Goal: Task Accomplishment & Management: Use online tool/utility

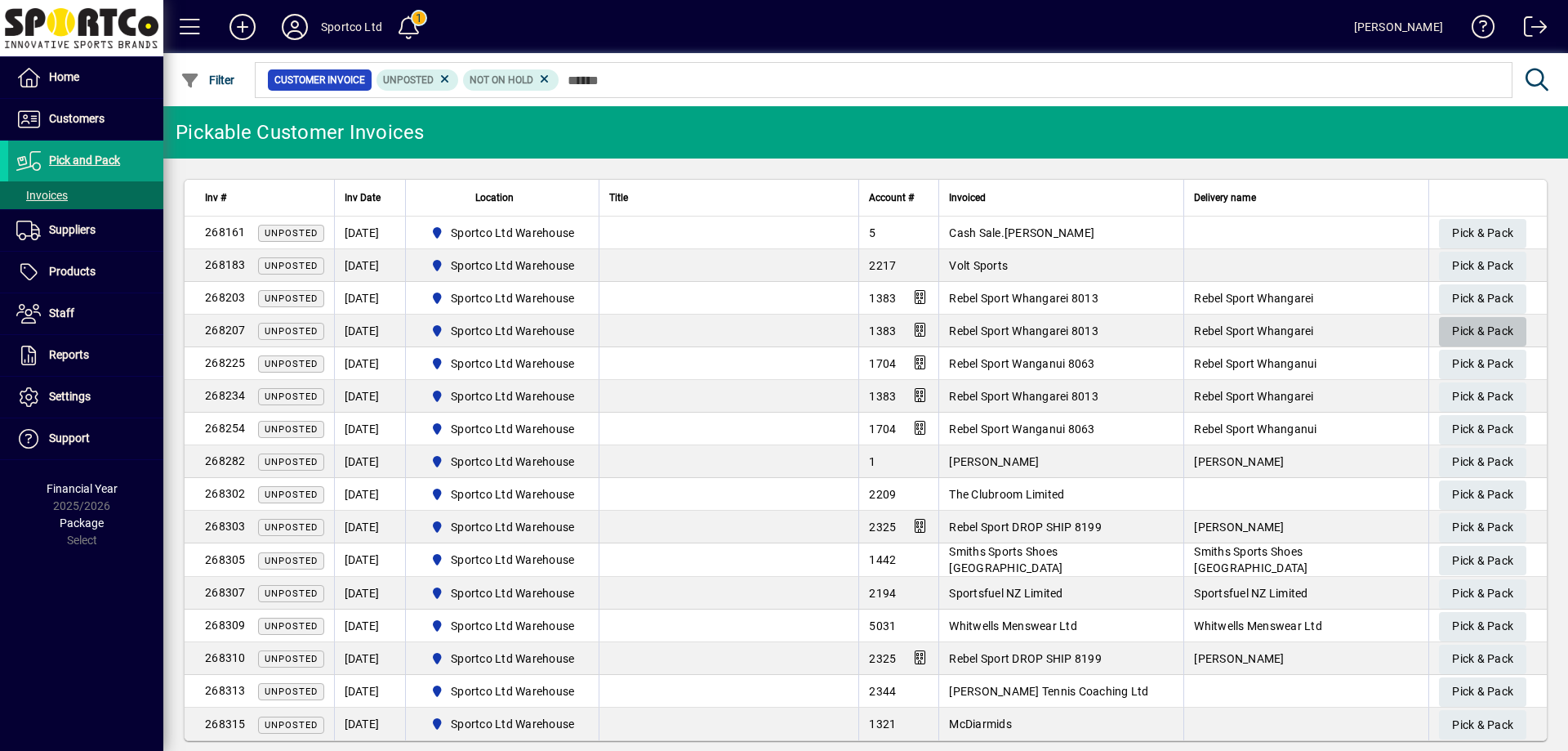
click at [1482, 328] on span "Pick & Pack" at bounding box center [1484, 331] width 62 height 27
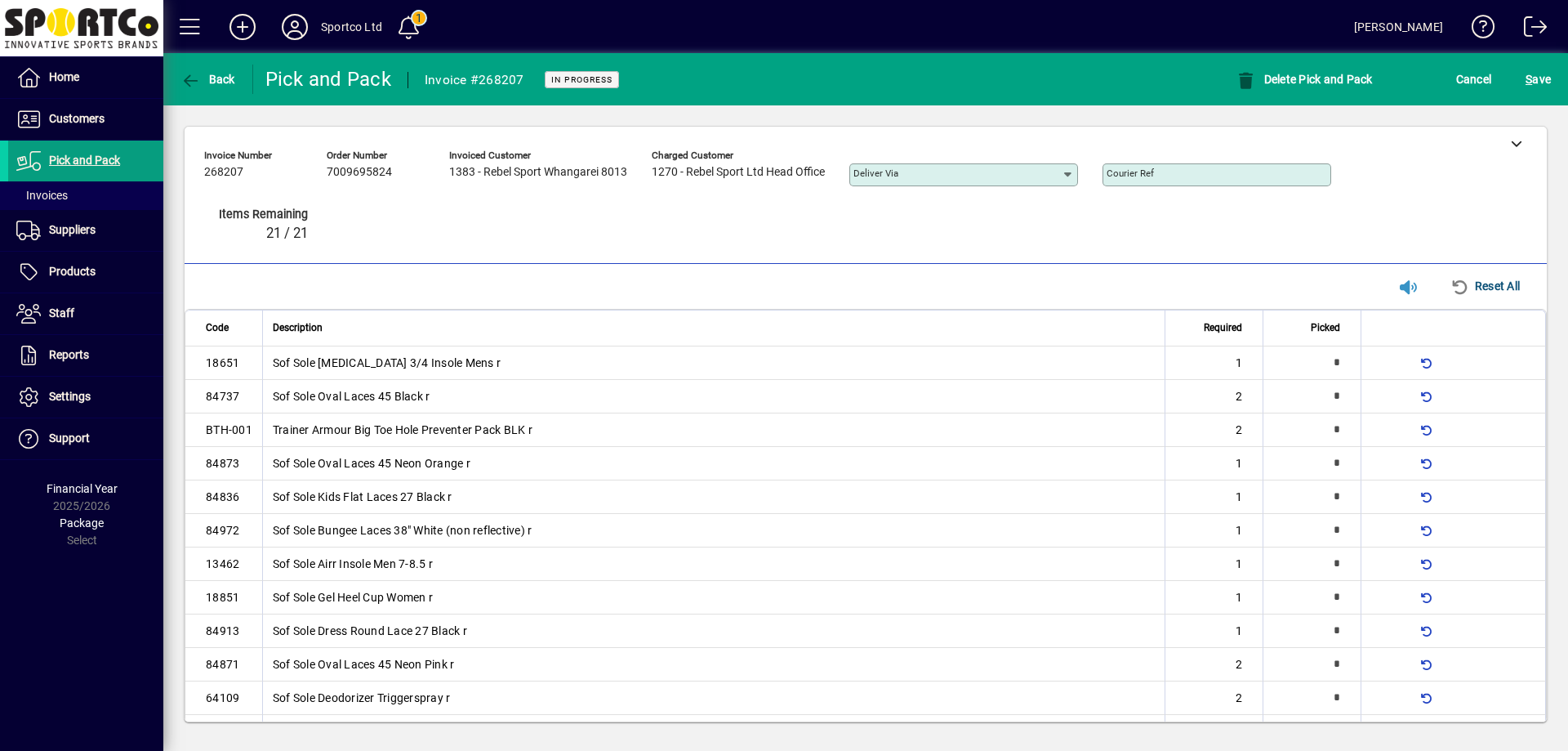
type input "*"
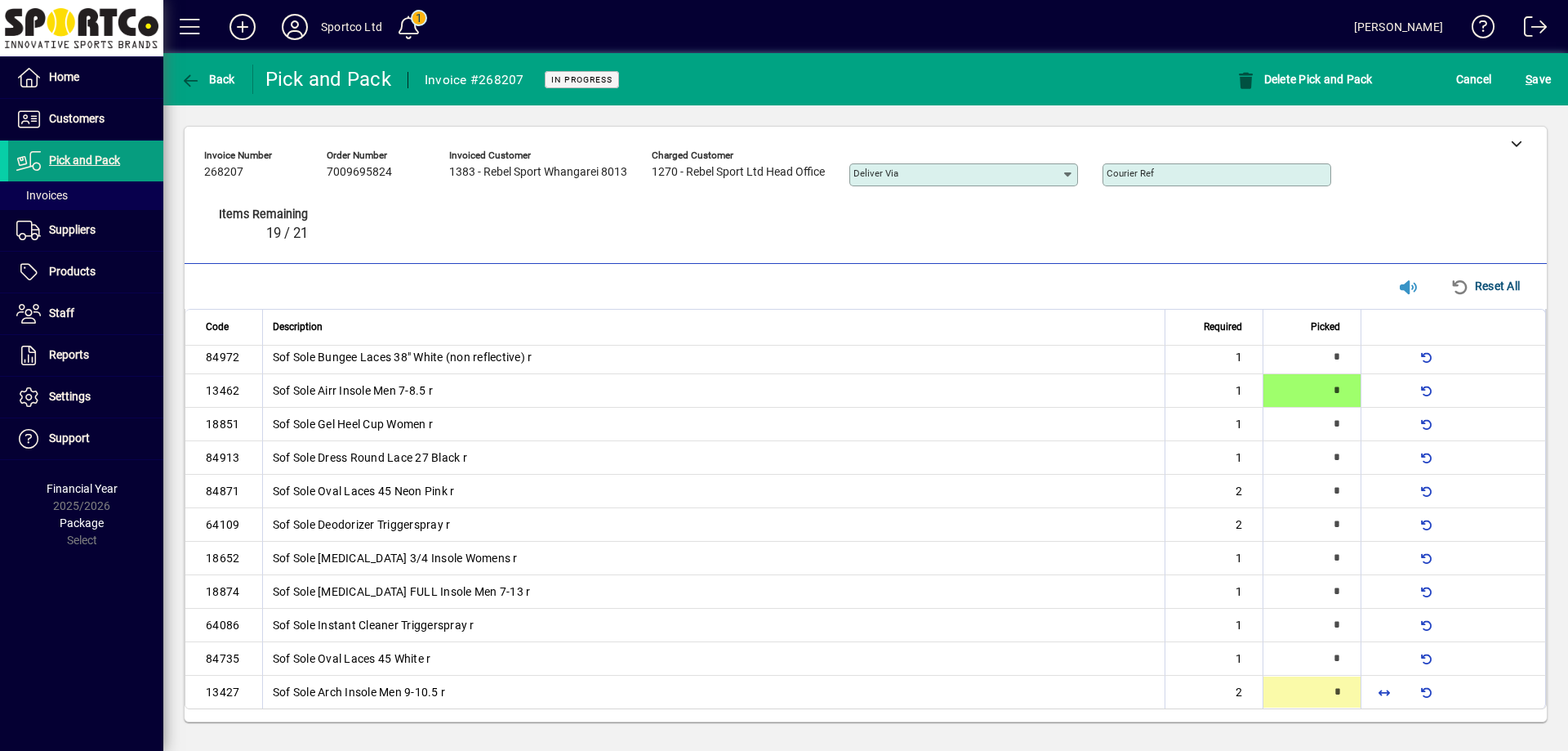
type input "*"
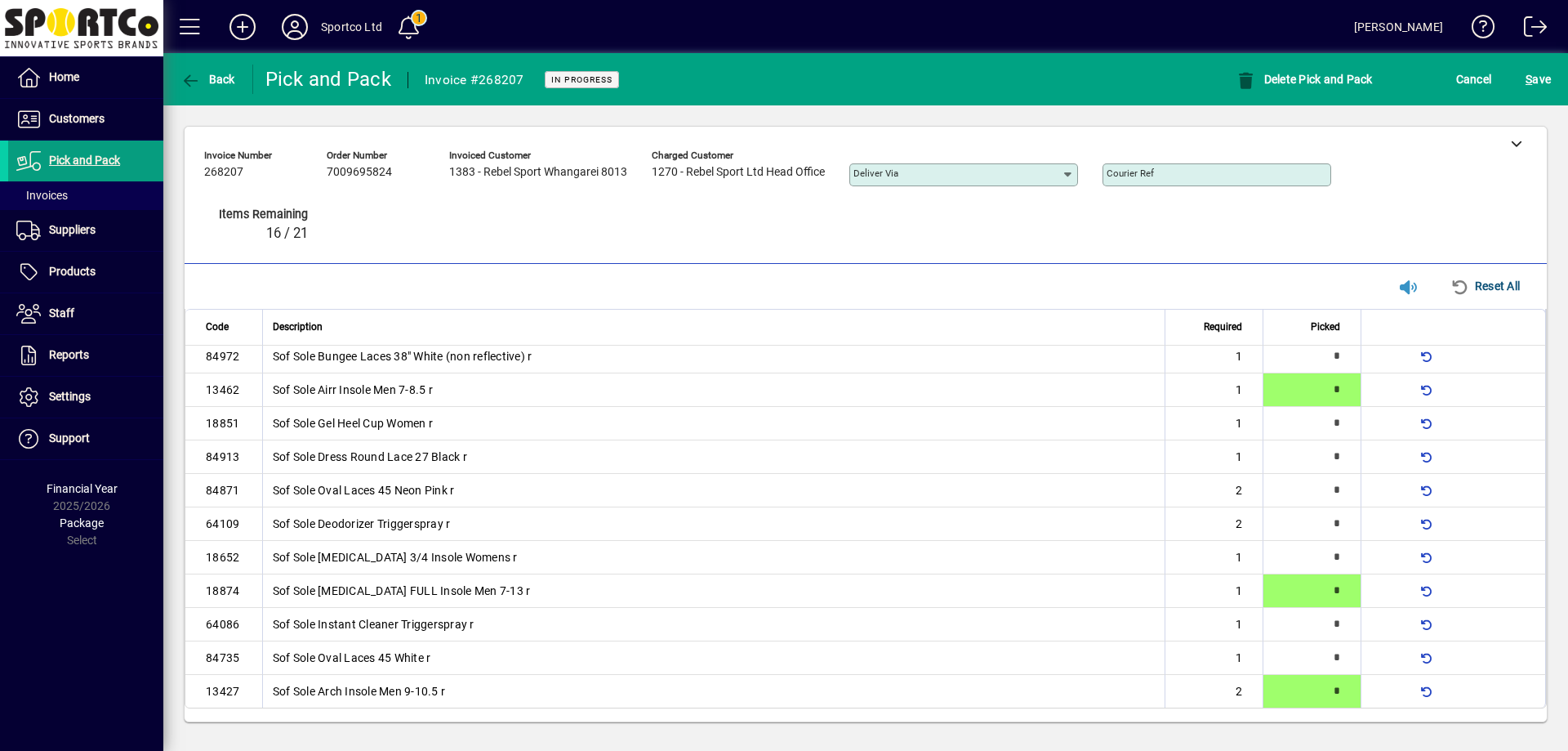
scroll to position [0, 0]
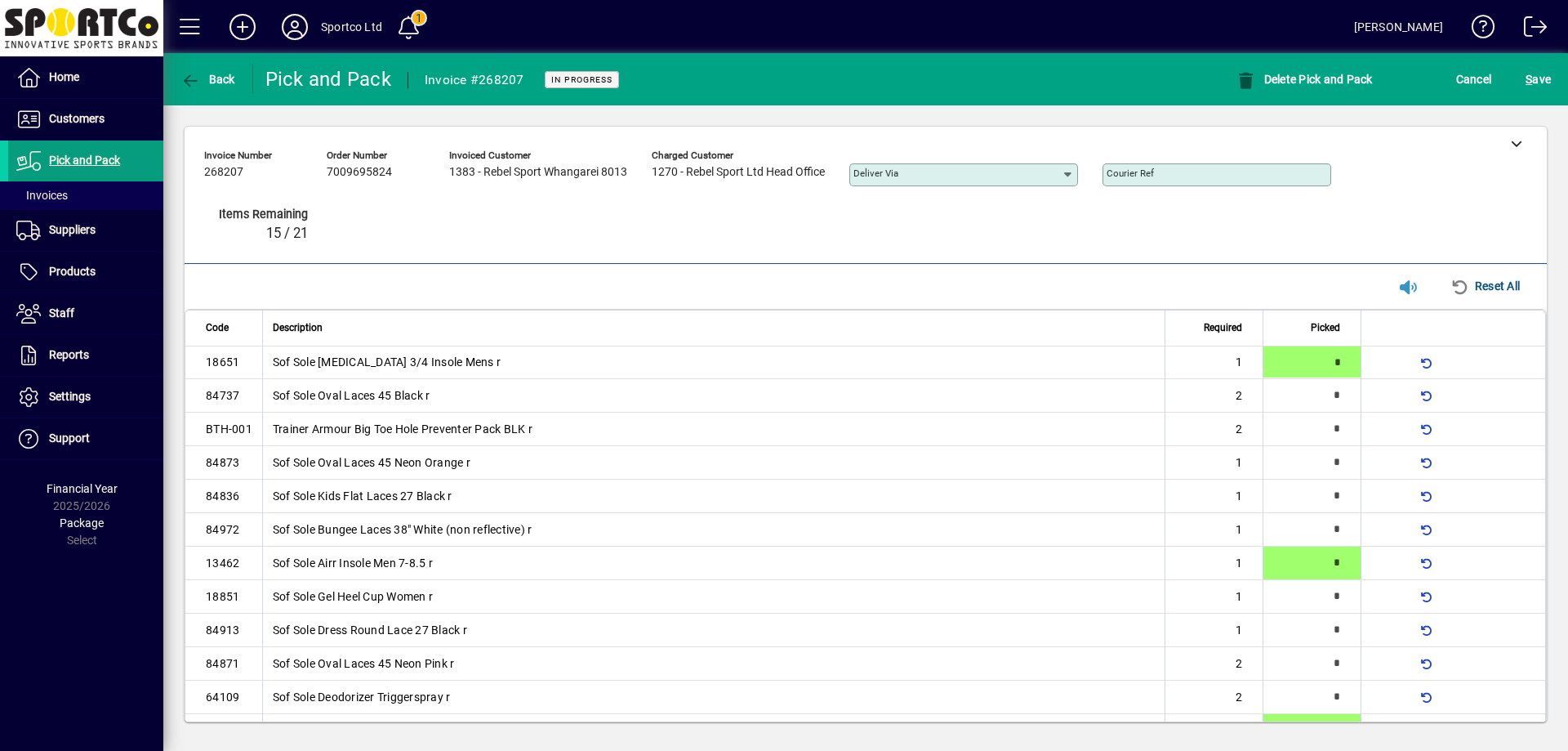
type input "*"
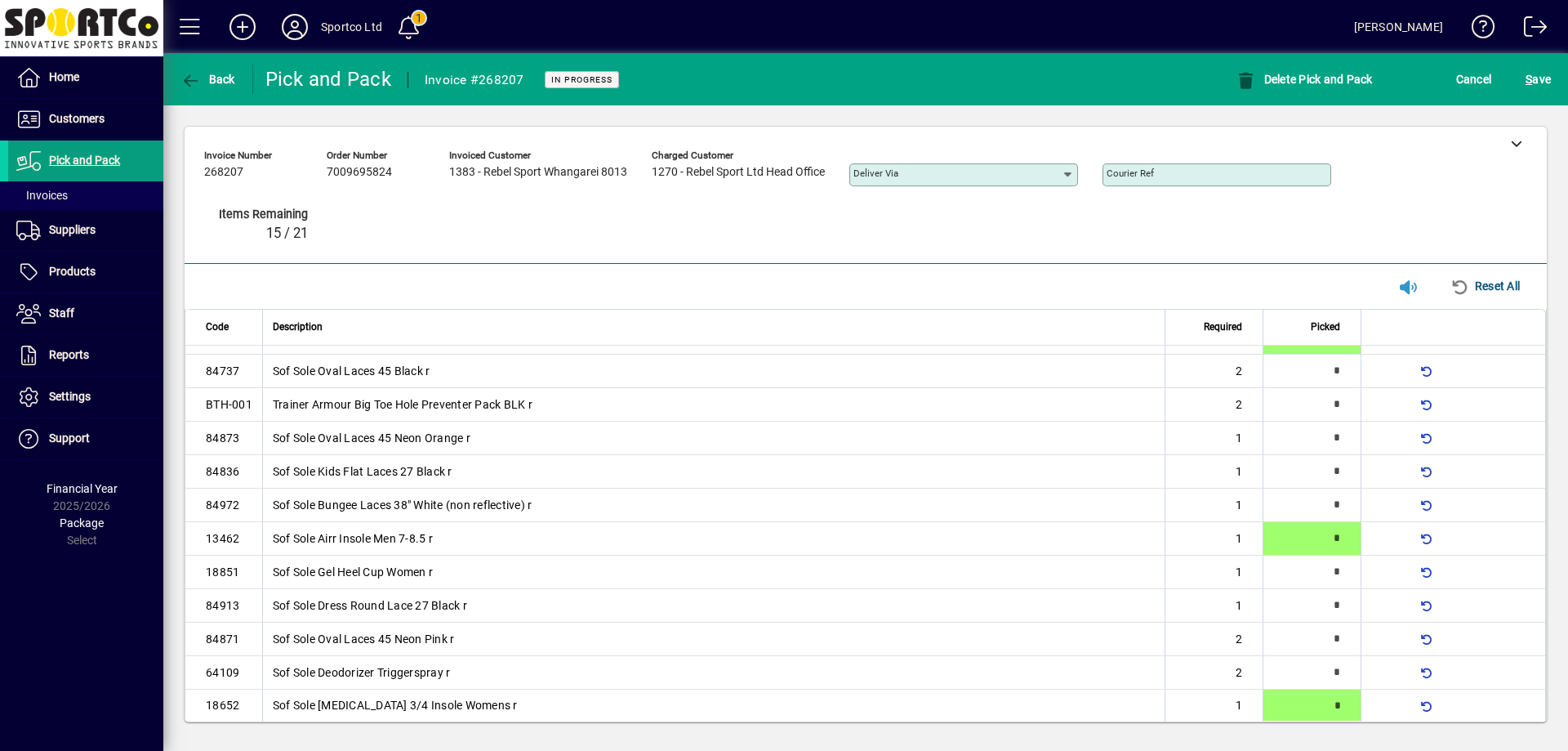
type input "*"
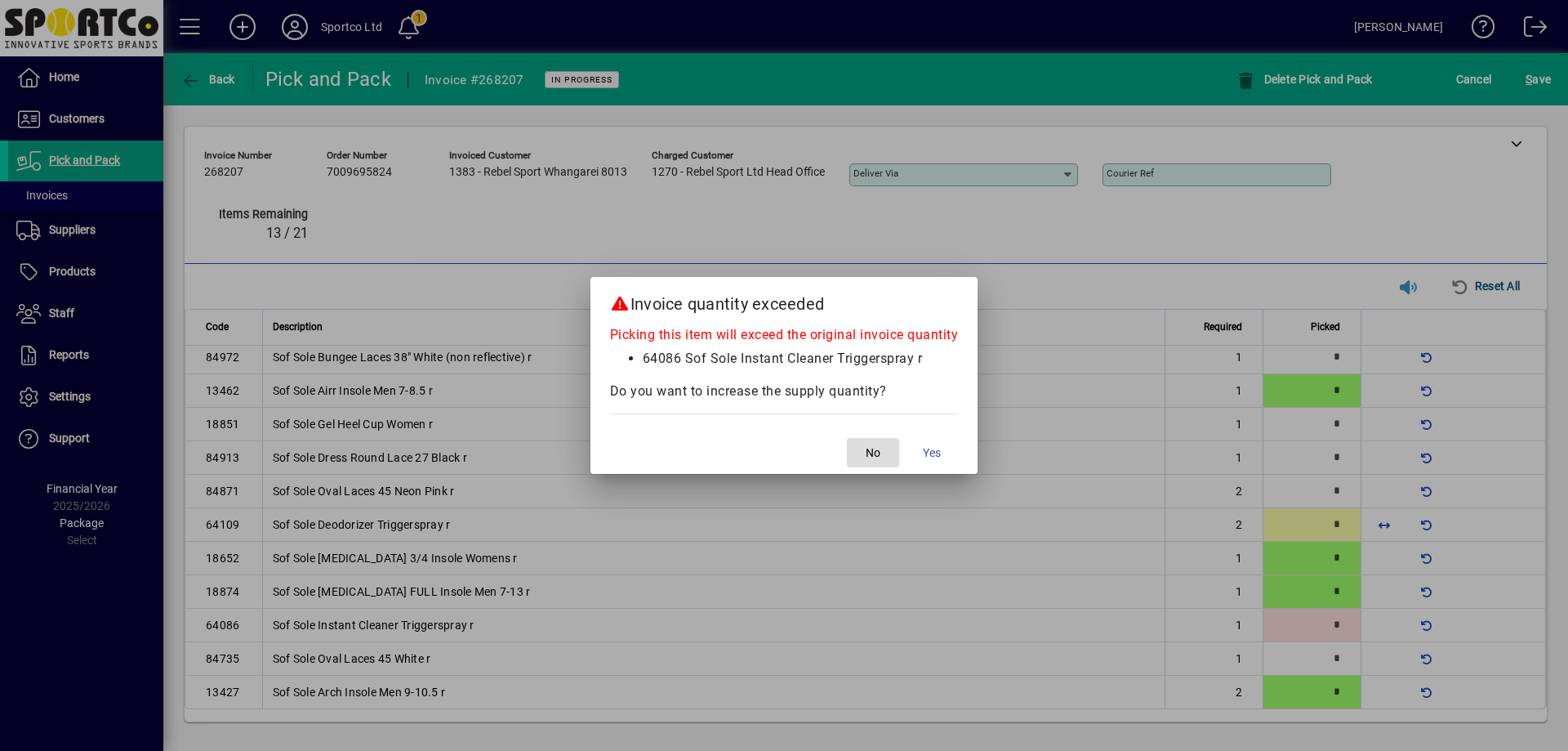
drag, startPoint x: 1482, startPoint y: 328, endPoint x: 862, endPoint y: 452, distance: 632.3
click at [862, 452] on span "button" at bounding box center [873, 452] width 53 height 39
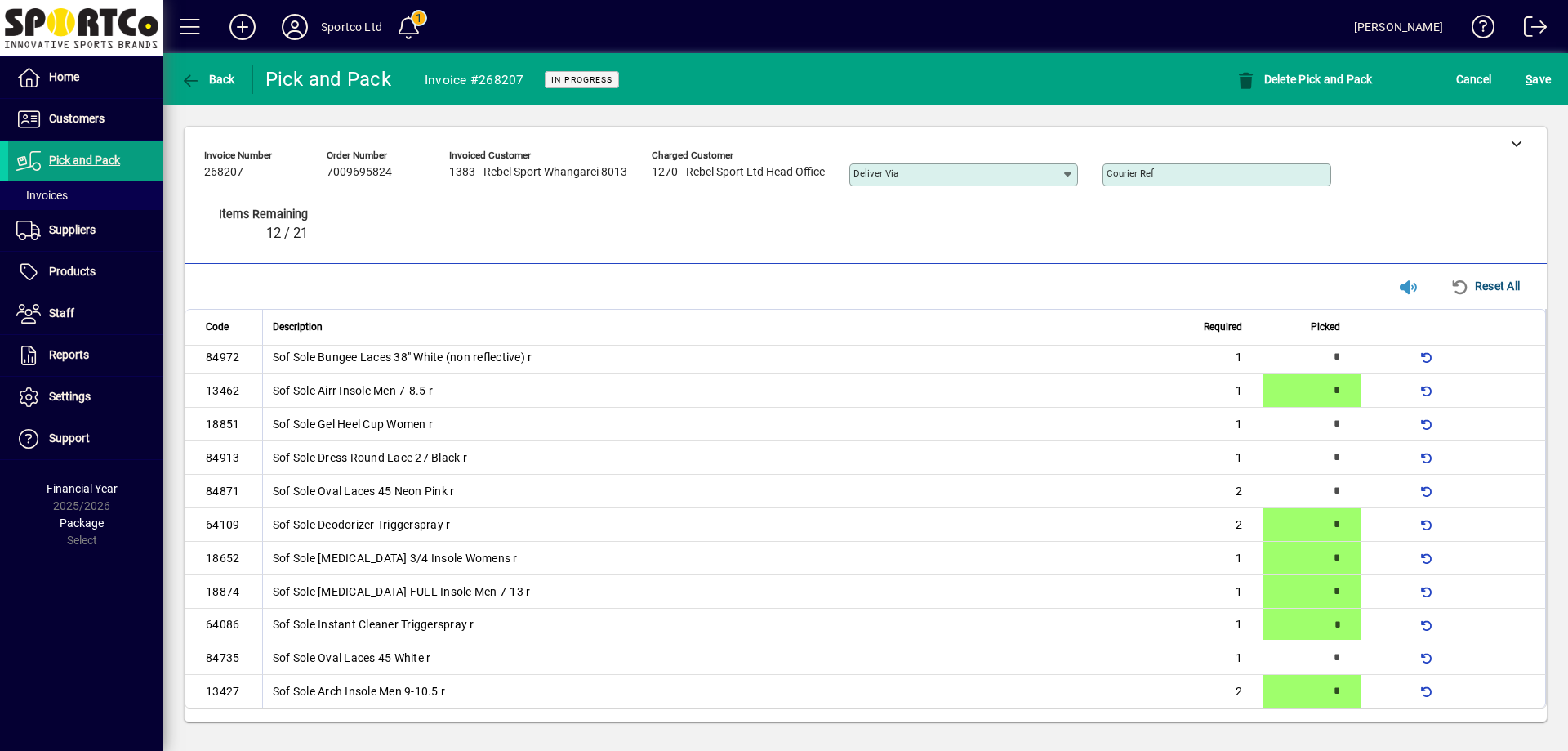
type input "*"
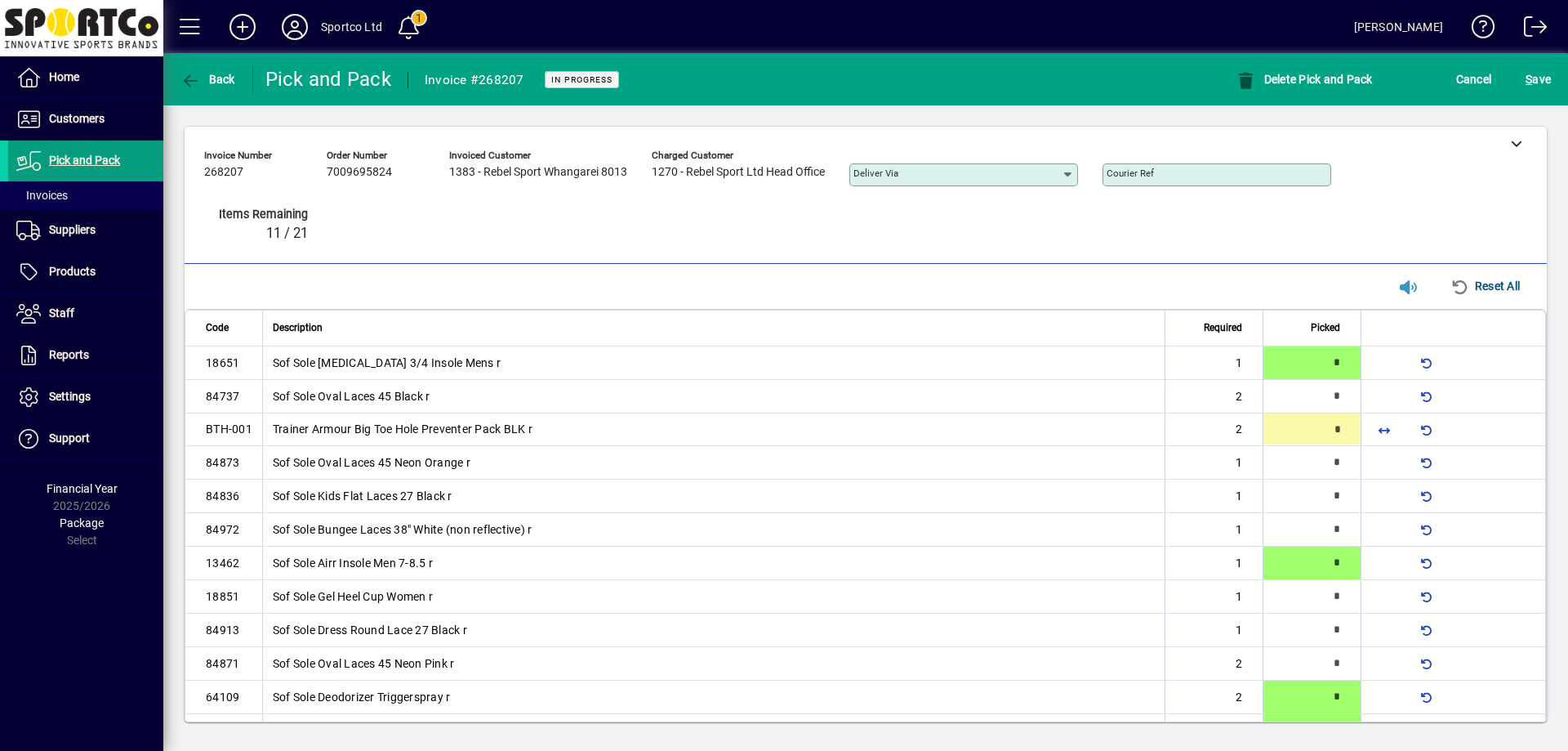
type input "*"
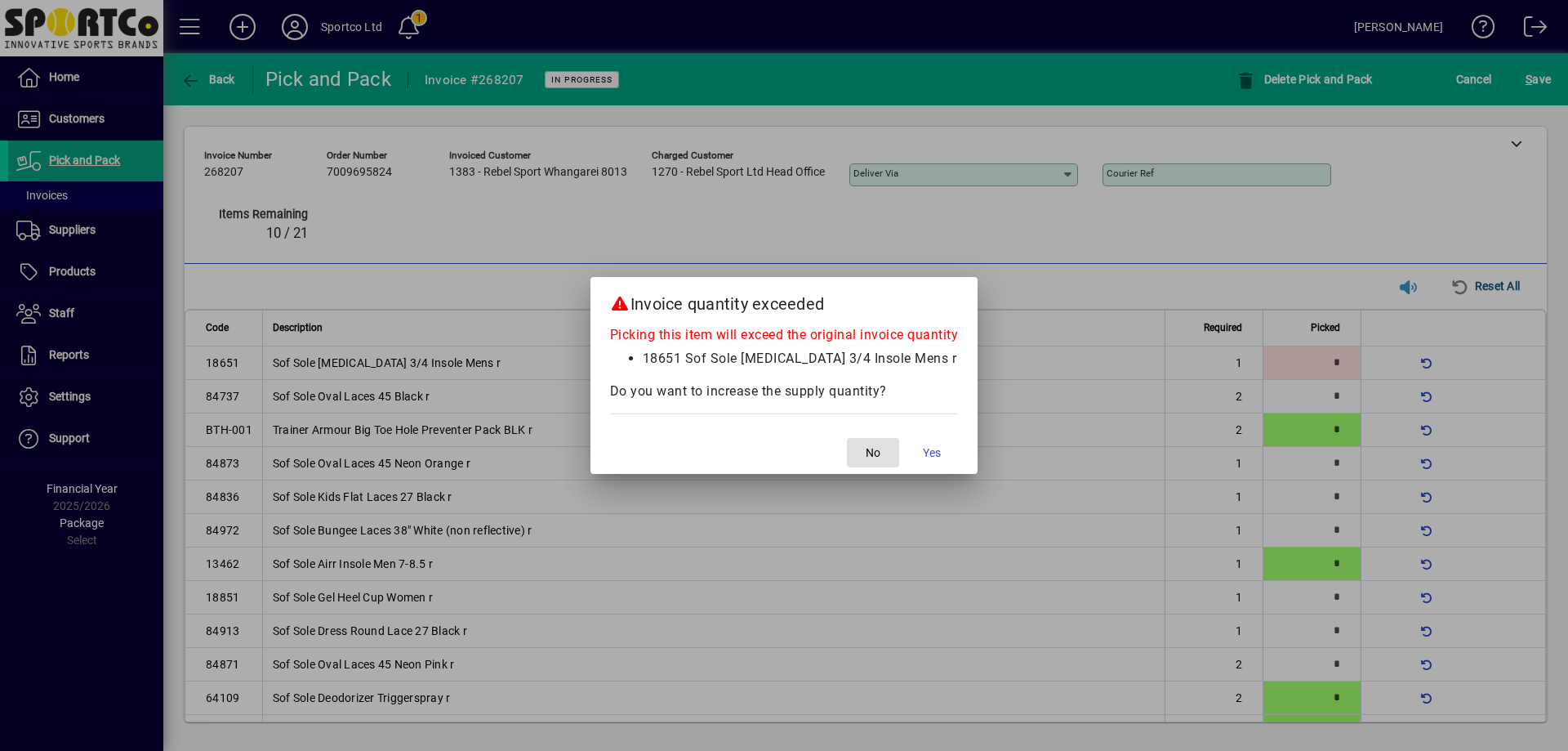
click at [870, 448] on span "No" at bounding box center [872, 452] width 15 height 17
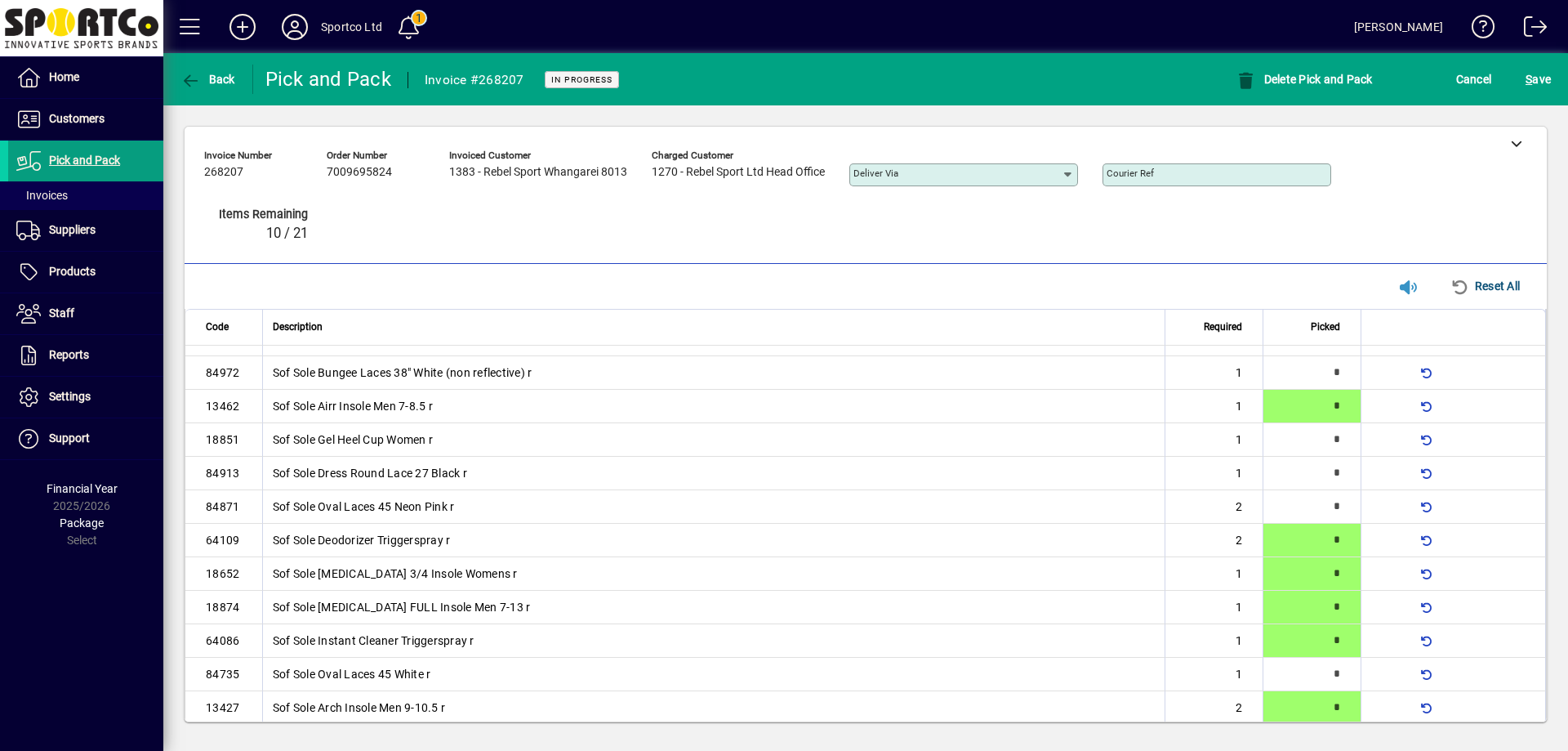
scroll to position [173, 0]
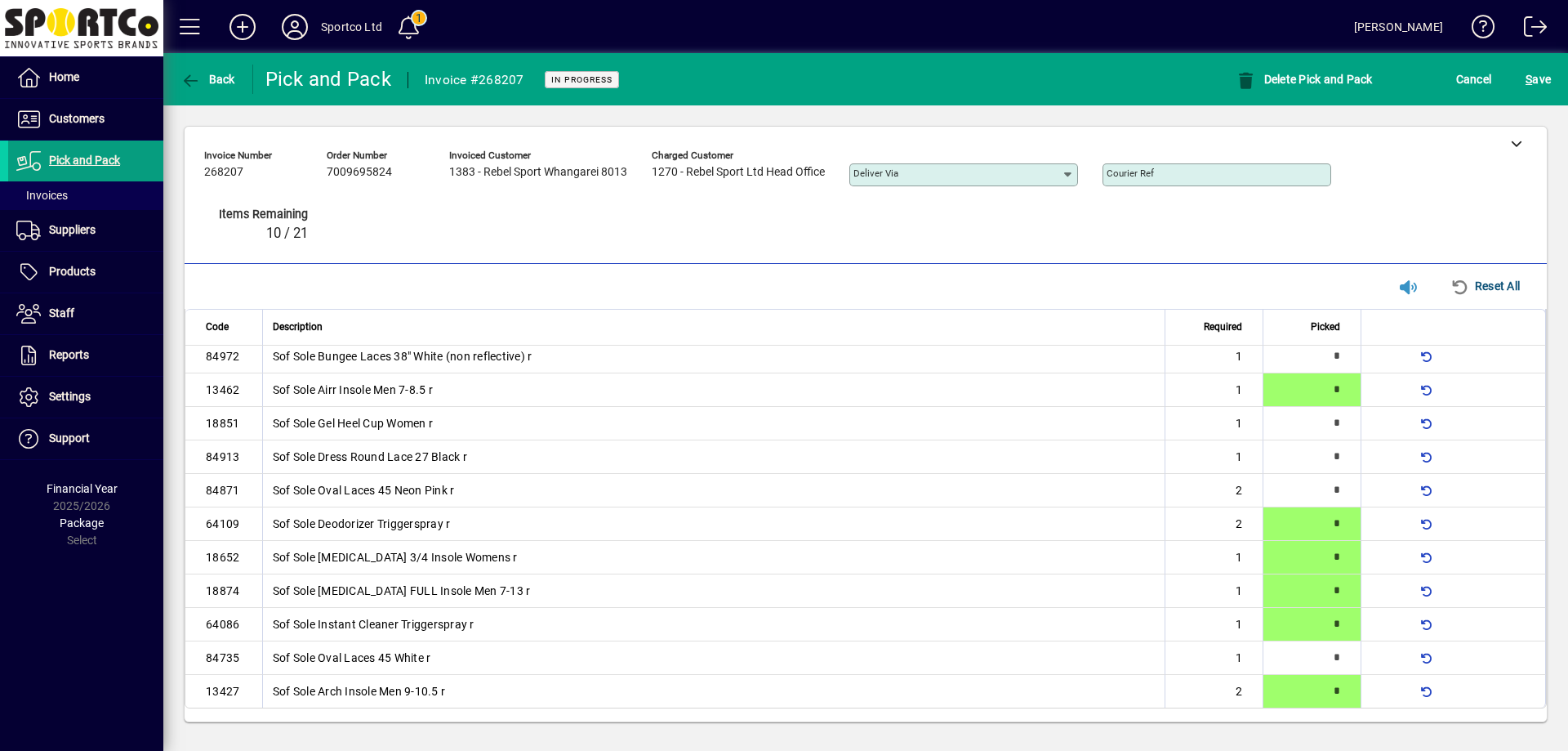
type input "*"
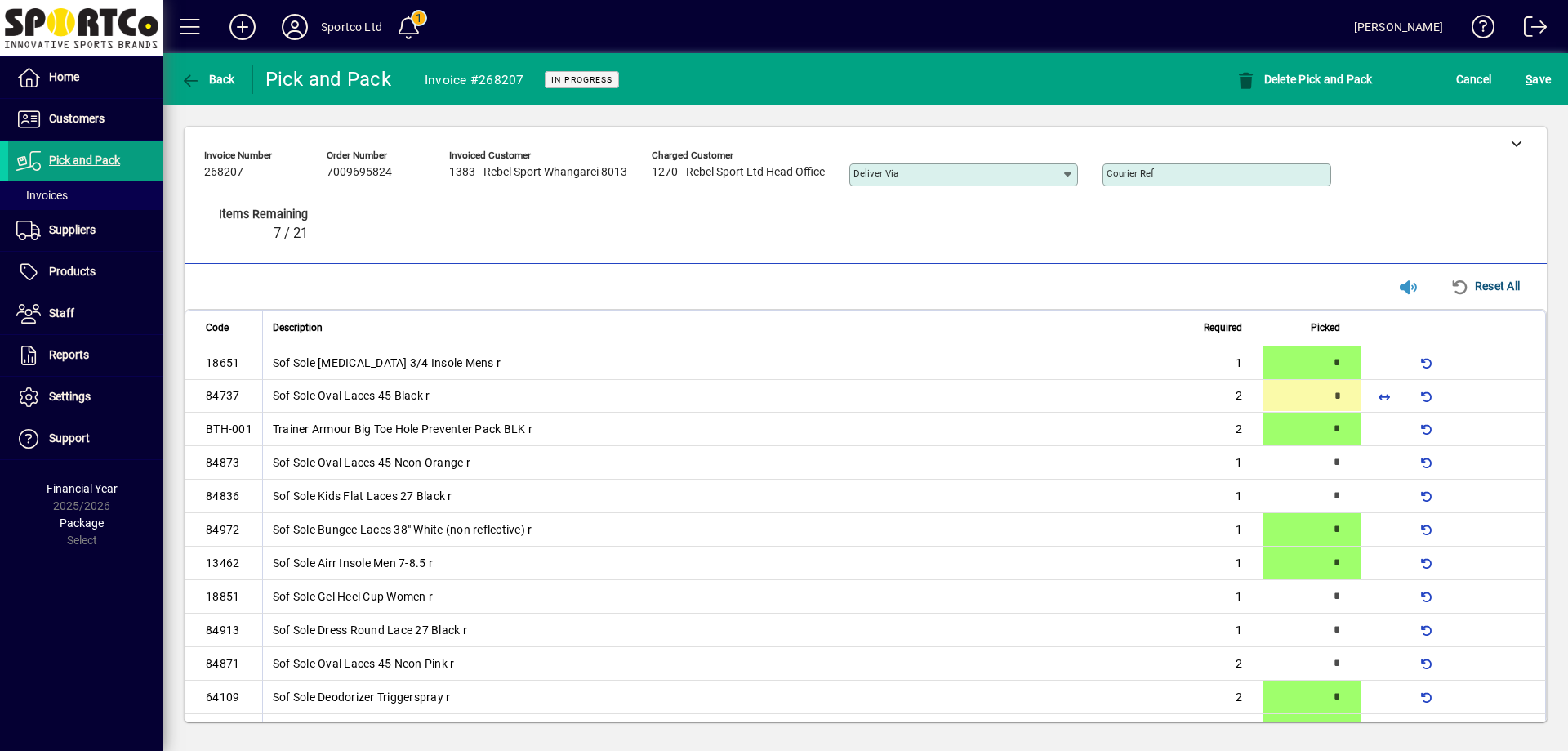
type input "*"
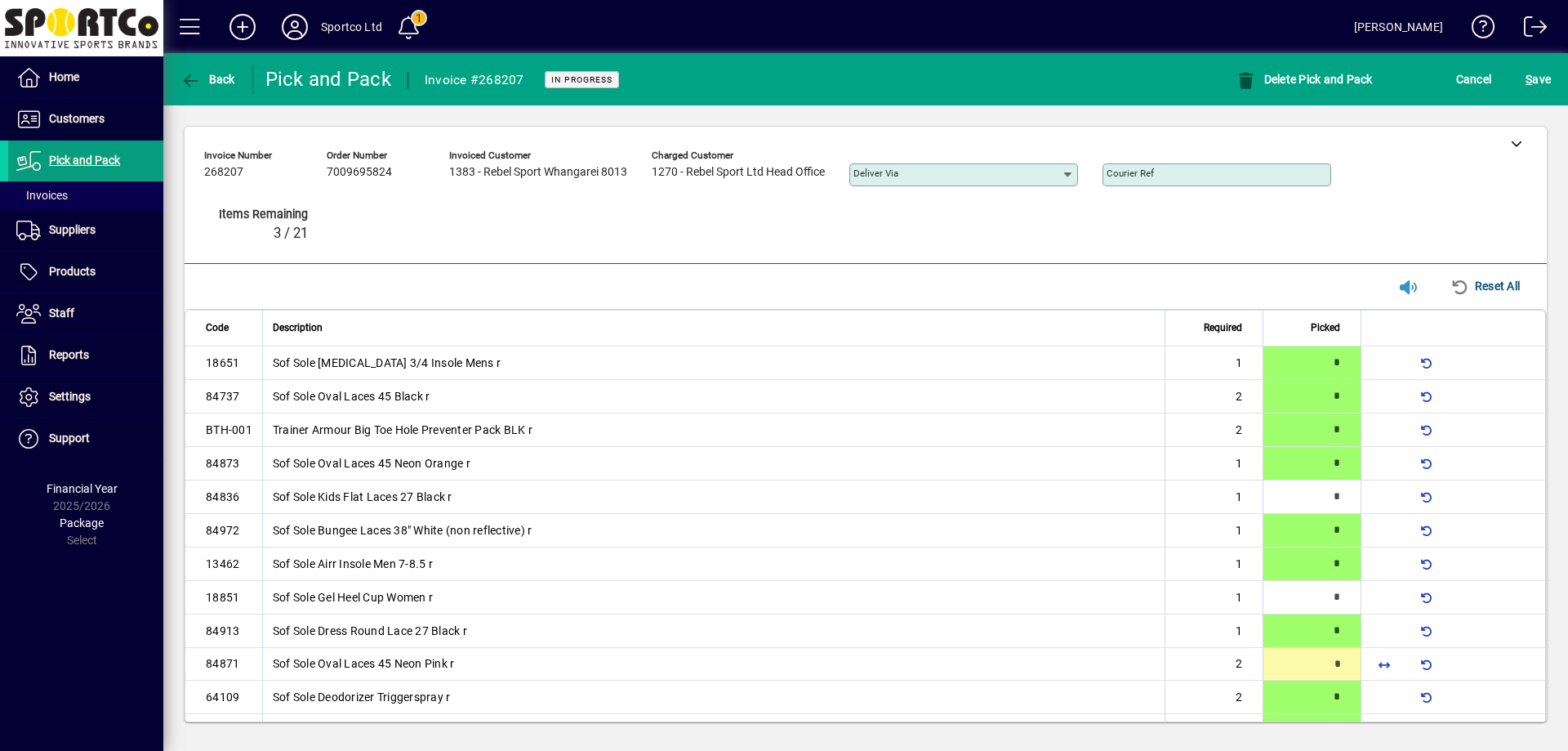
type input "*"
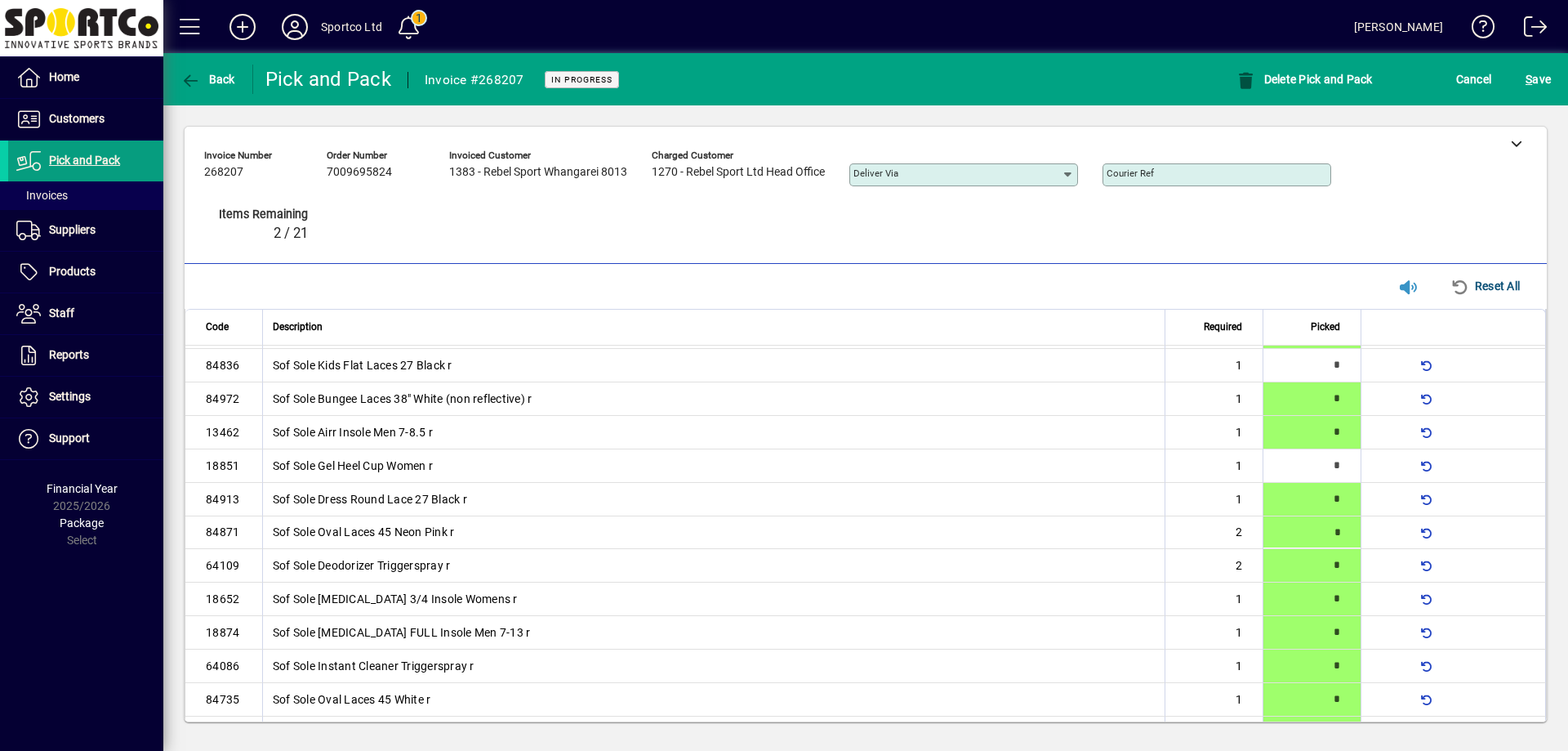
scroll to position [150, 0]
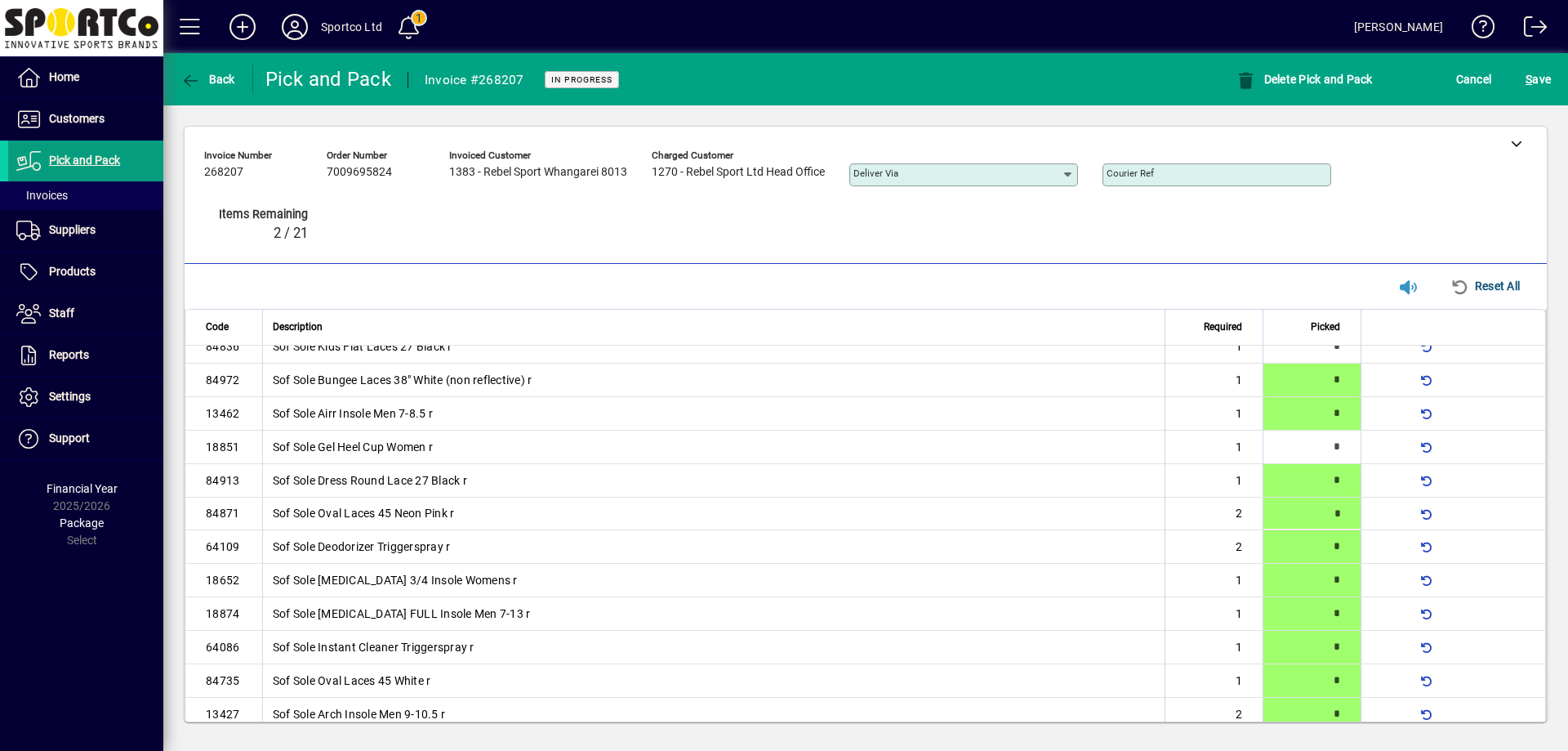
type input "*"
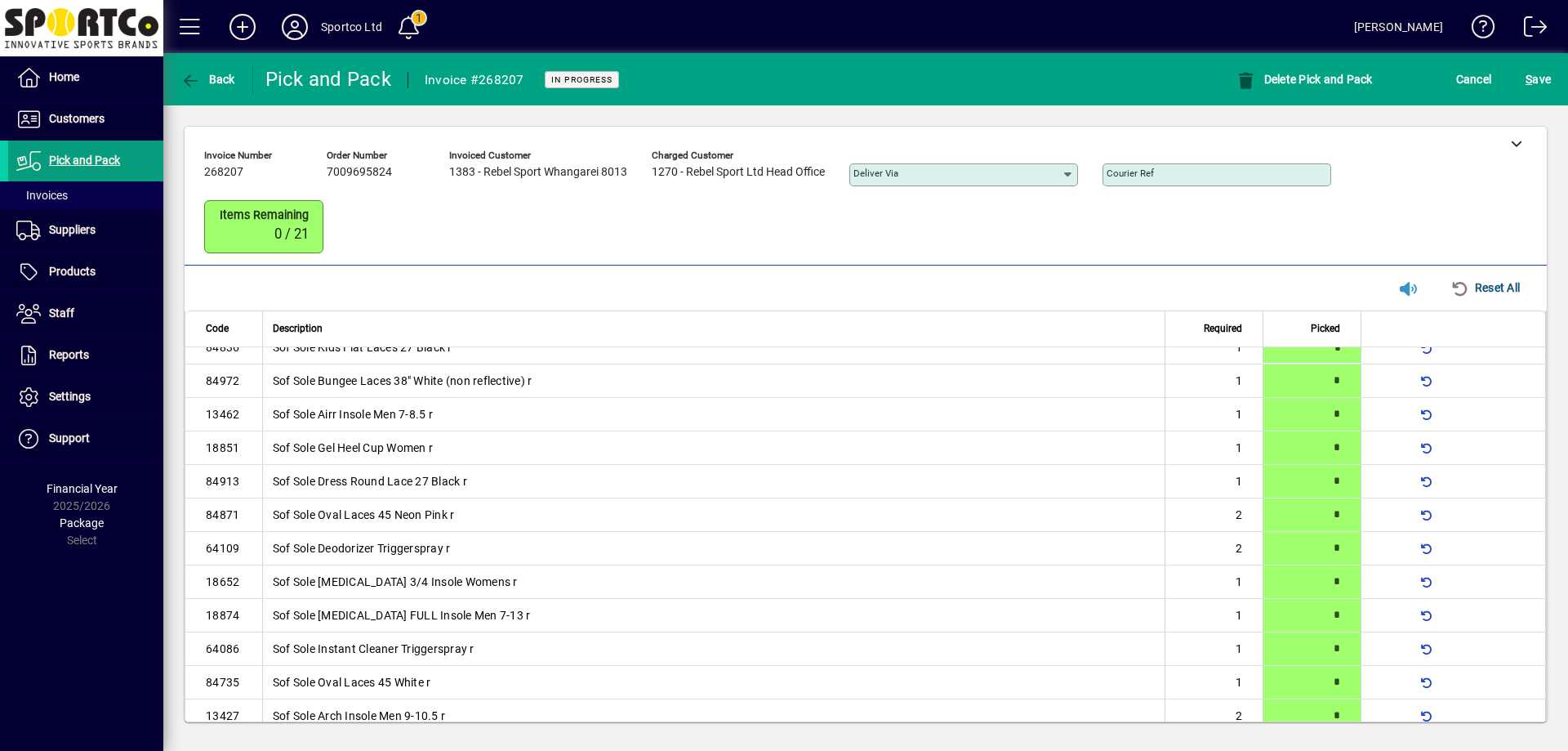
type input "*"
click at [1548, 86] on span "S ave" at bounding box center [1538, 79] width 25 height 26
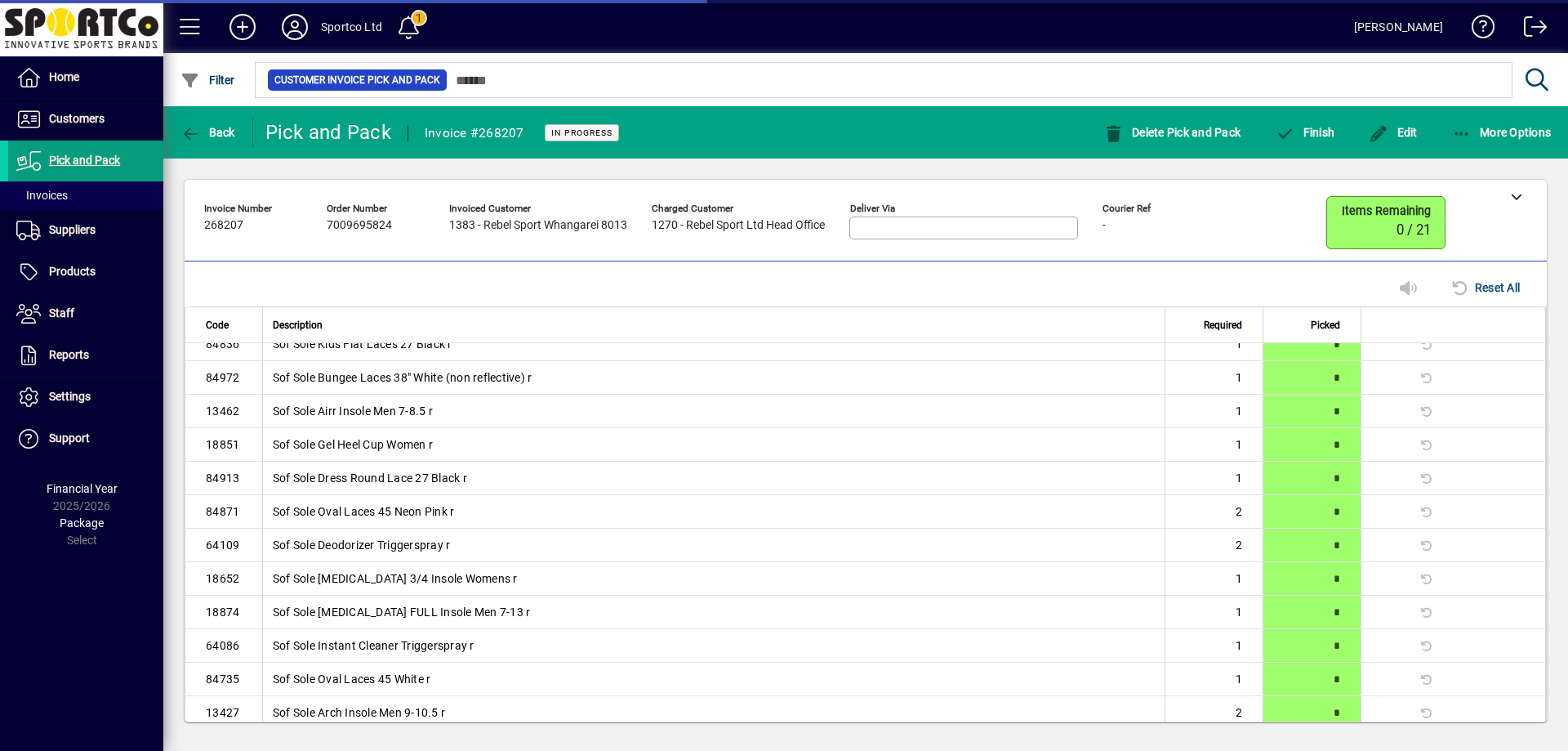
scroll to position [140, 0]
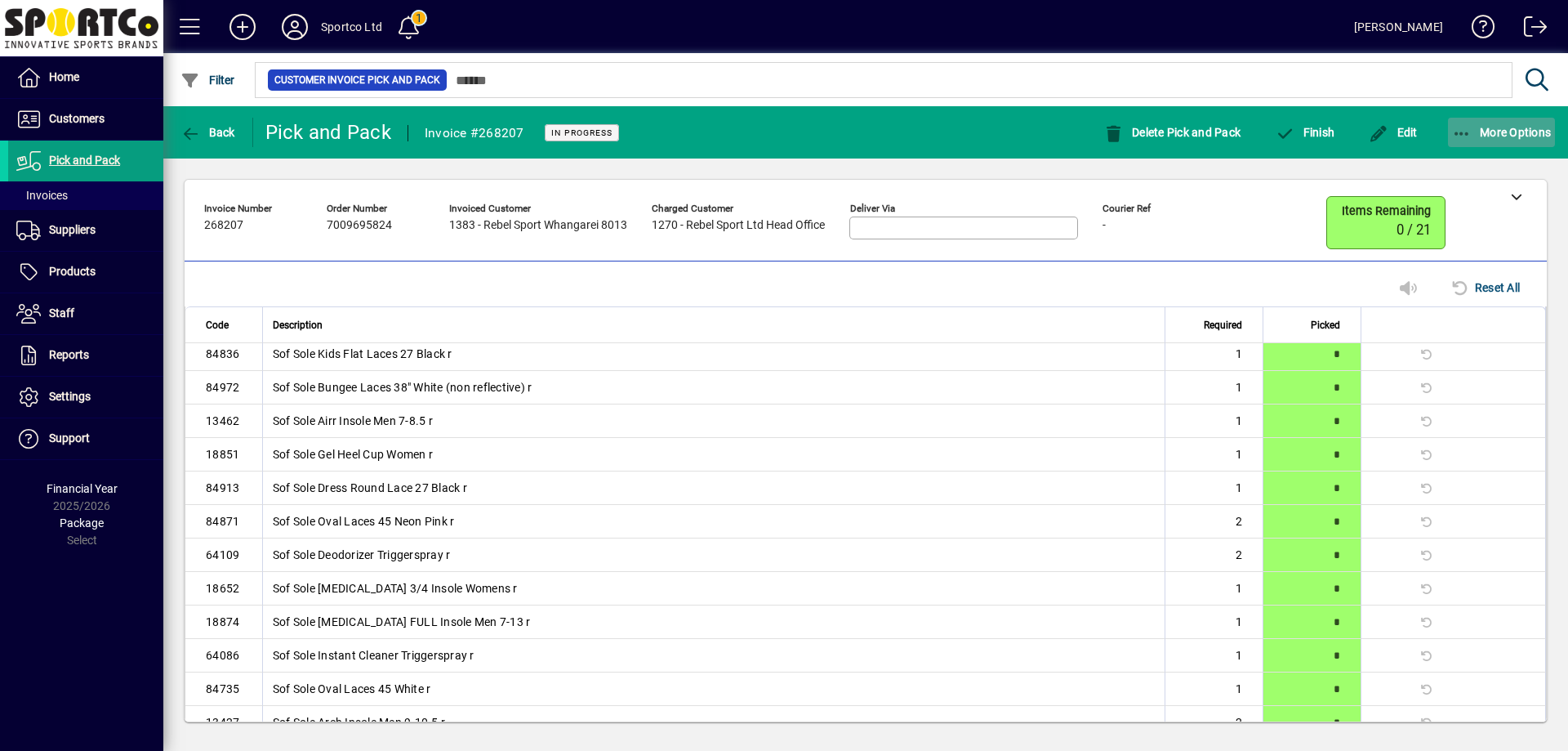
click at [1460, 135] on icon "button" at bounding box center [1463, 134] width 21 height 16
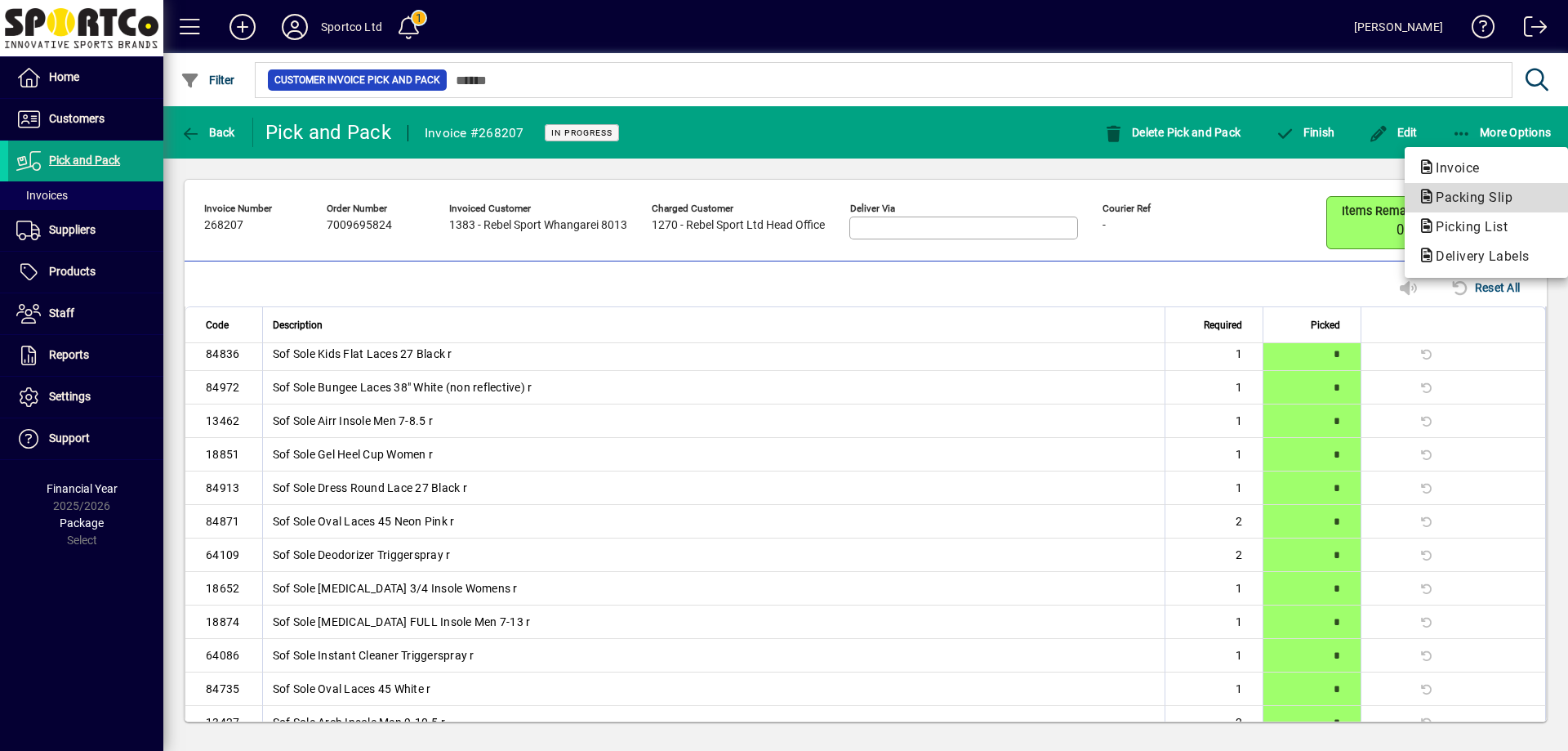
click at [1484, 197] on span "Packing Slip" at bounding box center [1470, 198] width 103 height 16
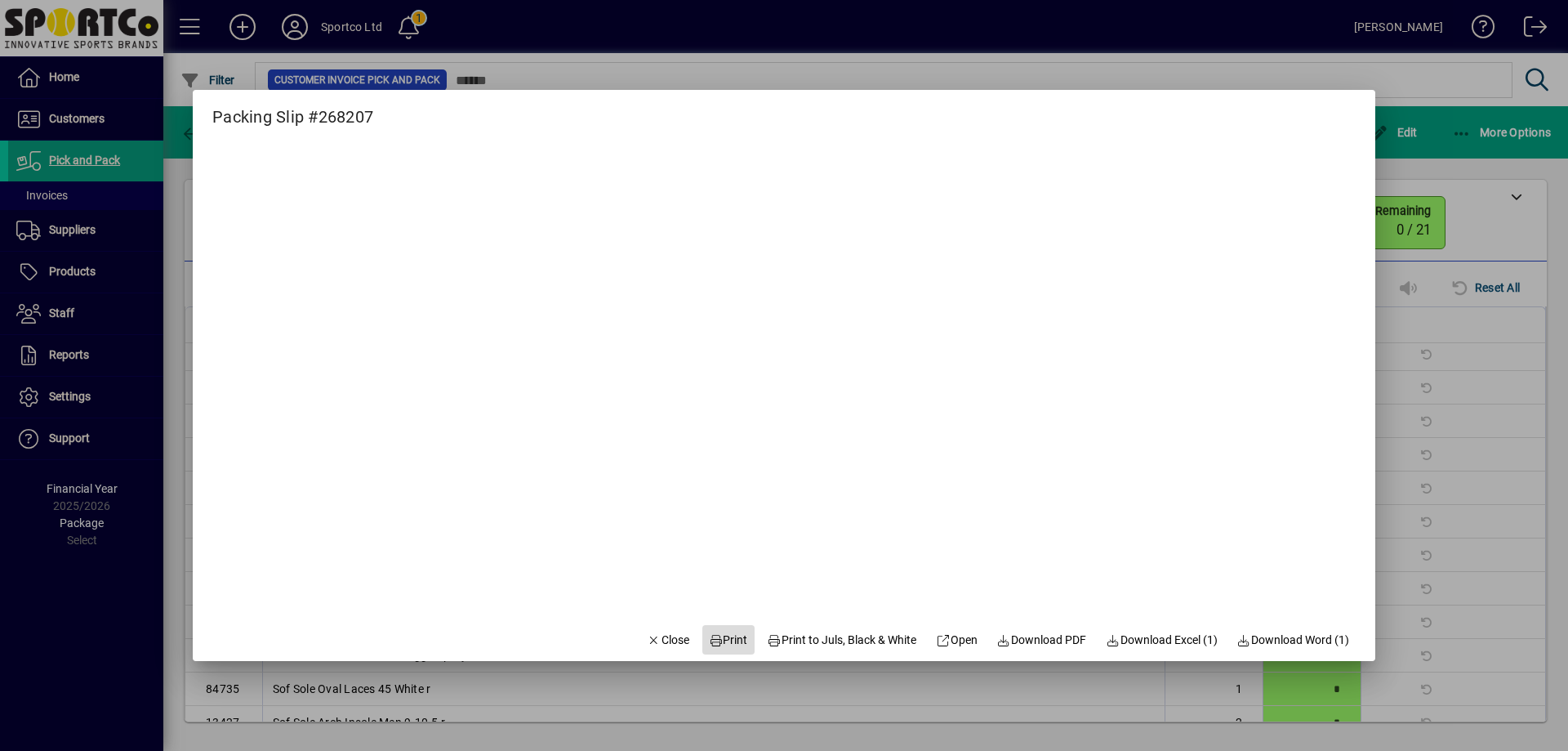
click at [717, 641] on span "Print" at bounding box center [728, 640] width 39 height 17
click at [642, 626] on span "button" at bounding box center [669, 639] width 56 height 39
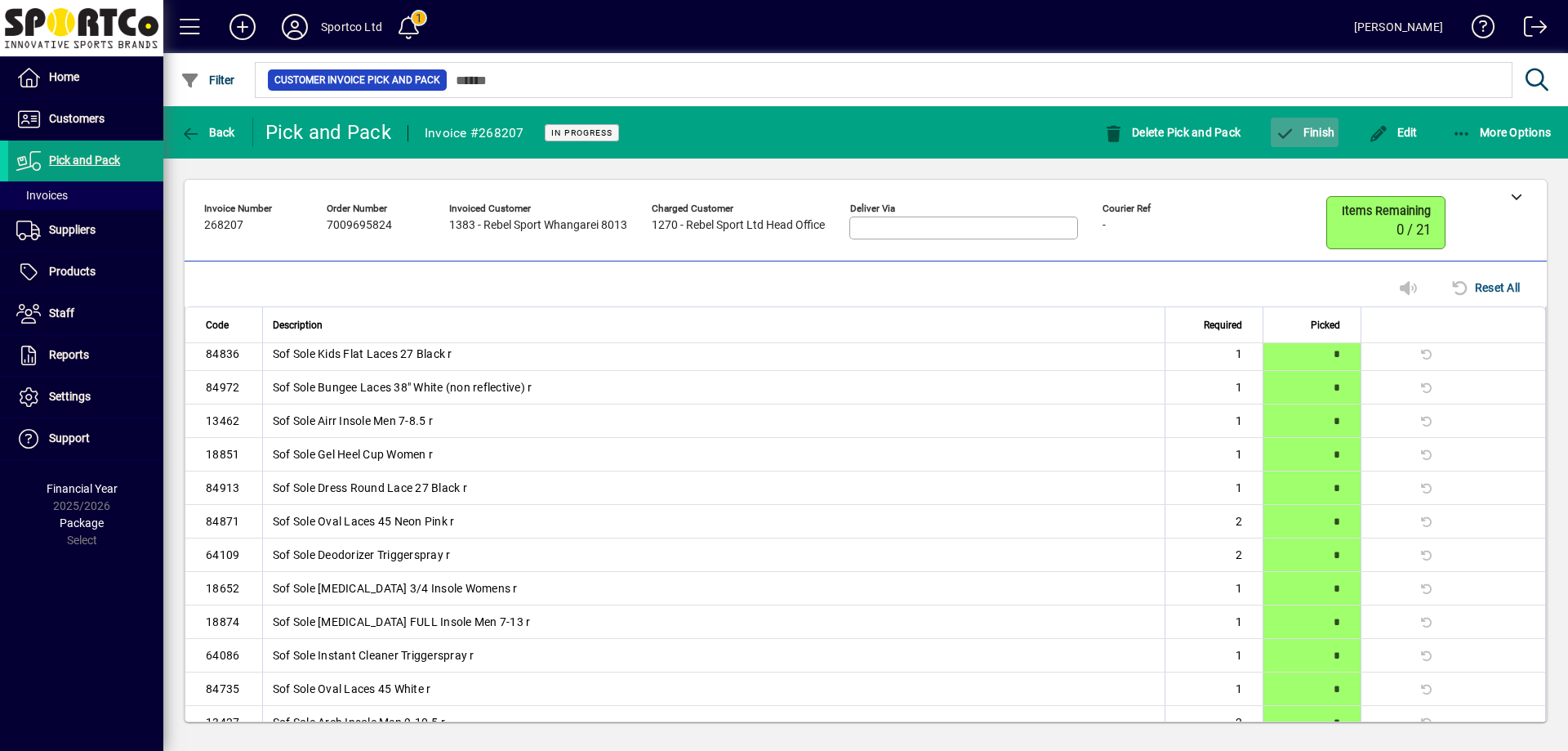
click at [1318, 131] on span "Finish" at bounding box center [1305, 132] width 60 height 13
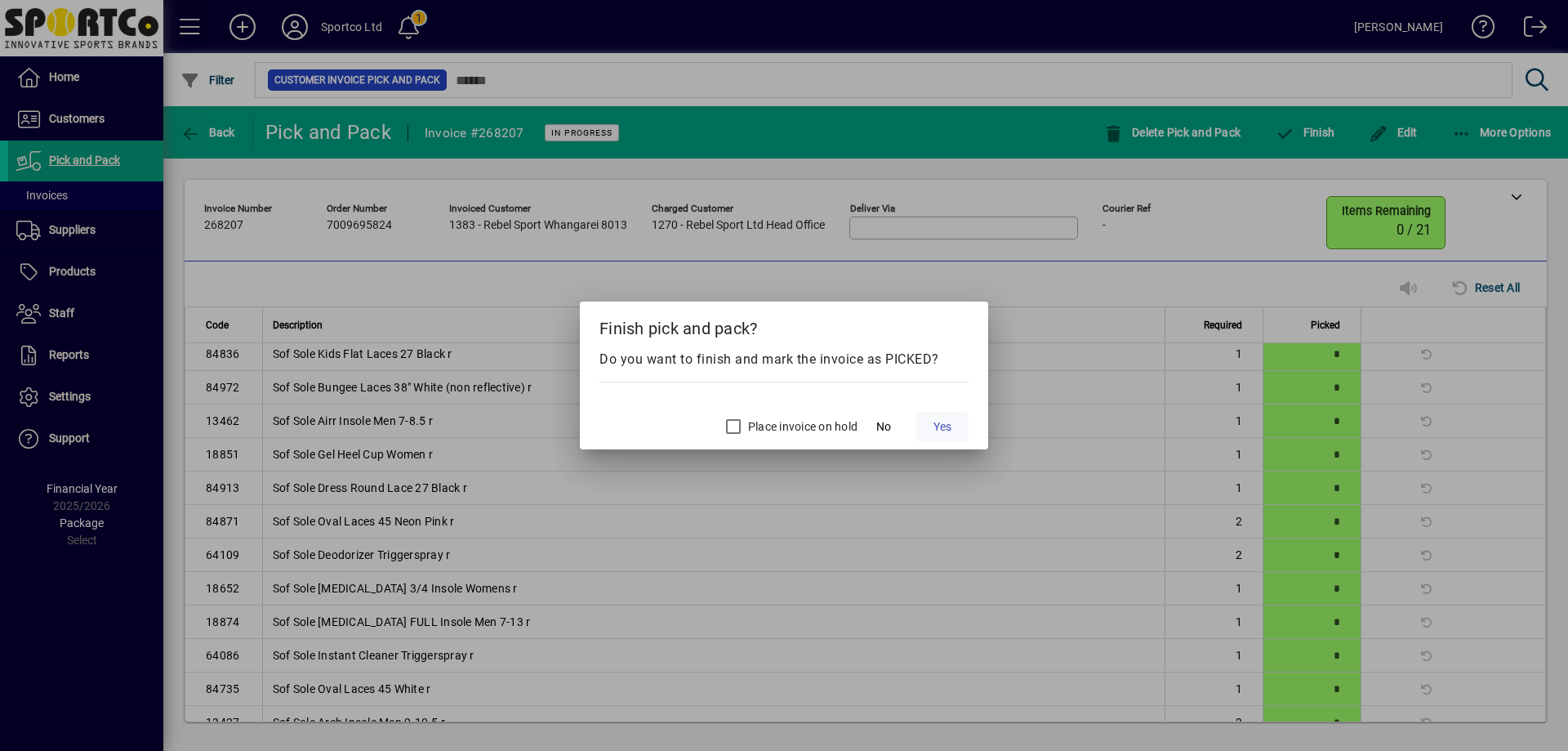
click at [930, 425] on span at bounding box center [942, 425] width 53 height 39
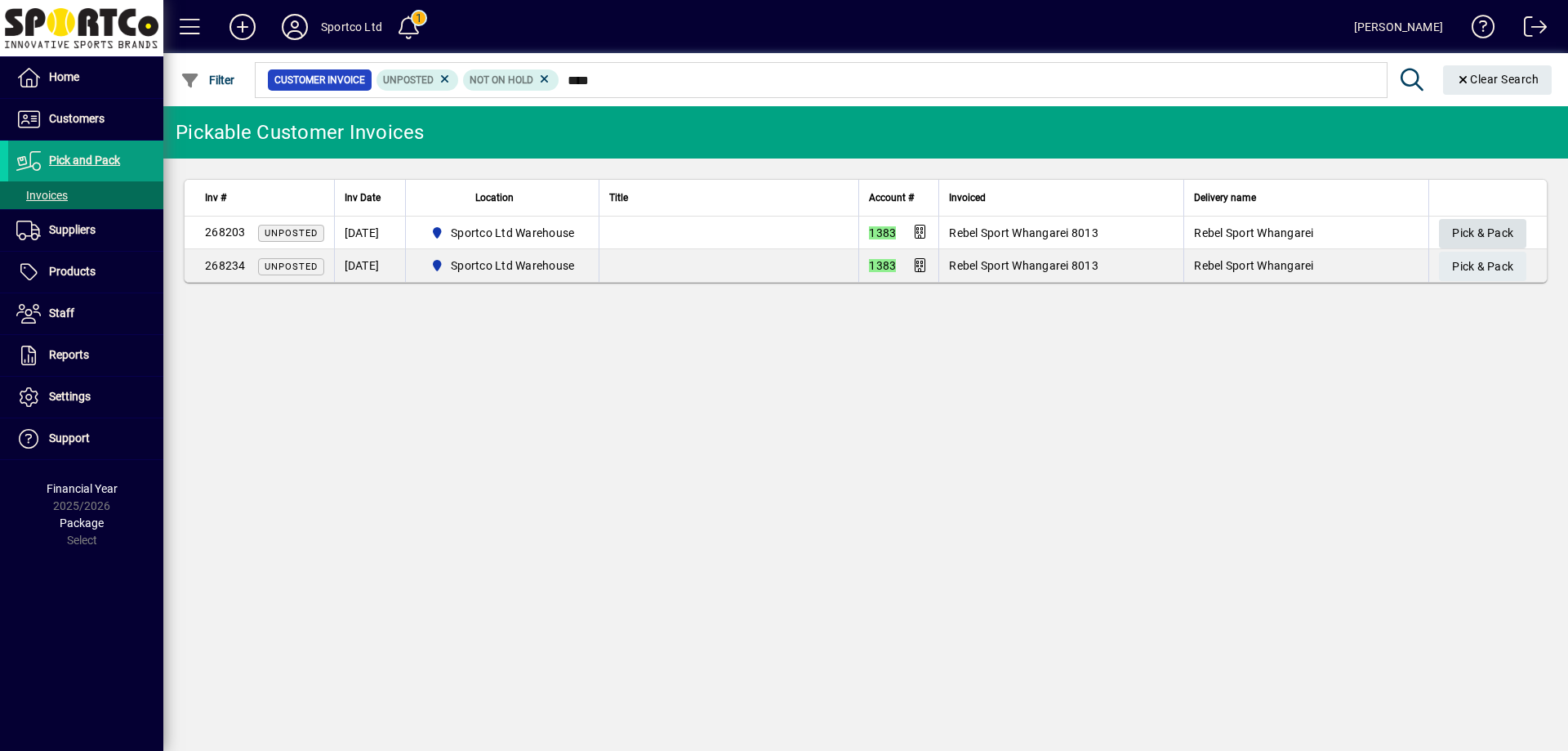
type input "****"
click at [1479, 234] on span "Pick & Pack" at bounding box center [1484, 232] width 62 height 27
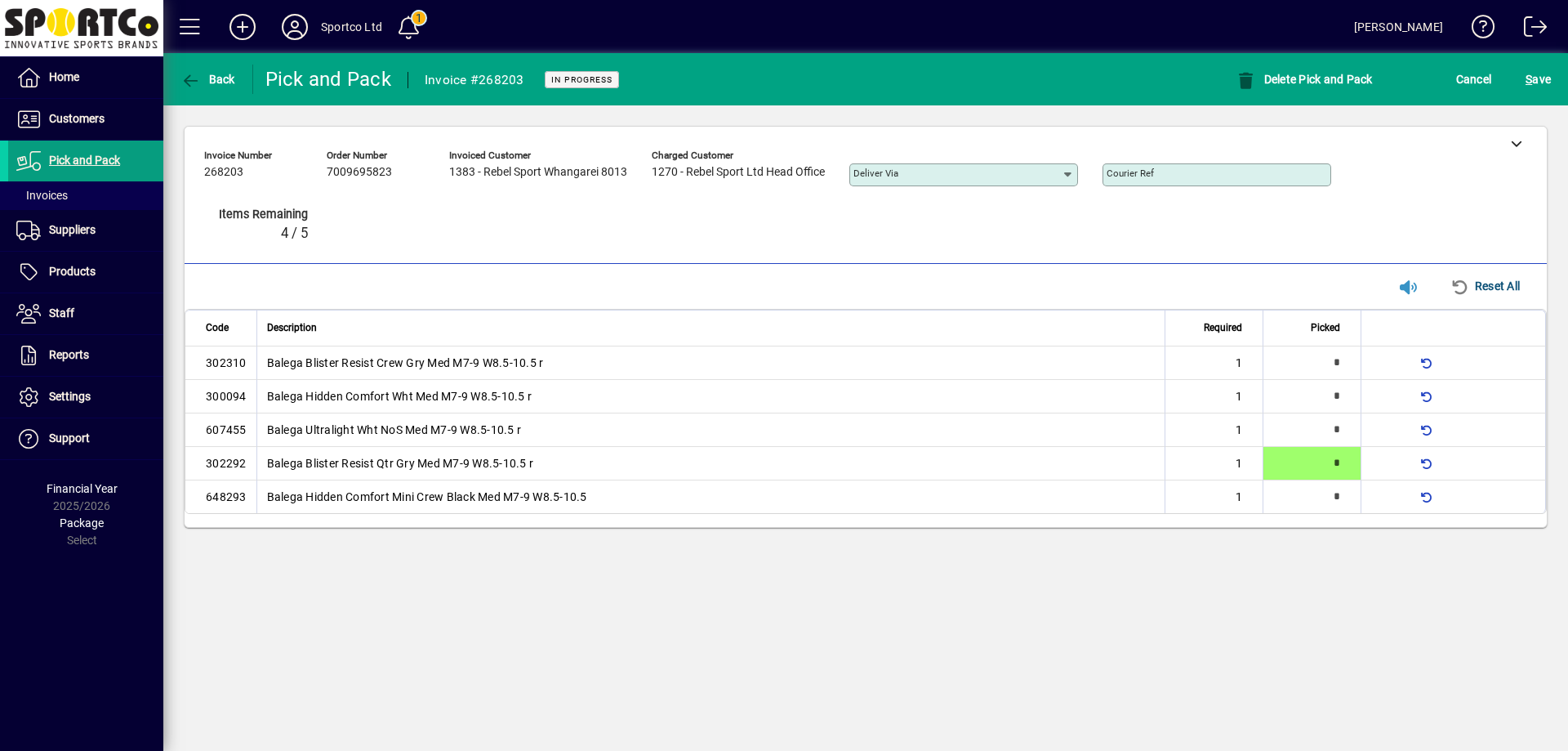
type input "*"
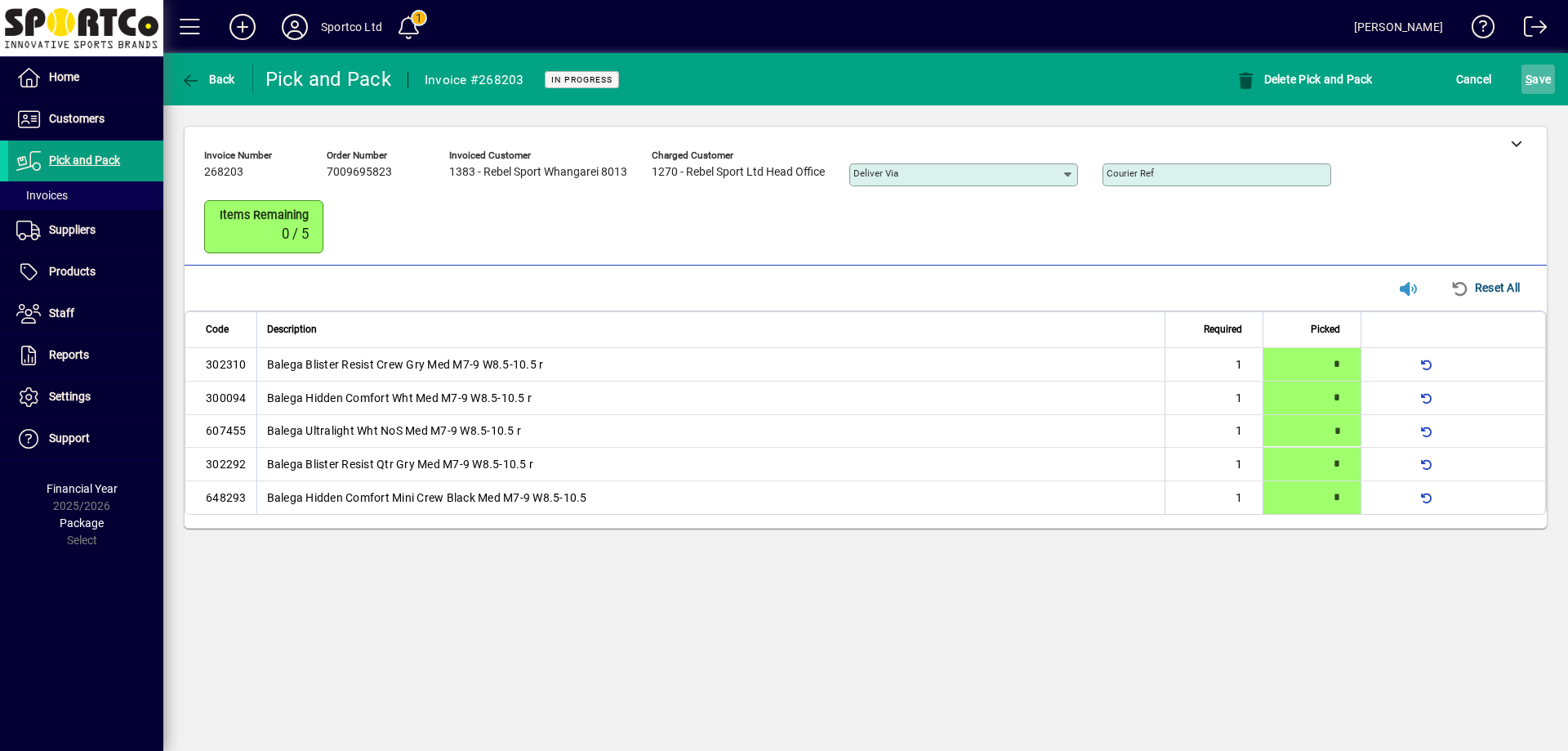
click at [1546, 72] on span "S ave" at bounding box center [1538, 79] width 25 height 26
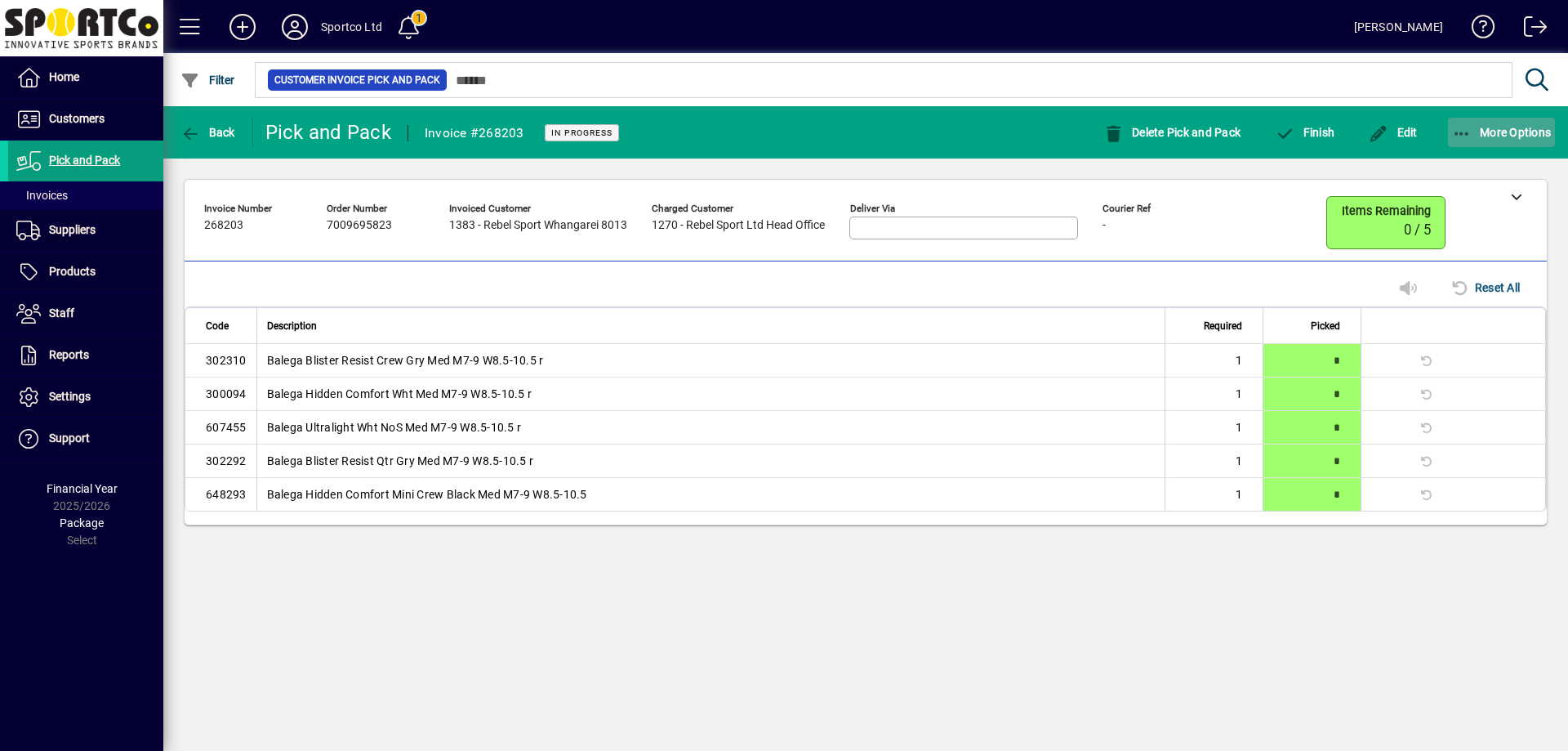
click at [1462, 126] on icon "button" at bounding box center [1463, 134] width 21 height 16
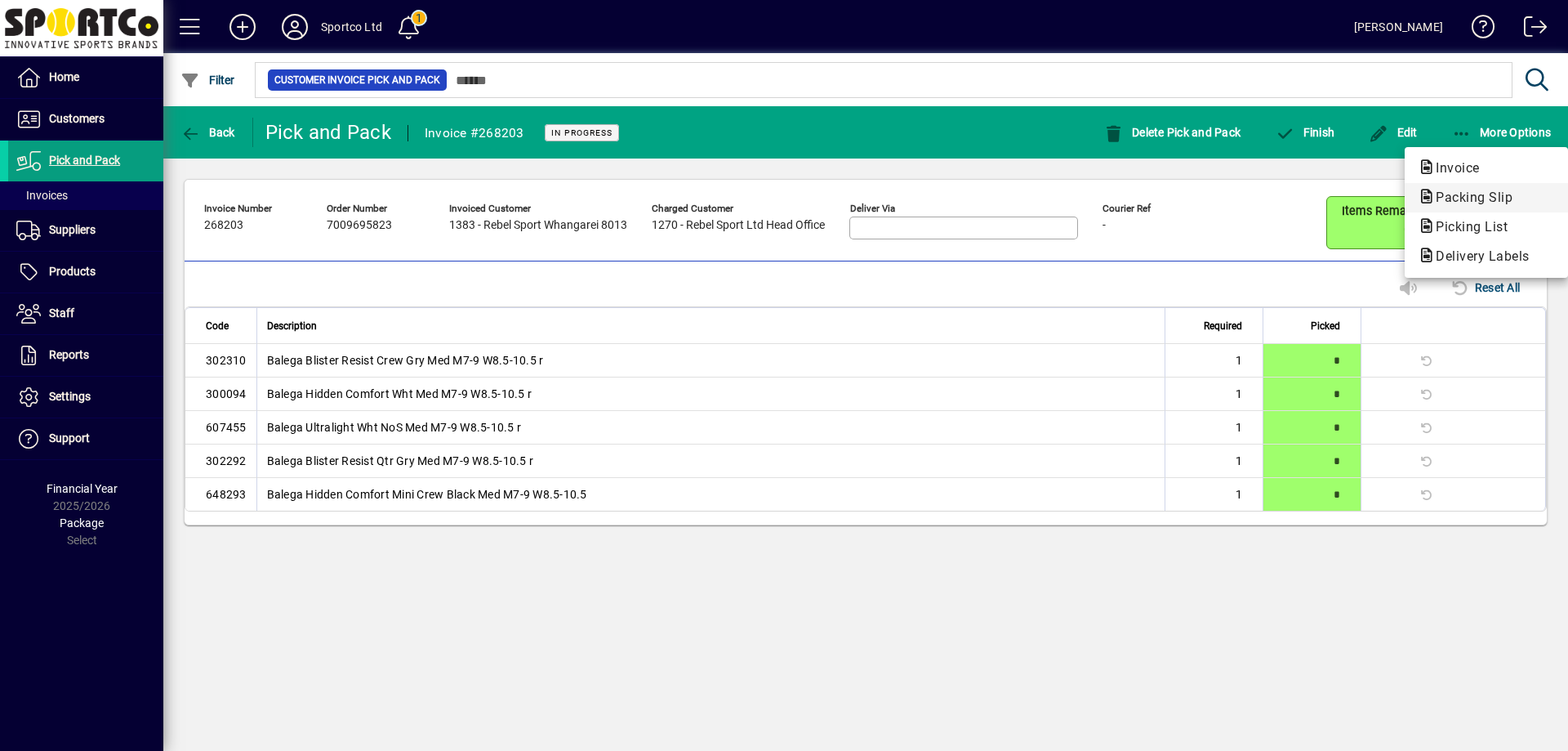
click at [1465, 197] on span "Packing Slip" at bounding box center [1470, 198] width 103 height 16
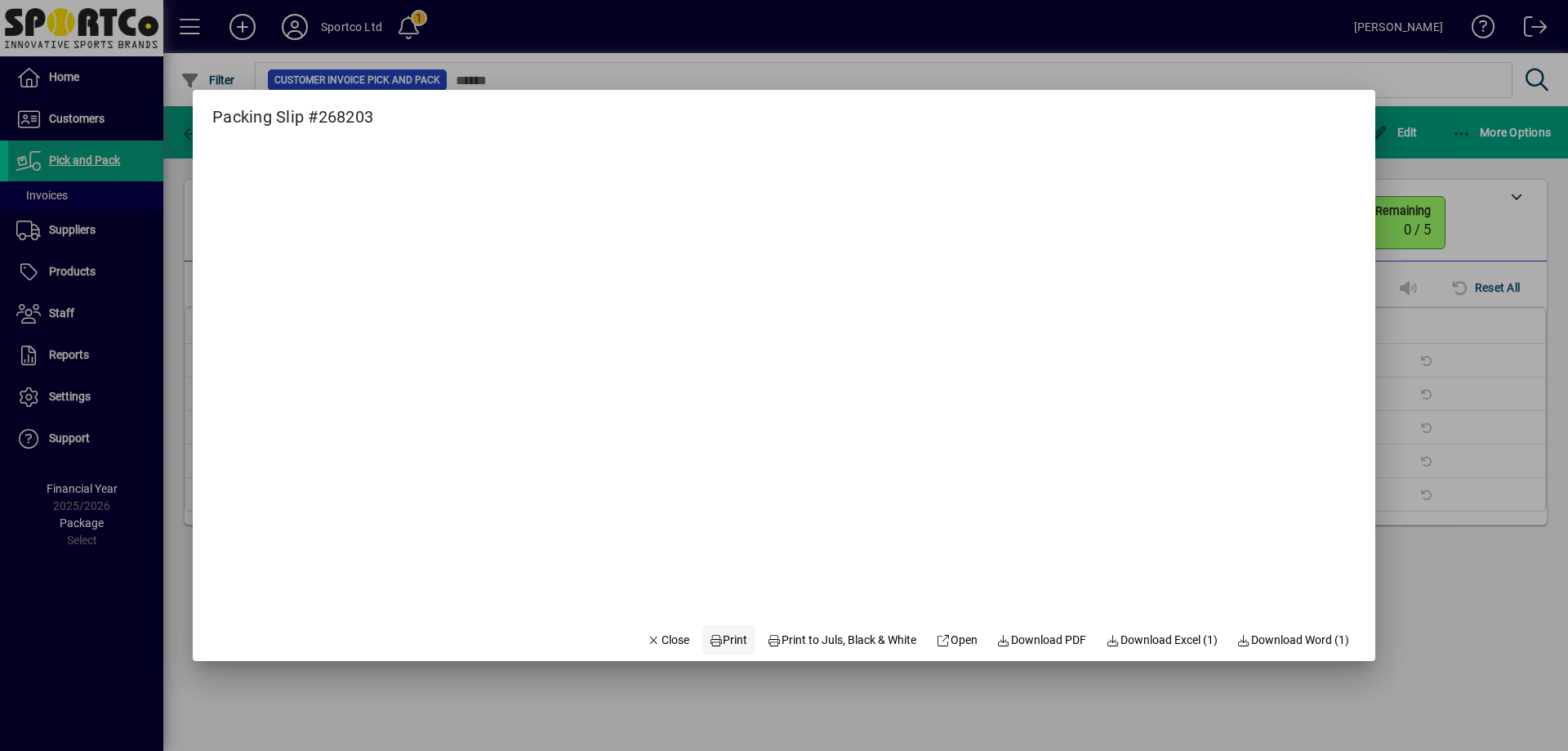
click at [719, 632] on span "Print" at bounding box center [728, 640] width 39 height 17
click at [660, 636] on span "Close" at bounding box center [668, 640] width 43 height 17
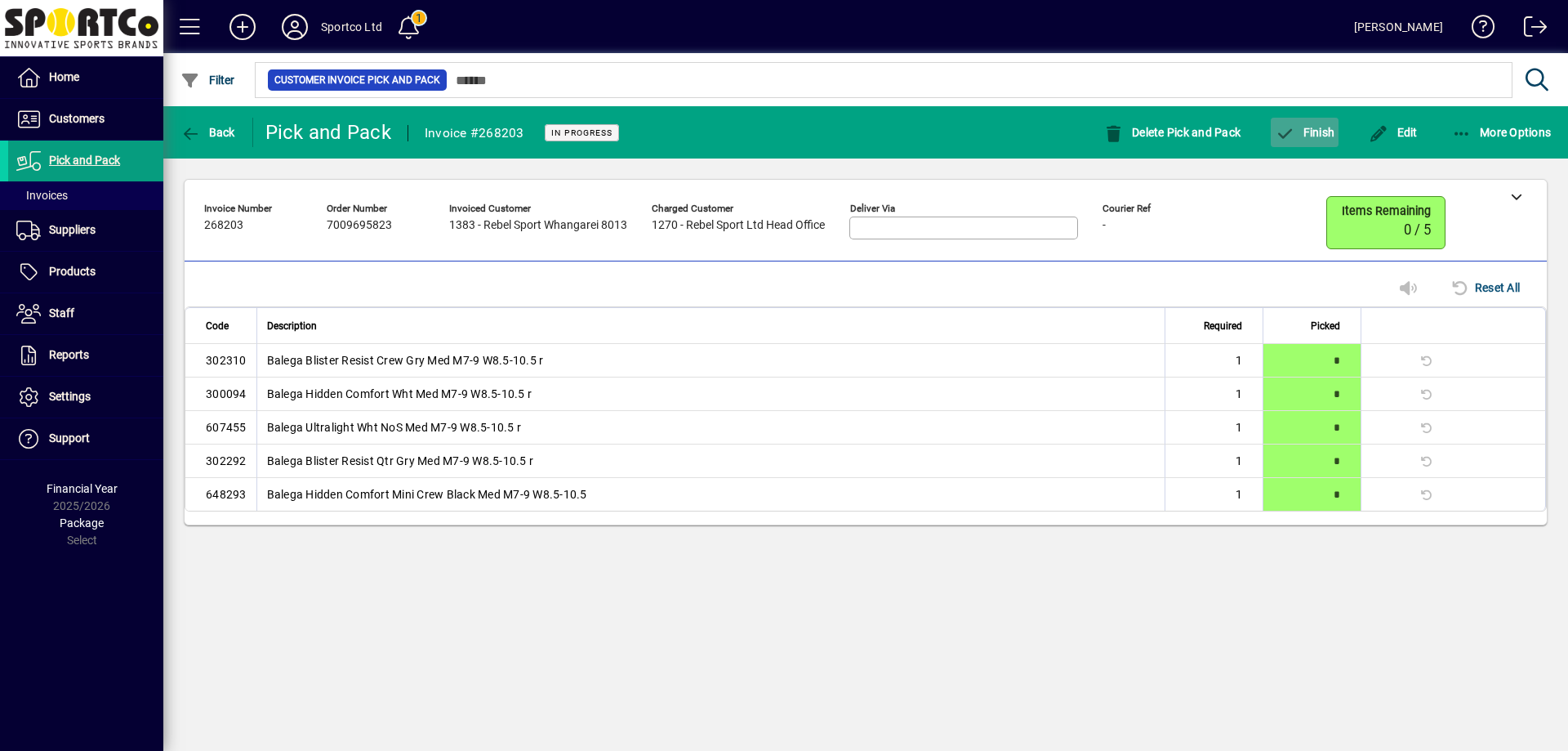
click at [1313, 137] on span "Finish" at bounding box center [1305, 132] width 60 height 13
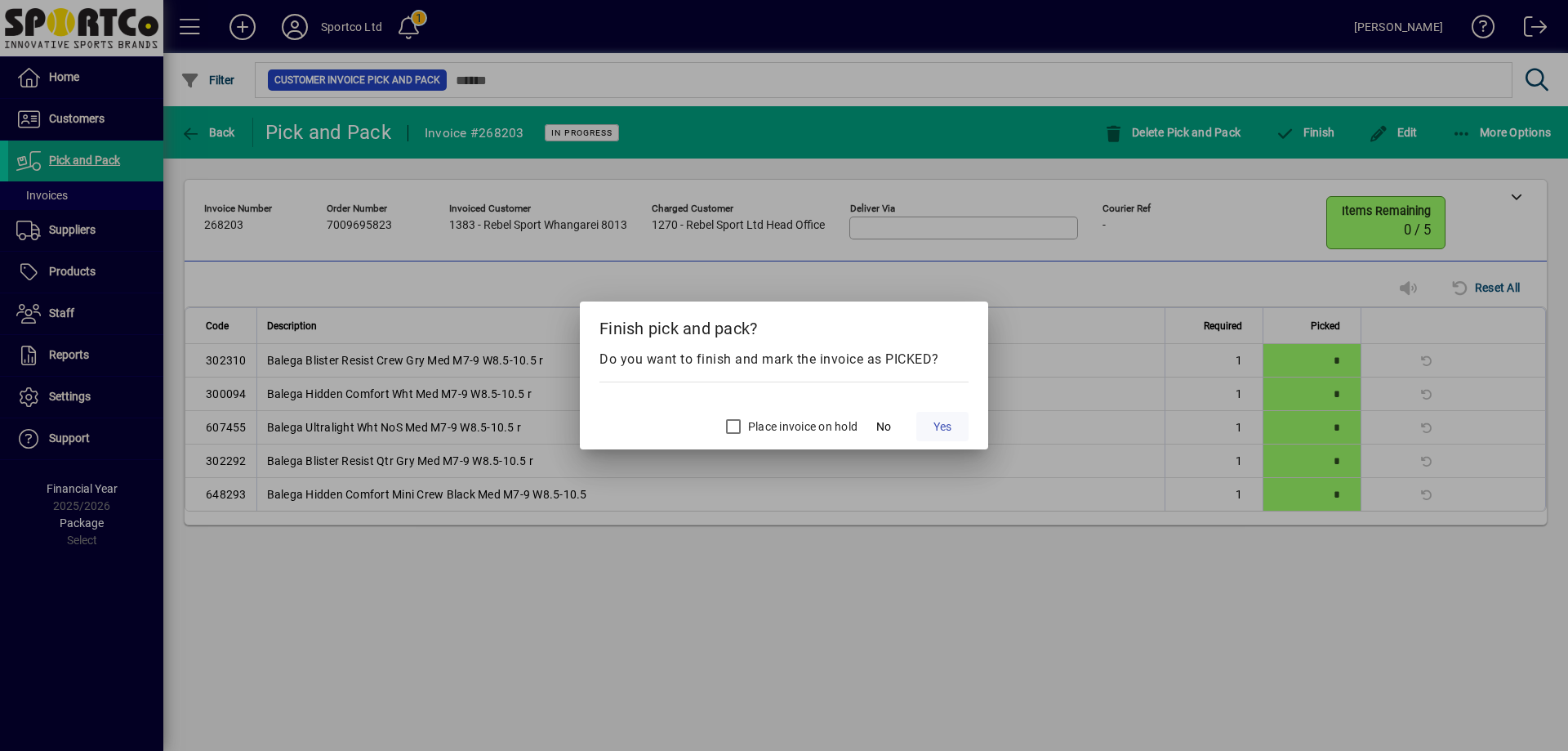
click at [951, 428] on span "Yes" at bounding box center [943, 426] width 18 height 17
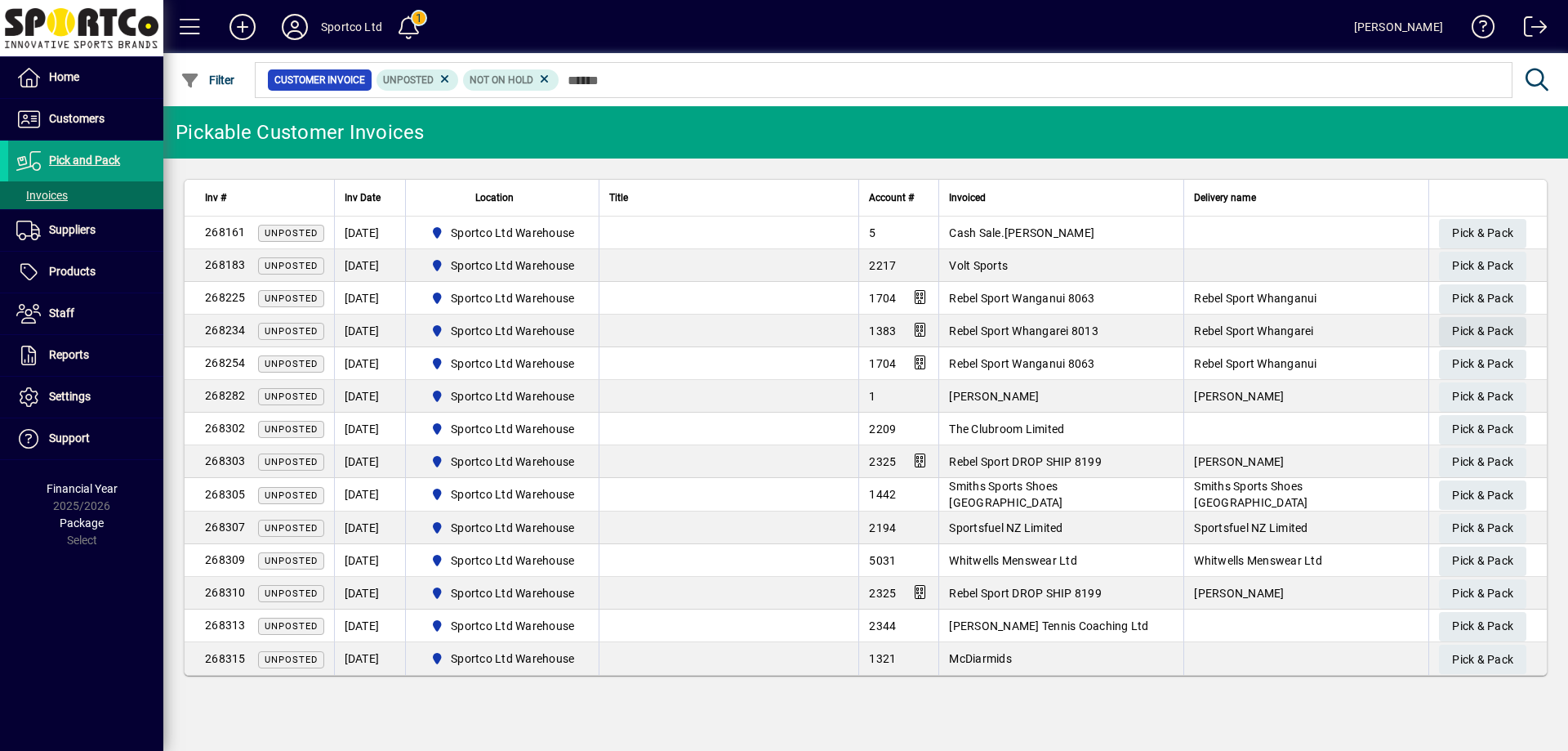
click at [1493, 328] on span "Pick & Pack" at bounding box center [1484, 331] width 62 height 27
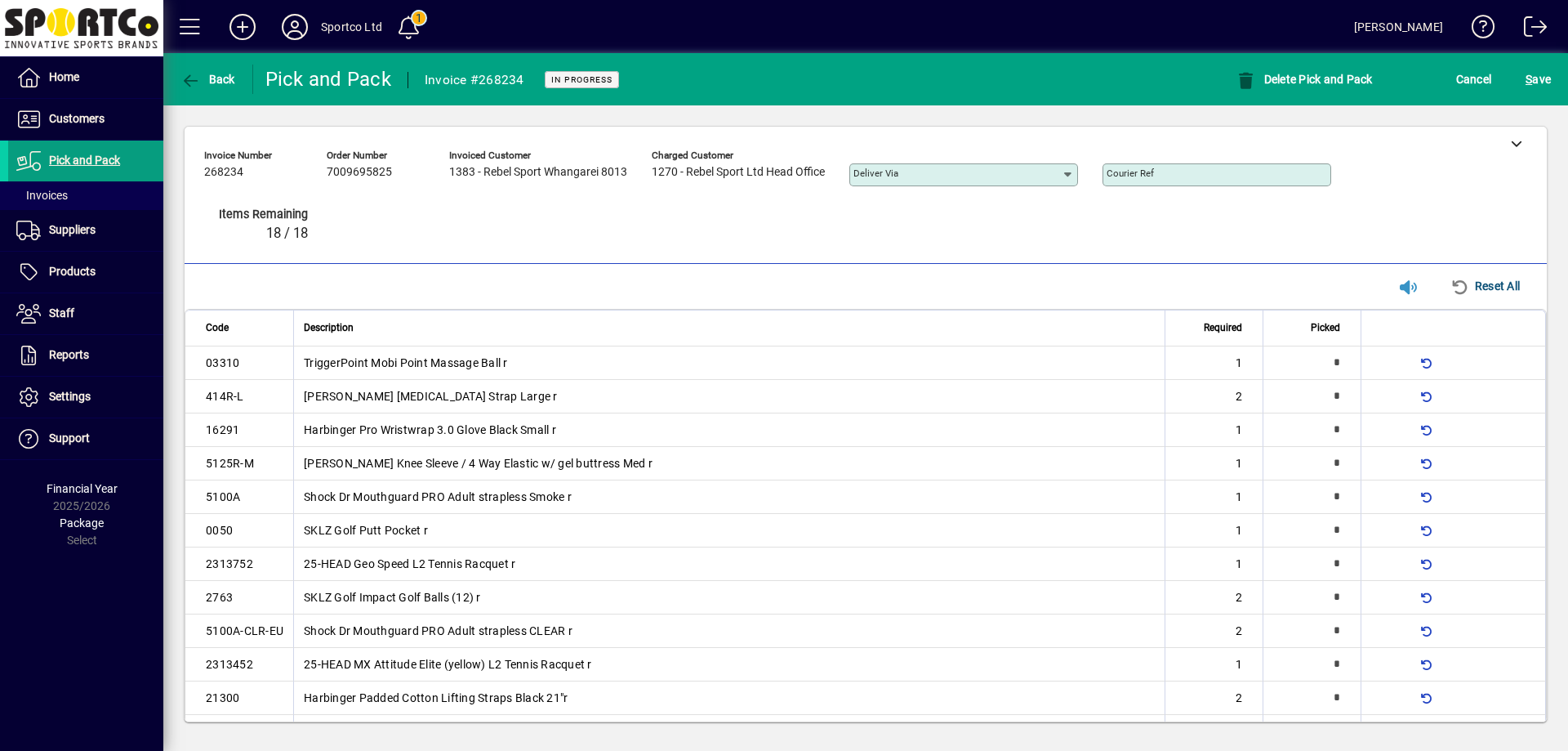
type input "*"
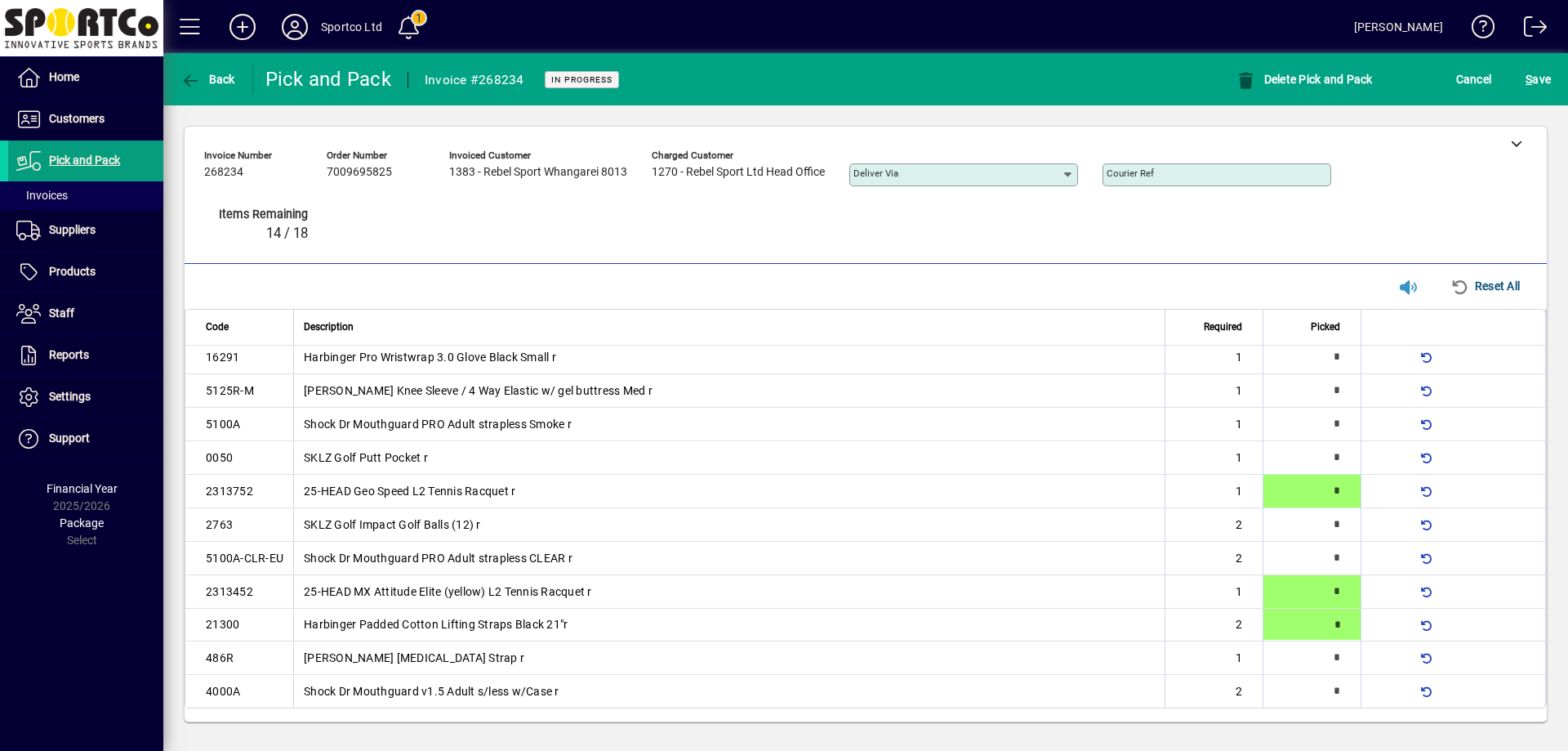
type input "*"
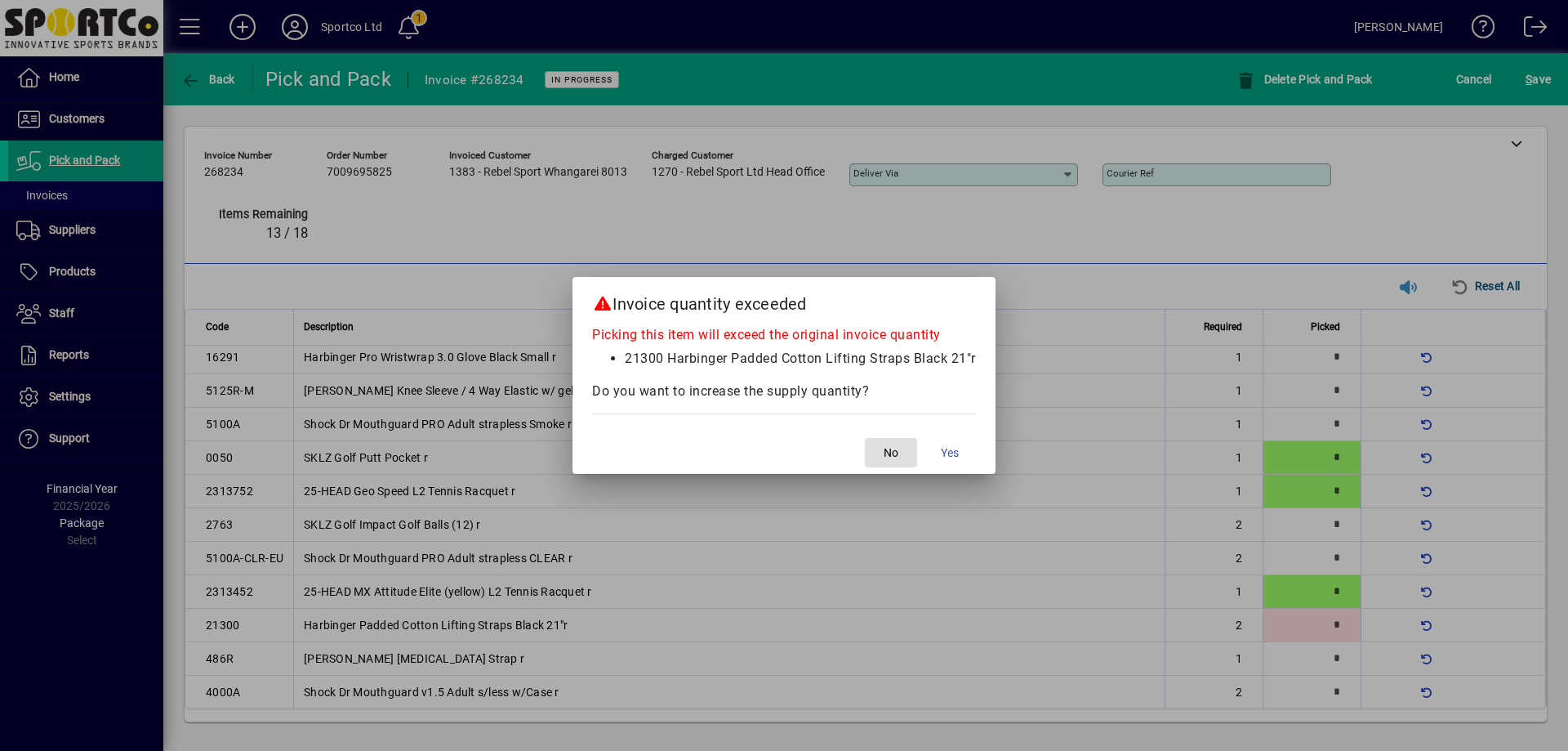
click at [901, 448] on span "button" at bounding box center [891, 452] width 53 height 39
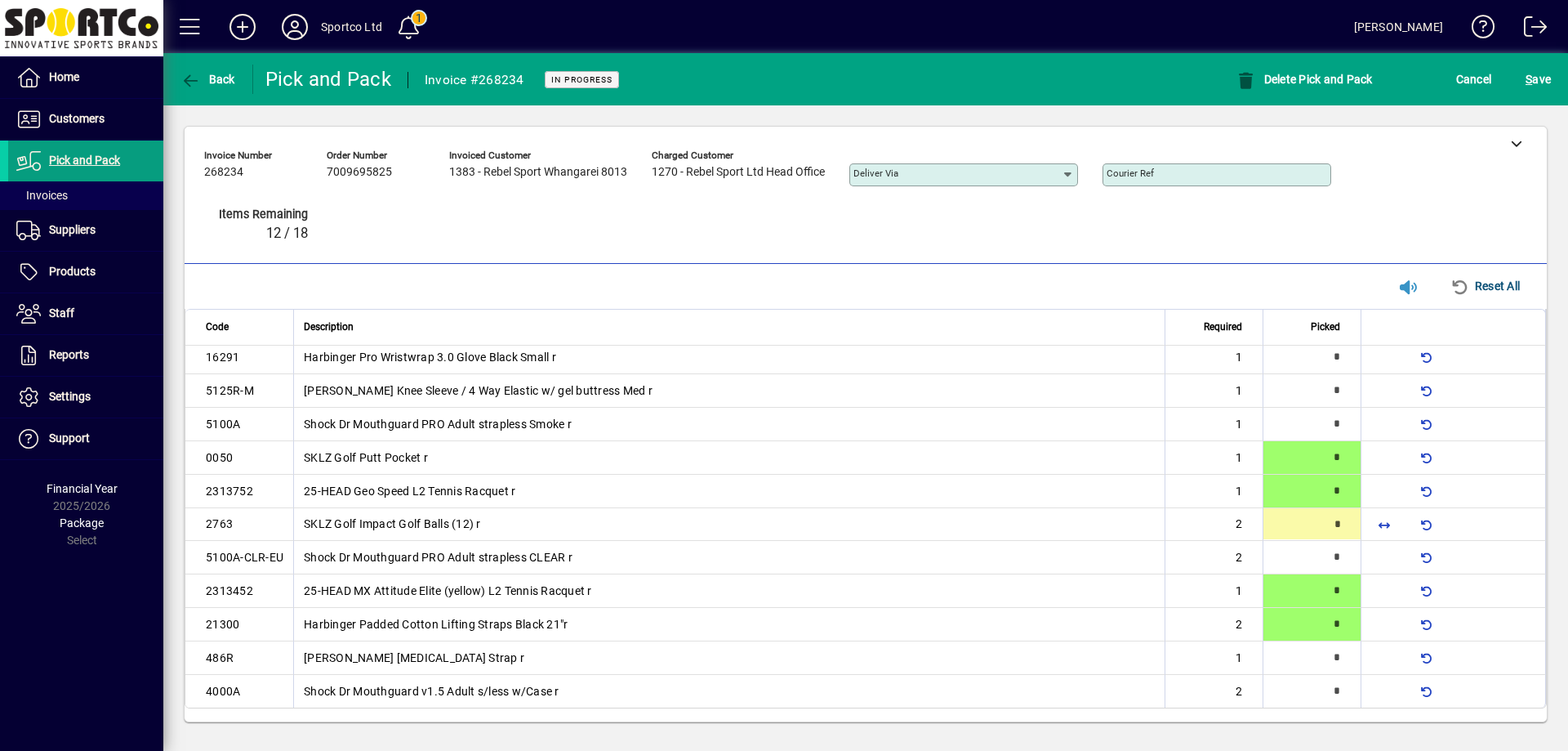
type input "*"
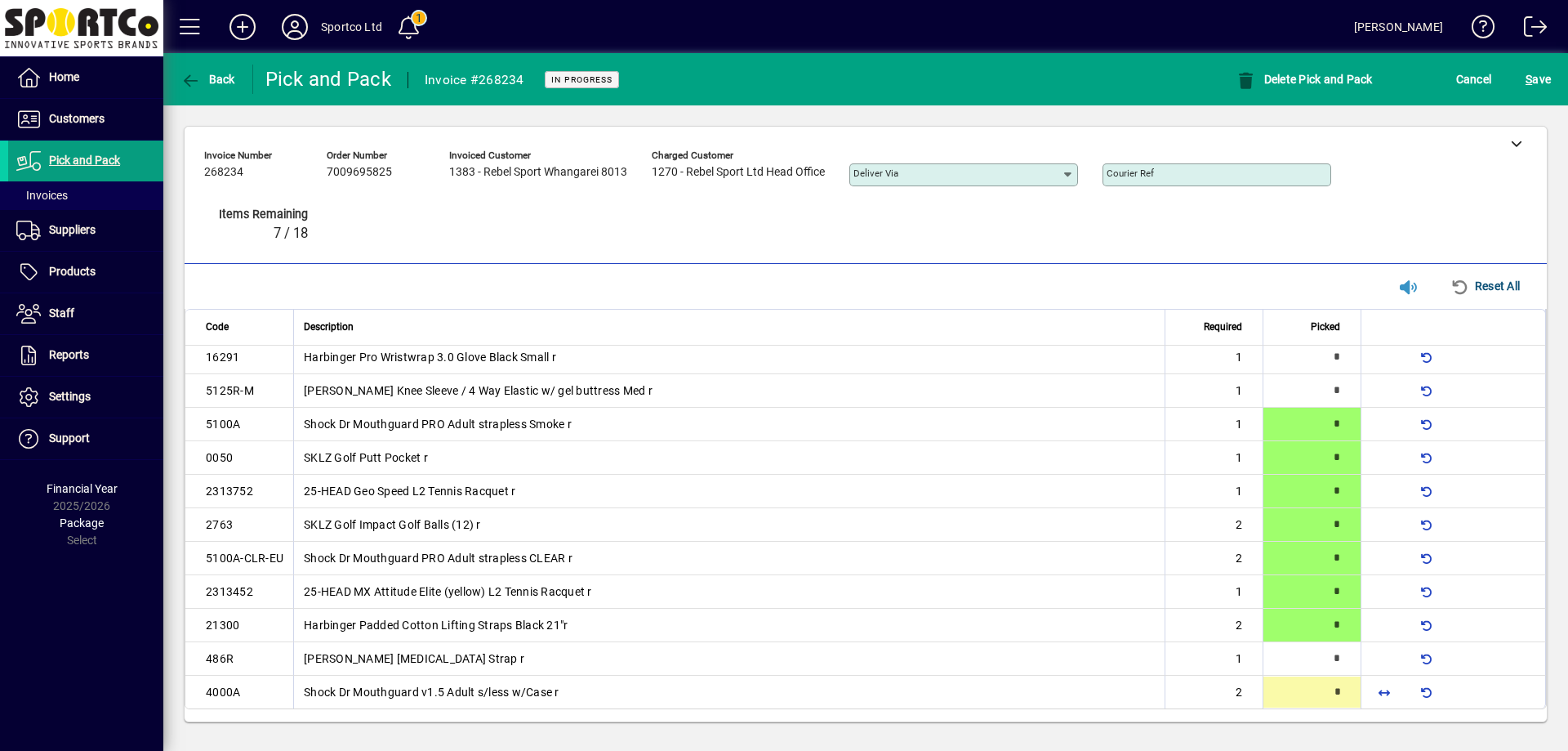
type input "*"
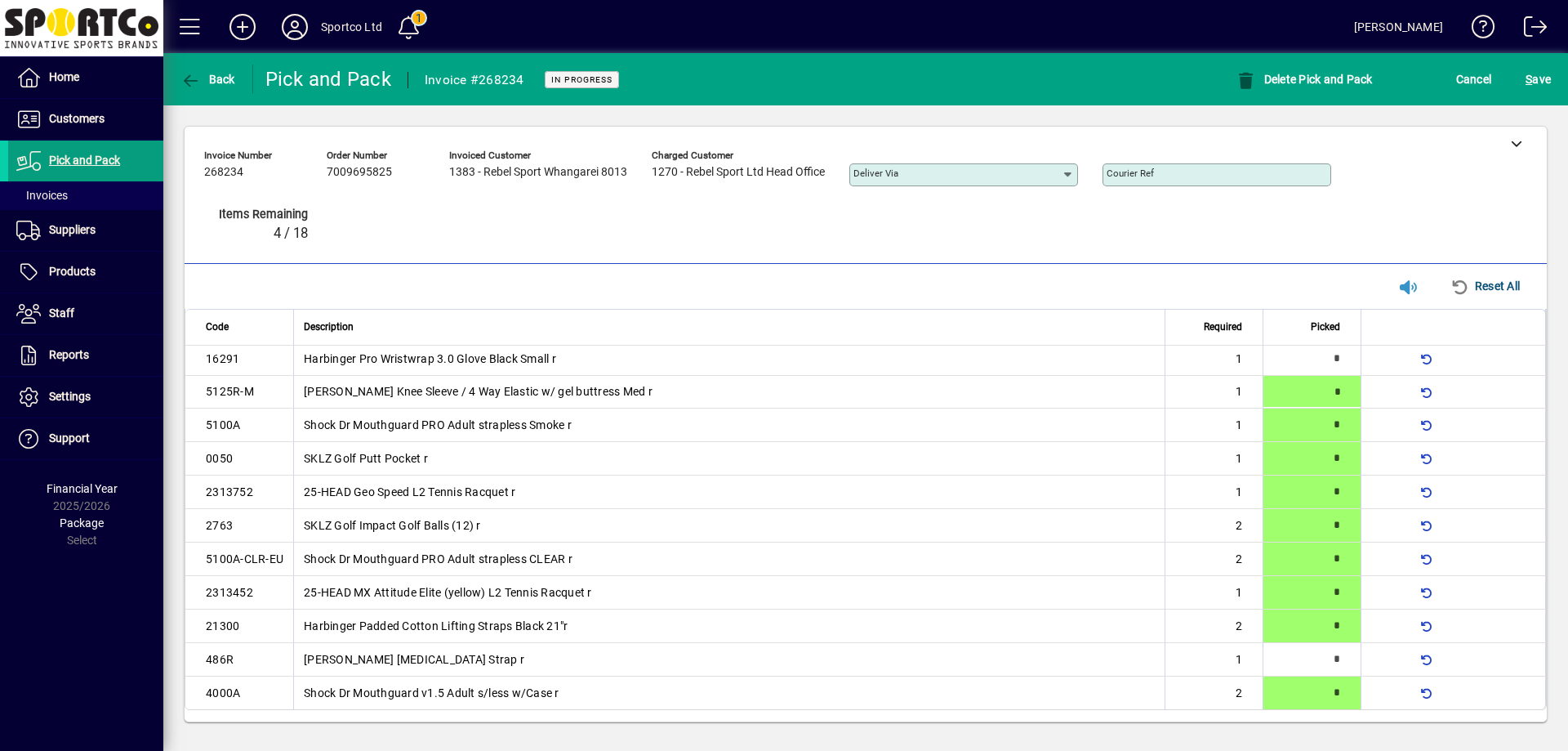
type input "*"
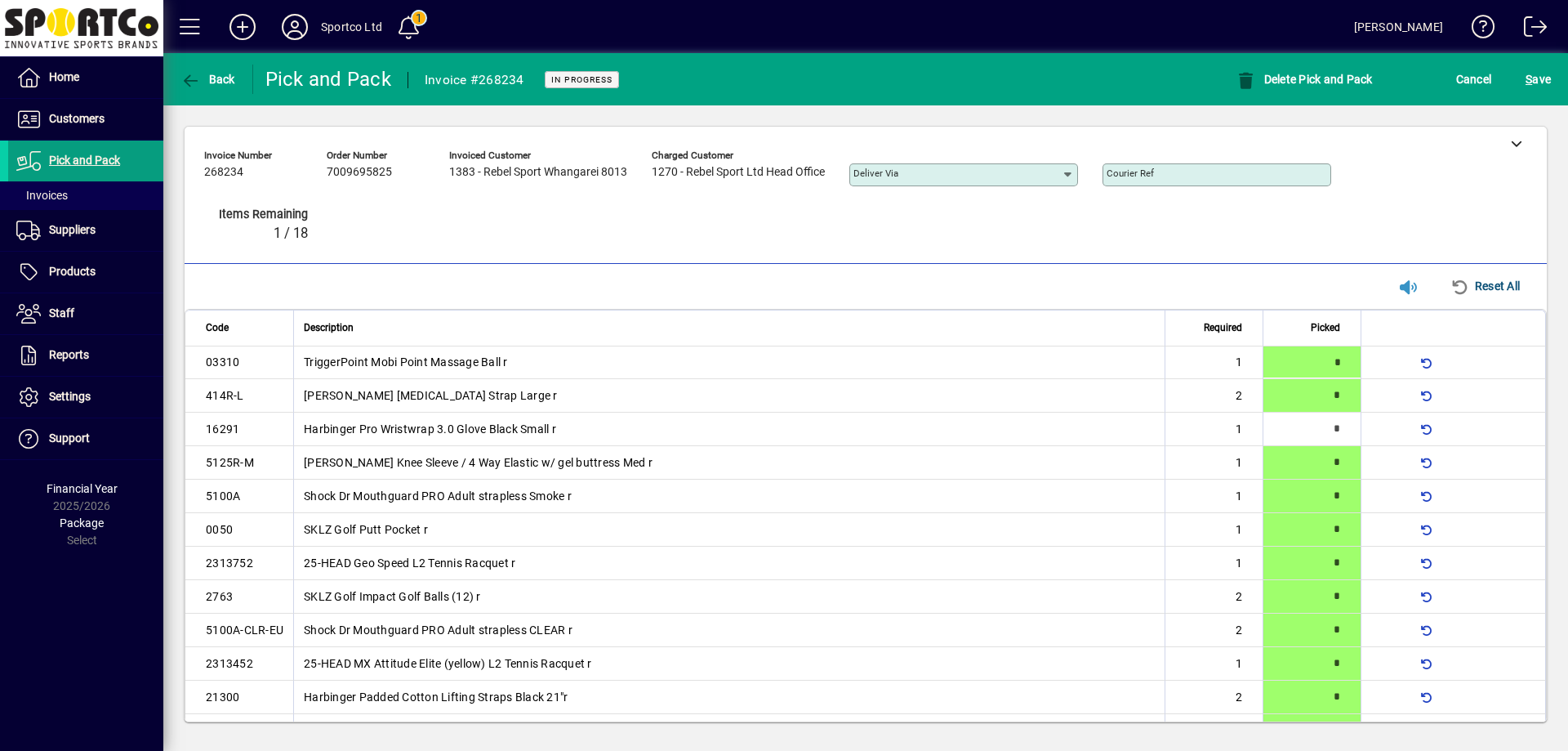
type input "*"
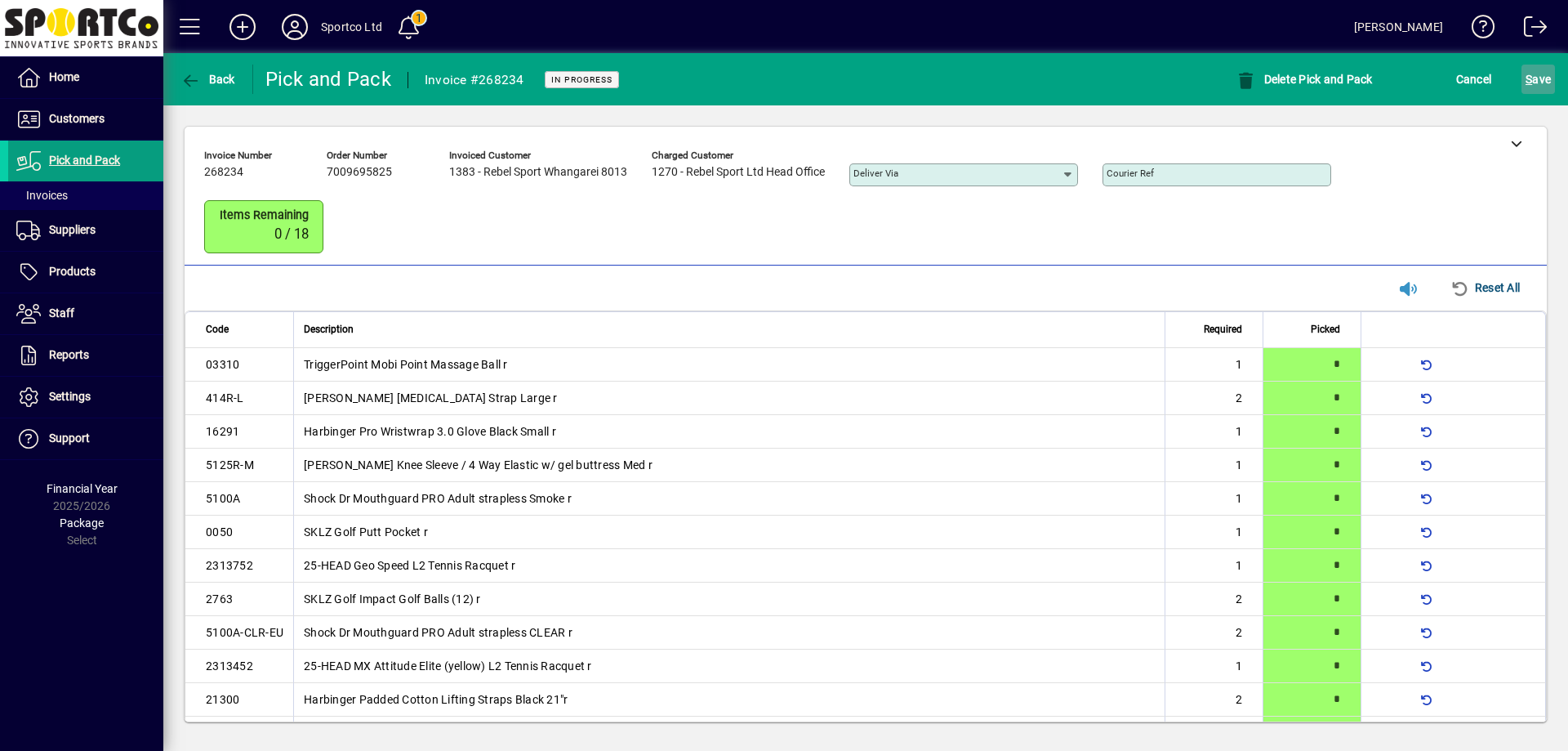
click at [1552, 75] on span "submit" at bounding box center [1539, 78] width 34 height 39
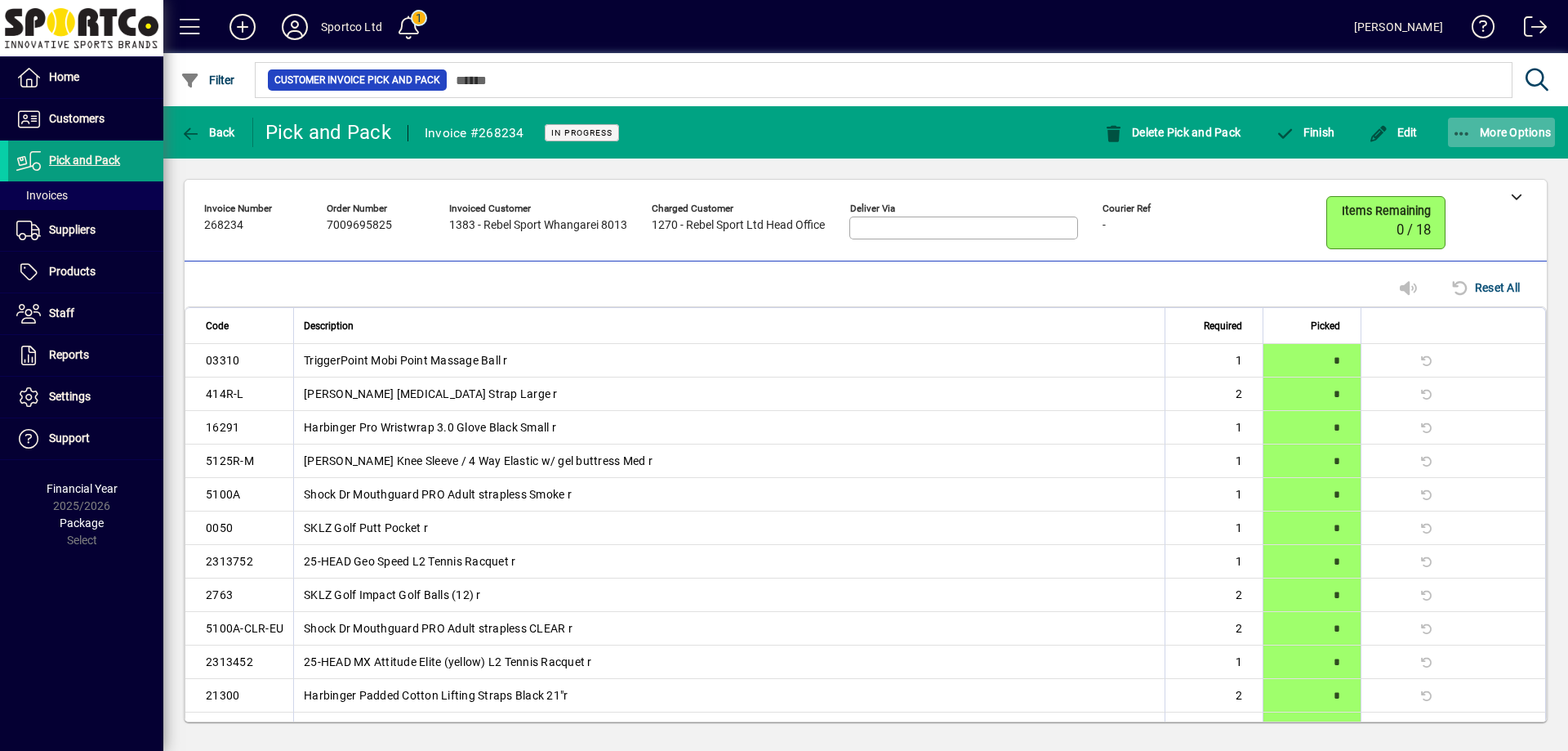
click at [1468, 135] on icon "button" at bounding box center [1463, 134] width 21 height 16
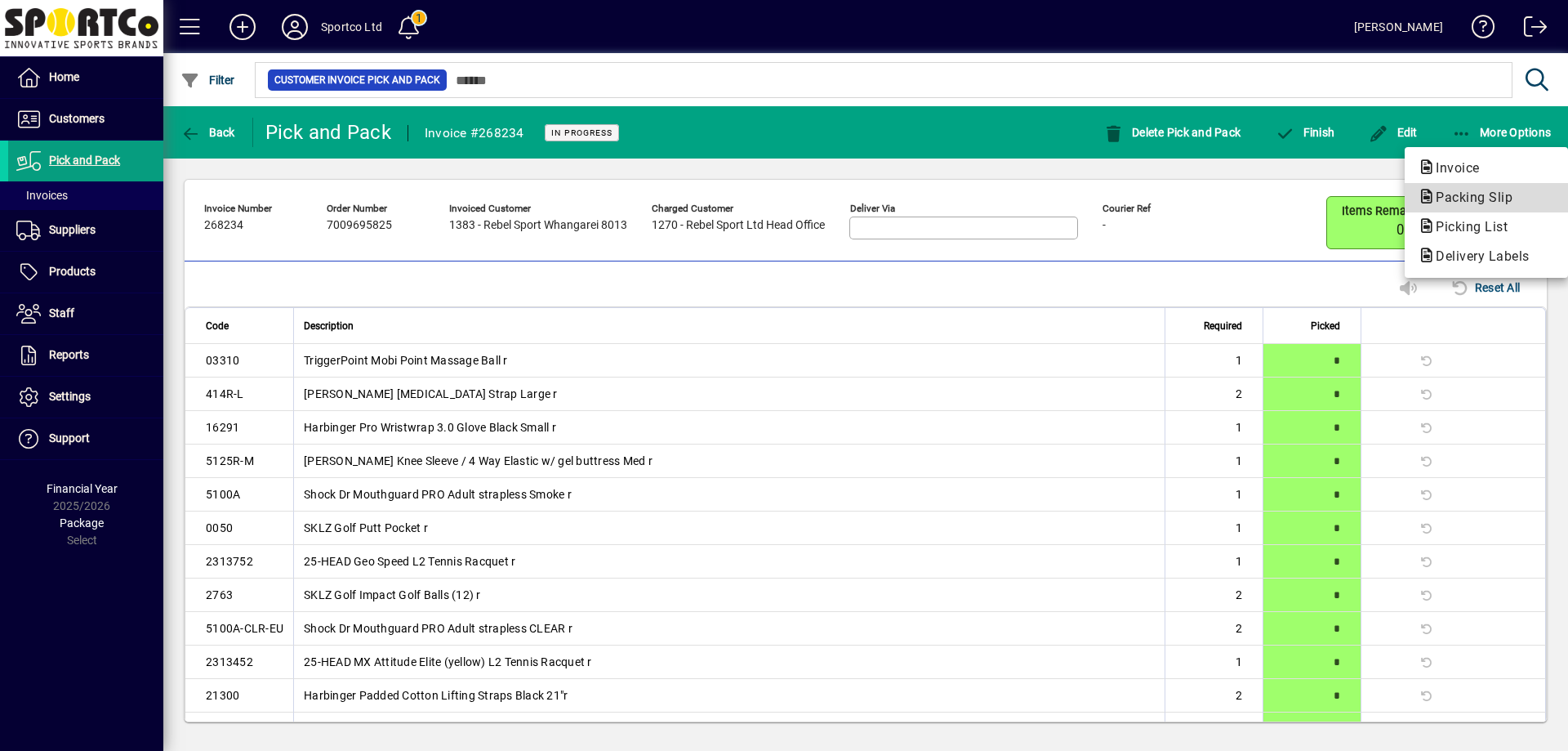
click at [1482, 197] on span "Packing Slip" at bounding box center [1470, 198] width 103 height 16
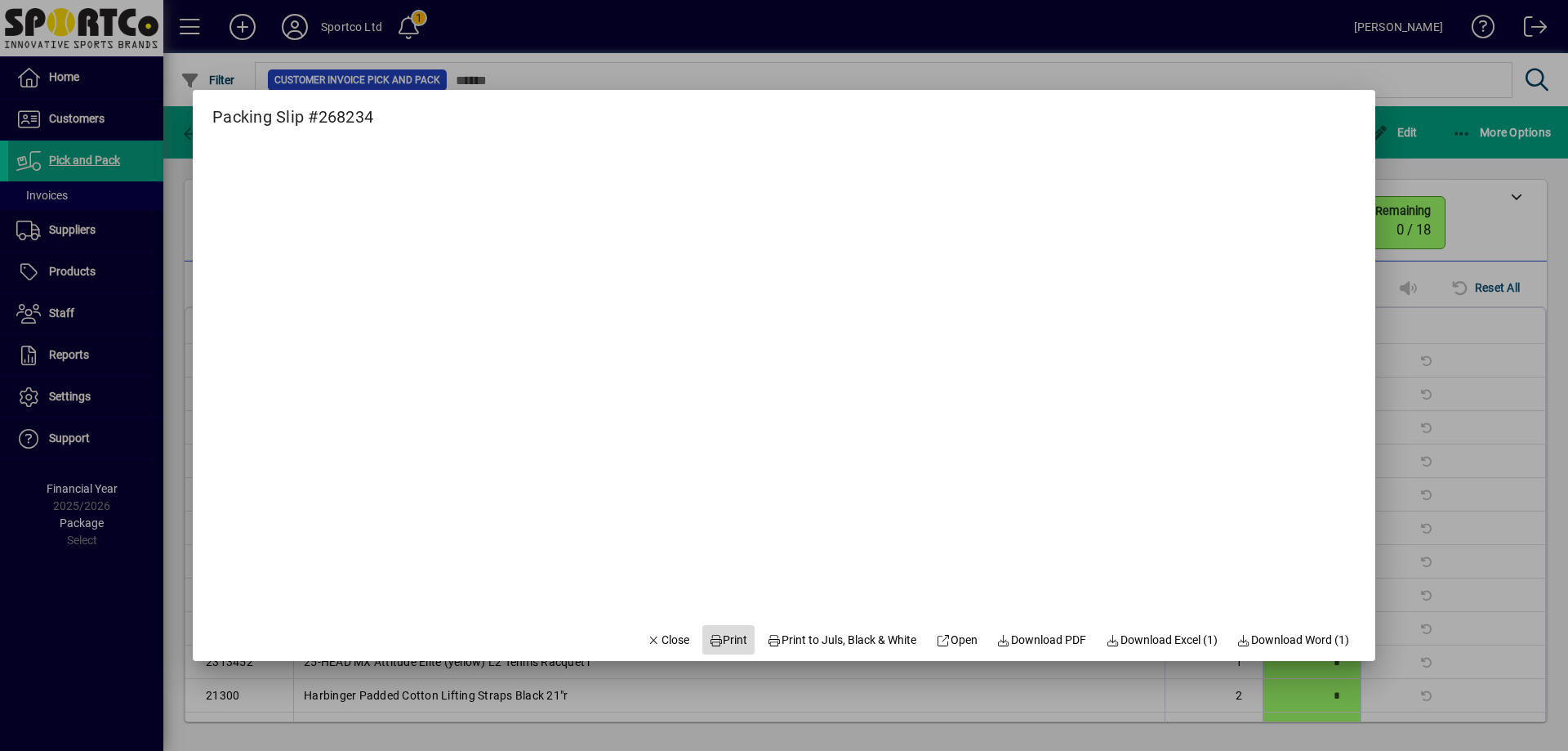
click at [724, 643] on span "Print" at bounding box center [728, 640] width 39 height 17
click at [669, 643] on span "Close" at bounding box center [668, 640] width 43 height 17
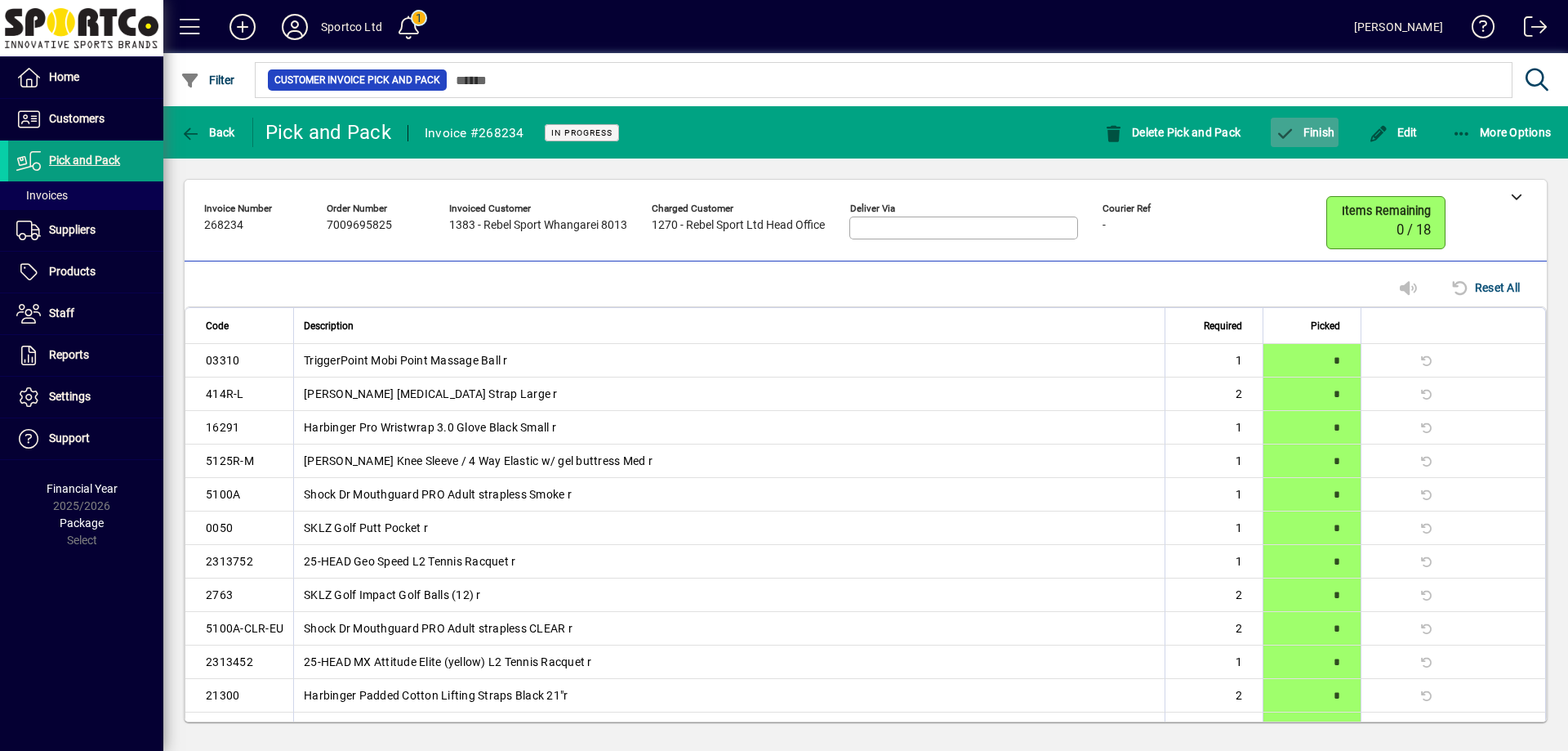
click at [1307, 130] on span "Finish" at bounding box center [1305, 132] width 60 height 13
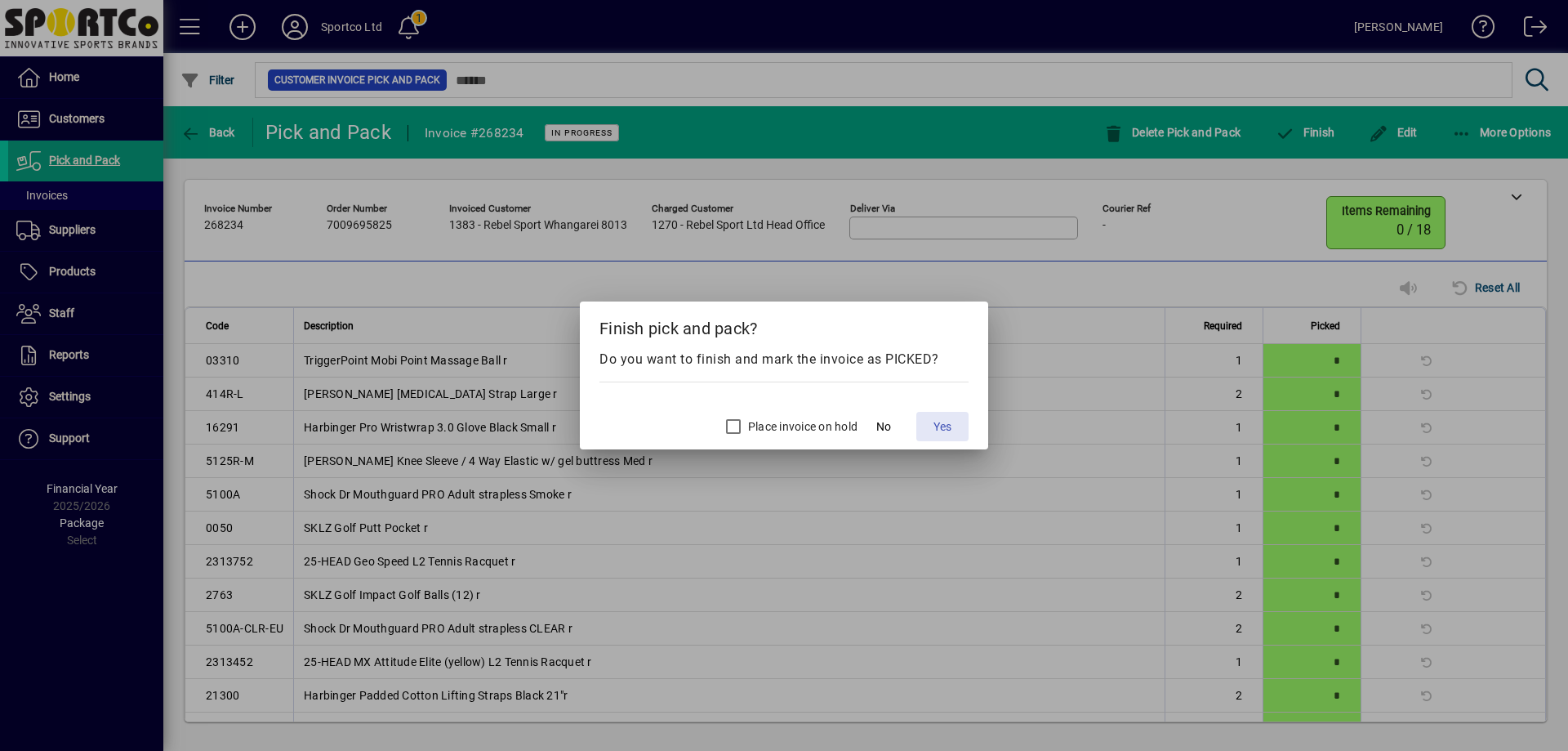
click at [940, 425] on span "Yes" at bounding box center [943, 426] width 18 height 17
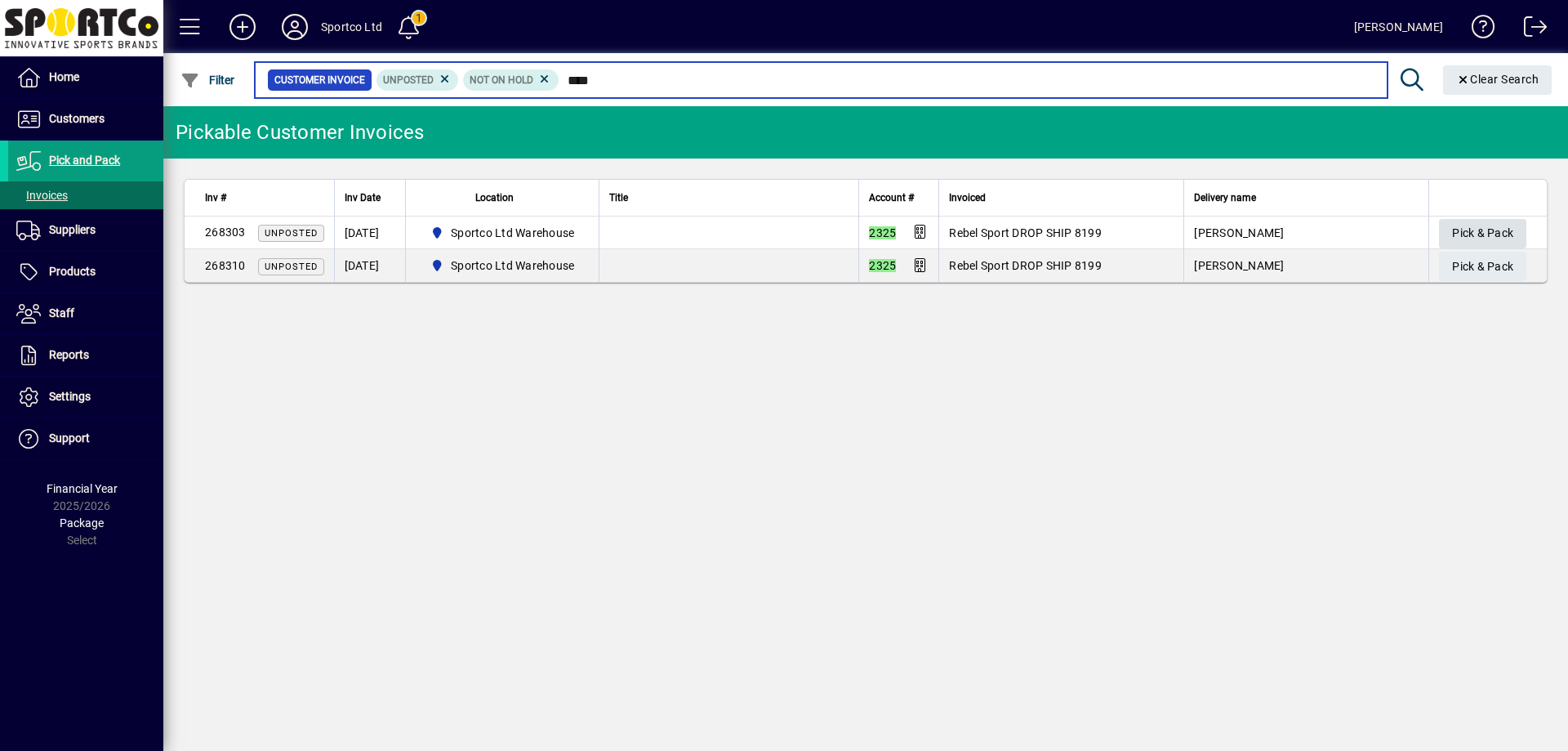
type input "****"
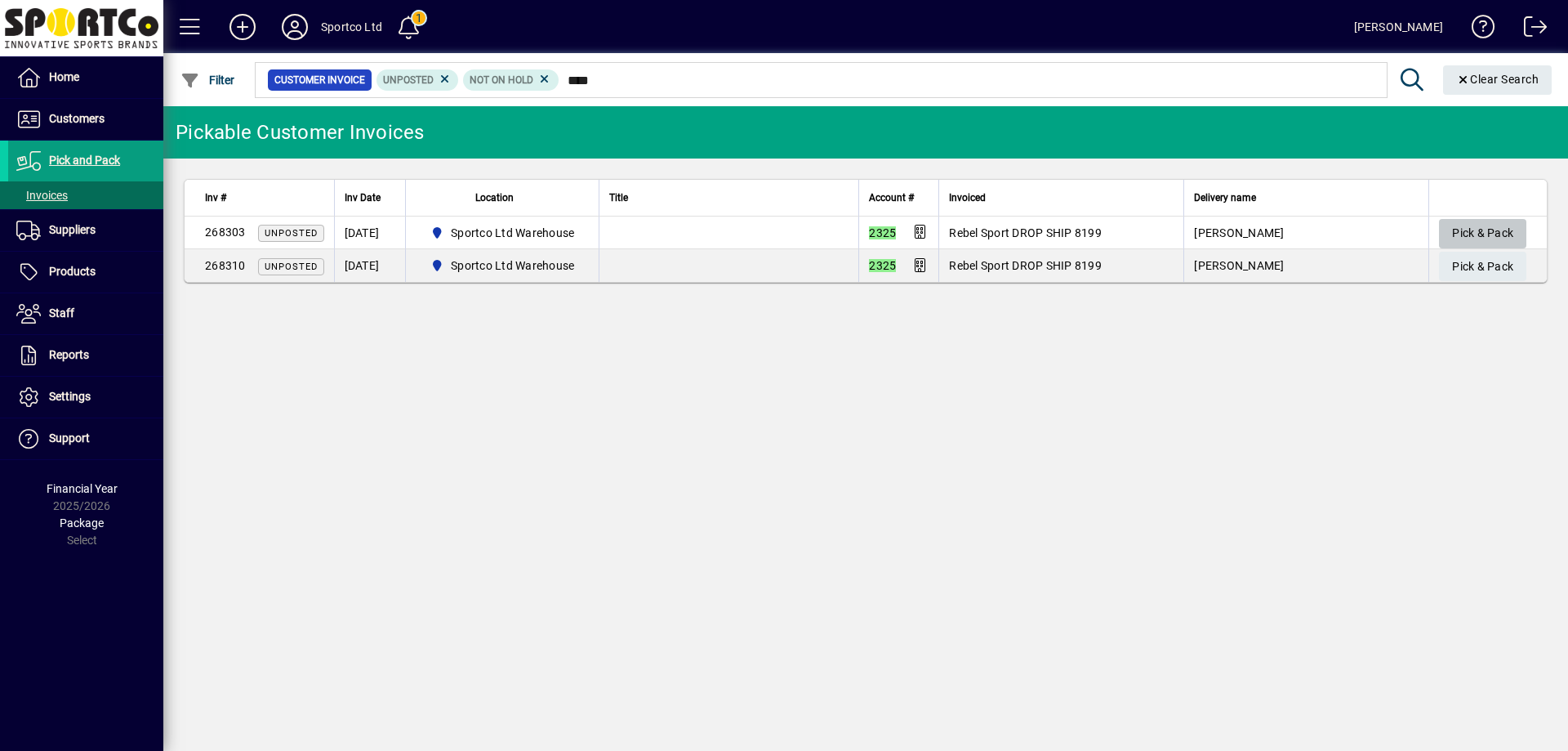
click at [1490, 224] on span "Pick & Pack" at bounding box center [1484, 232] width 62 height 27
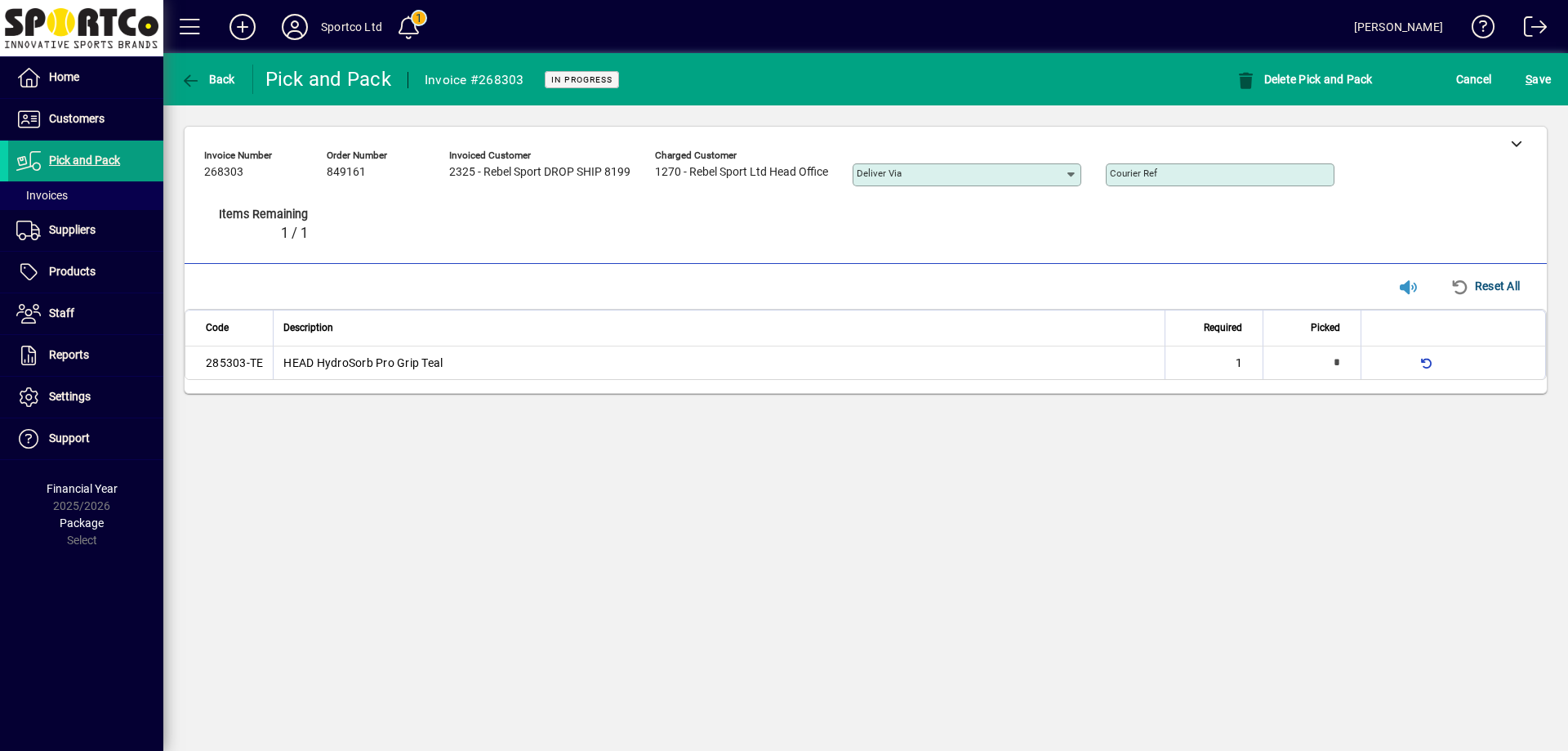
type input "*"
click at [1514, 139] on icon at bounding box center [1517, 143] width 12 height 12
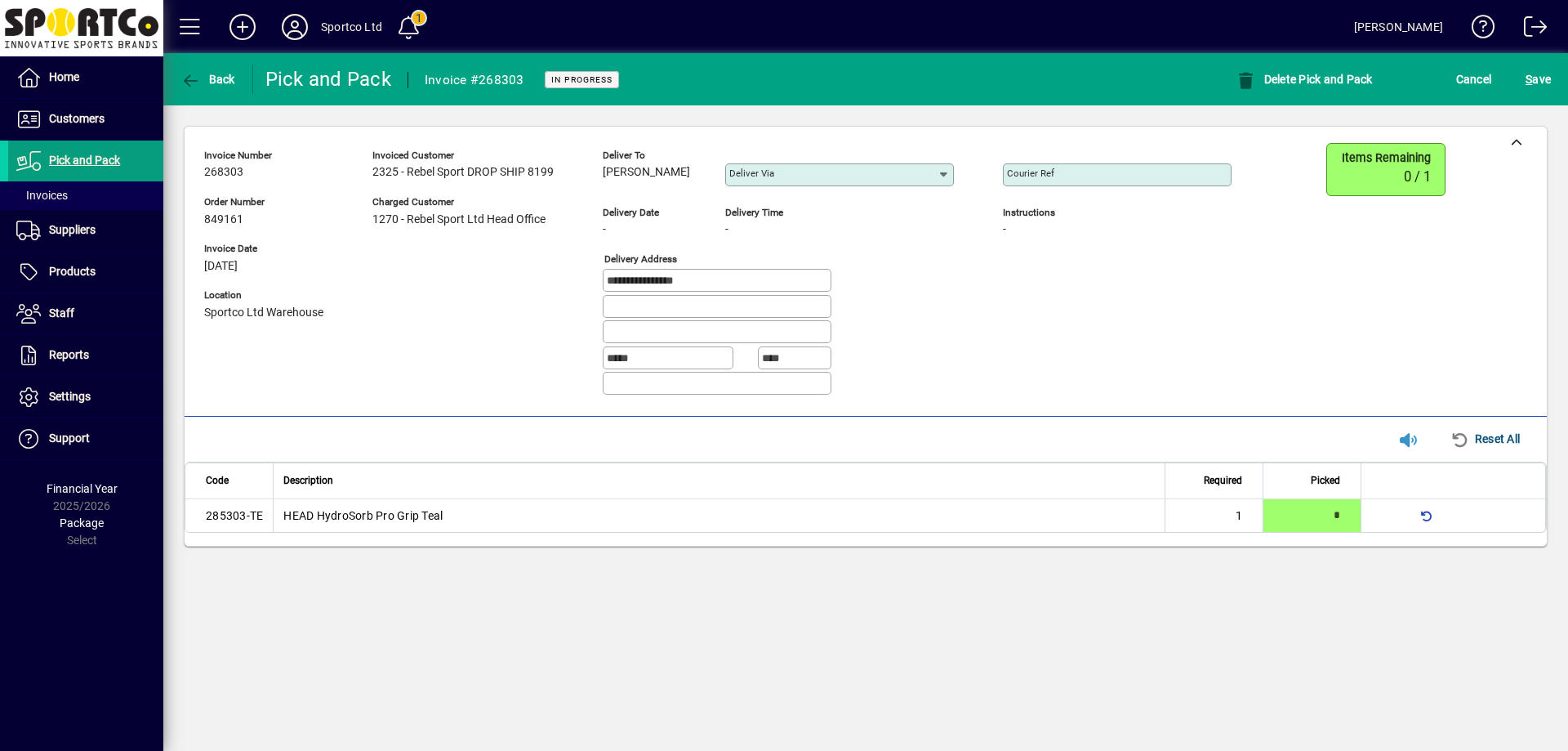
drag, startPoint x: 681, startPoint y: 168, endPoint x: 595, endPoint y: 185, distance: 87.7
click at [595, 185] on div "**********" at bounding box center [730, 275] width 1052 height 265
copy span "Anna Mahood"
drag, startPoint x: 719, startPoint y: 281, endPoint x: 525, endPoint y: 296, distance: 194.6
click at [525, 296] on div "**********" at bounding box center [730, 275] width 1052 height 265
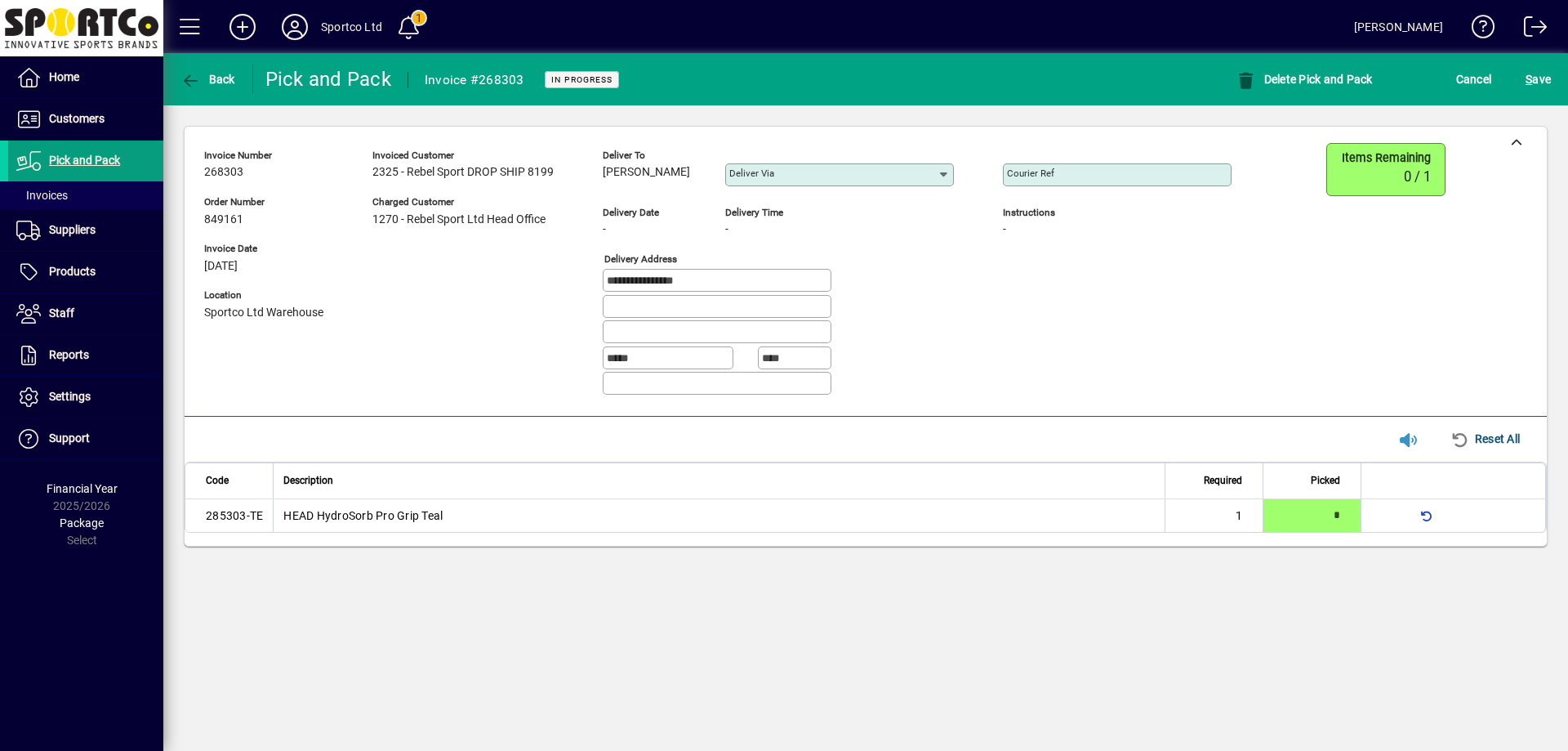
click at [1111, 176] on input "Courier Ref" at bounding box center [1119, 174] width 224 height 13
paste input "**********"
type input "**********"
click at [1552, 80] on span "submit" at bounding box center [1539, 78] width 34 height 39
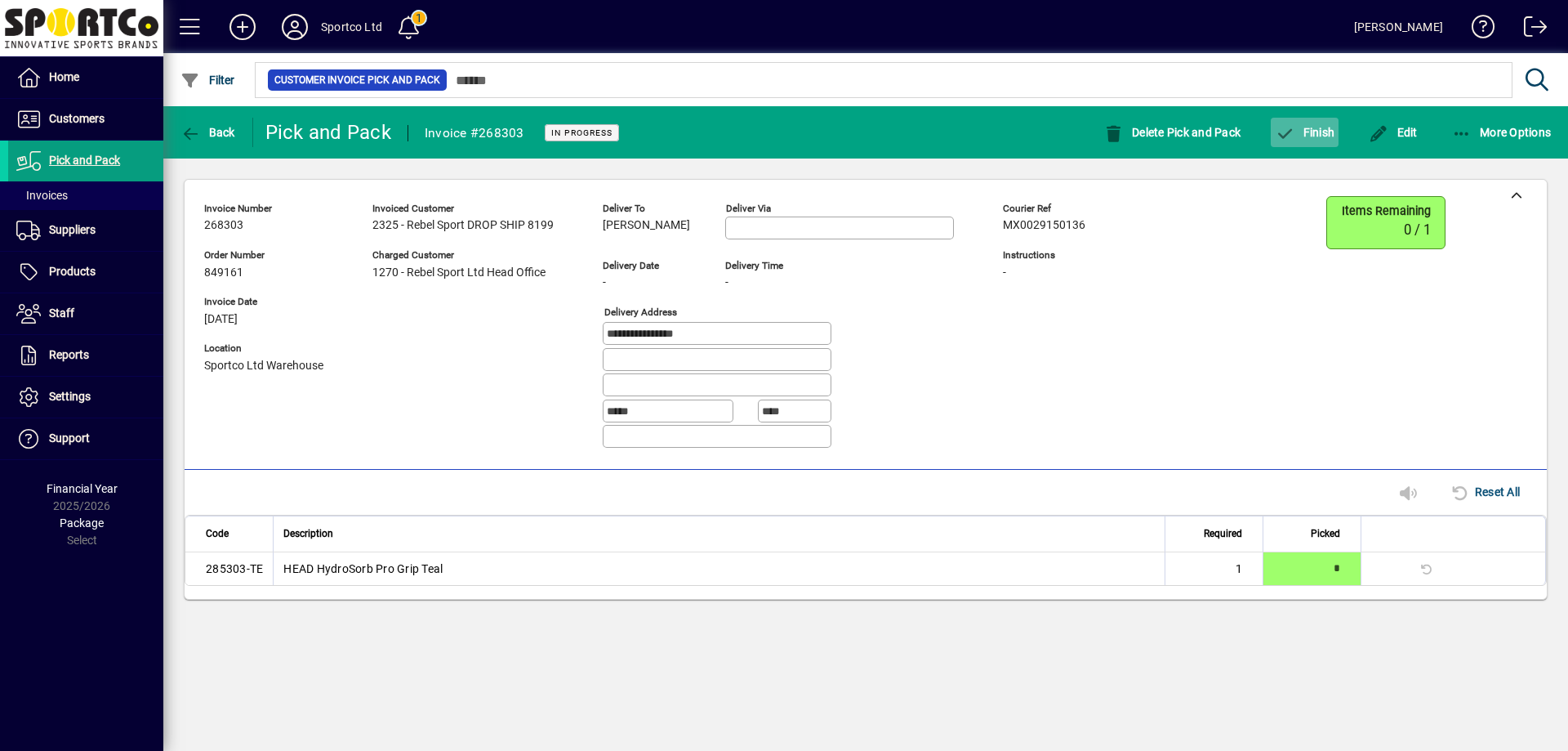
click at [1303, 131] on span "Finish" at bounding box center [1305, 132] width 60 height 13
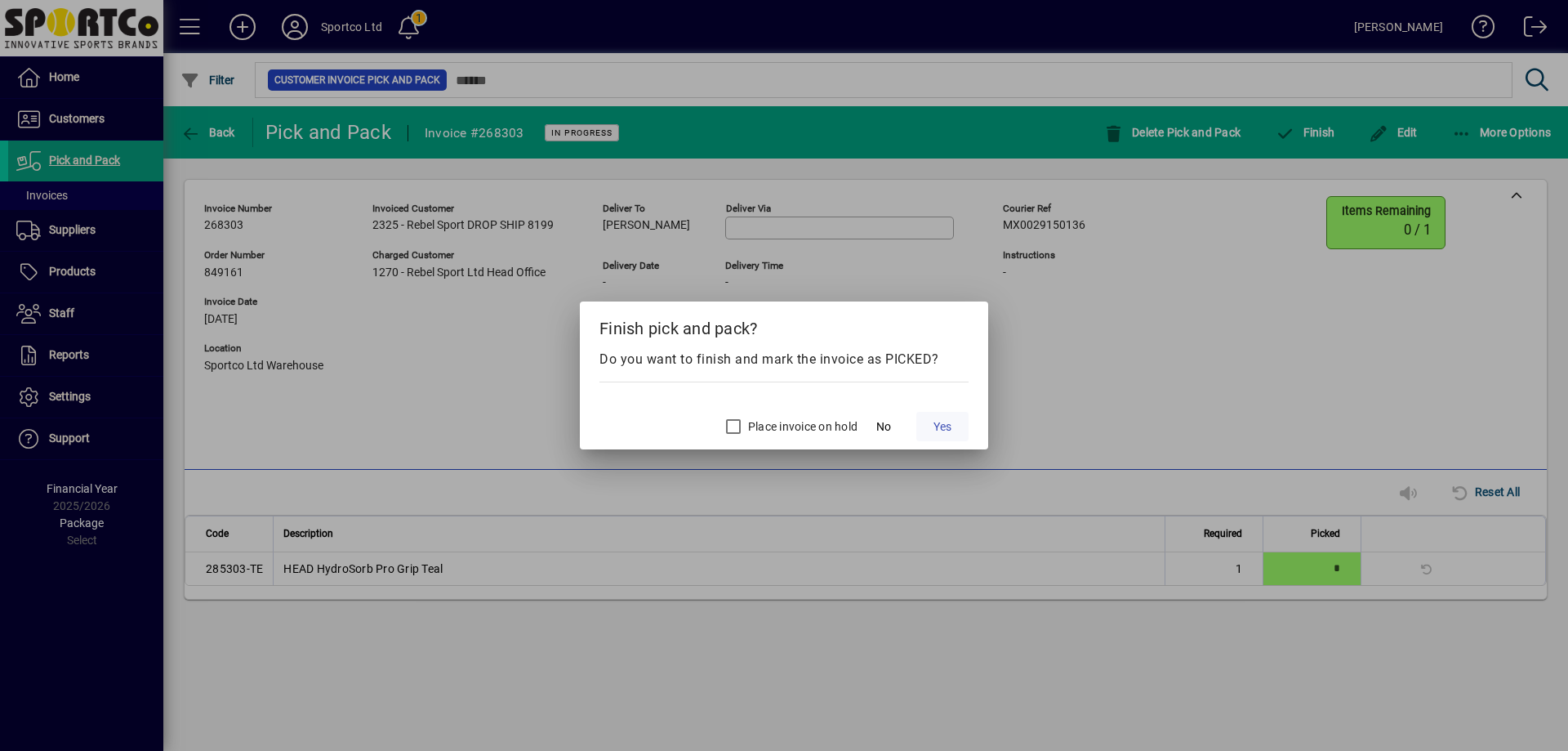
click at [948, 416] on button "Yes" at bounding box center [942, 426] width 53 height 30
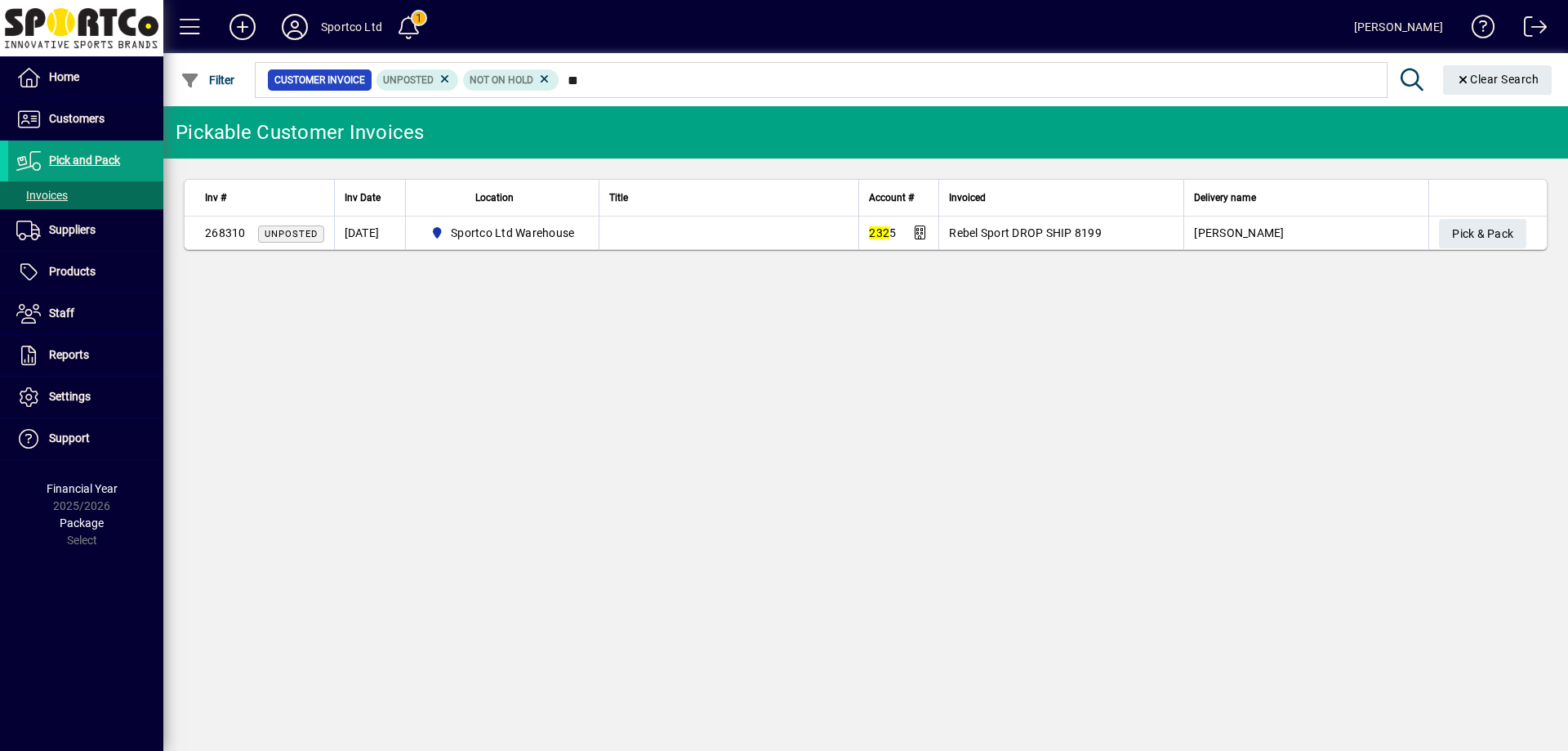
type input "*"
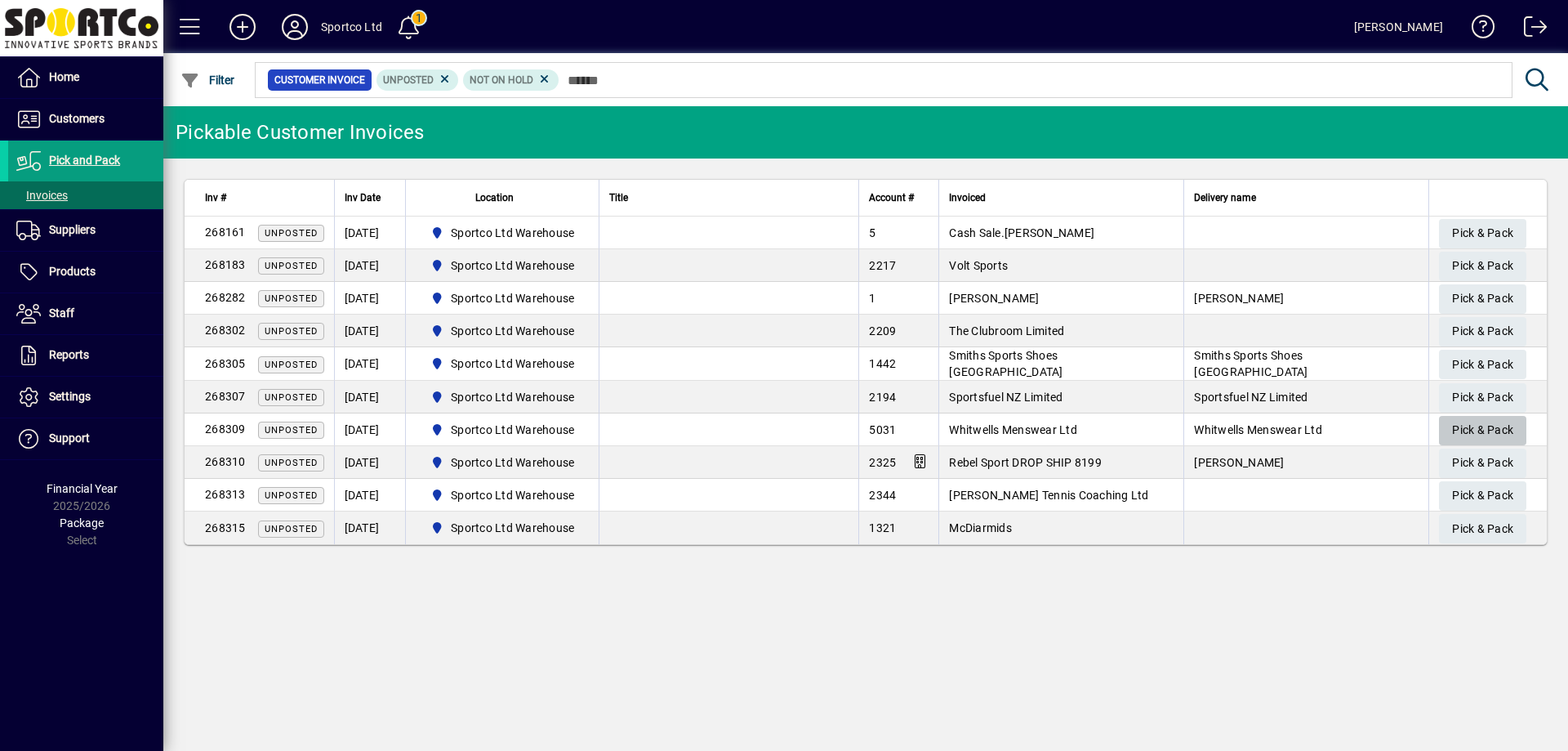
click at [1473, 425] on span "Pick & Pack" at bounding box center [1484, 429] width 62 height 27
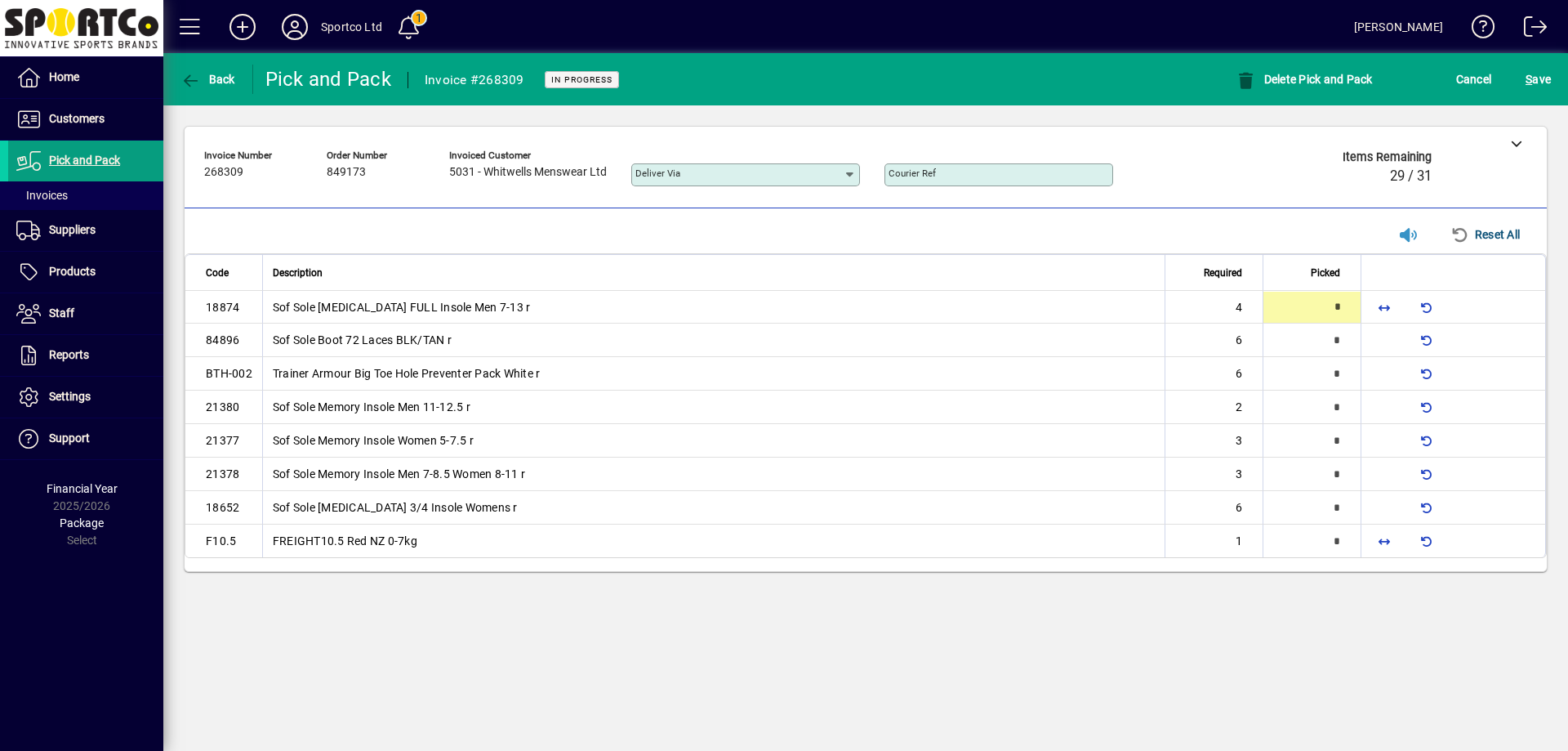
type input "*"
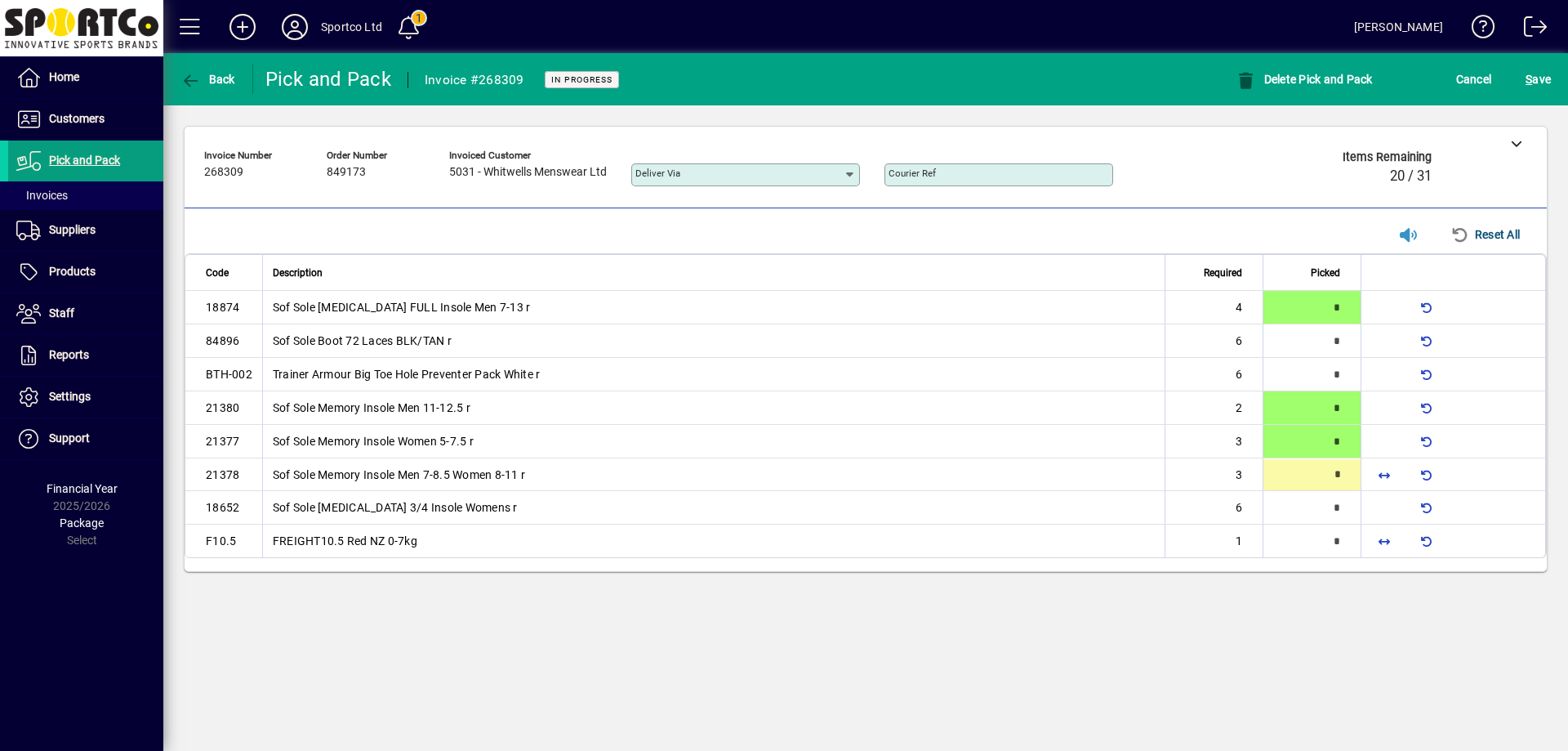
type input "*"
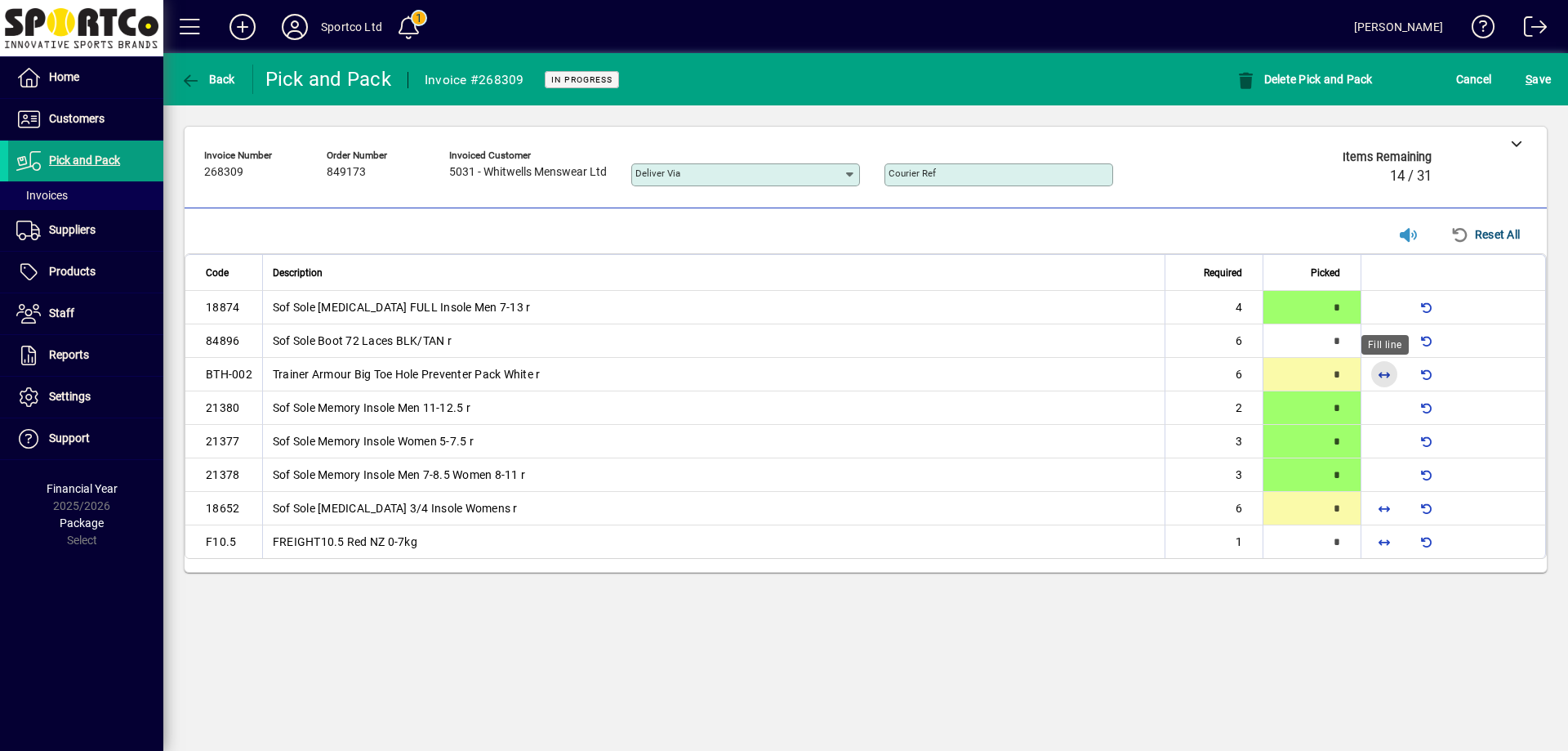
click at [1383, 375] on span "button" at bounding box center [1384, 374] width 39 height 39
type input "*"
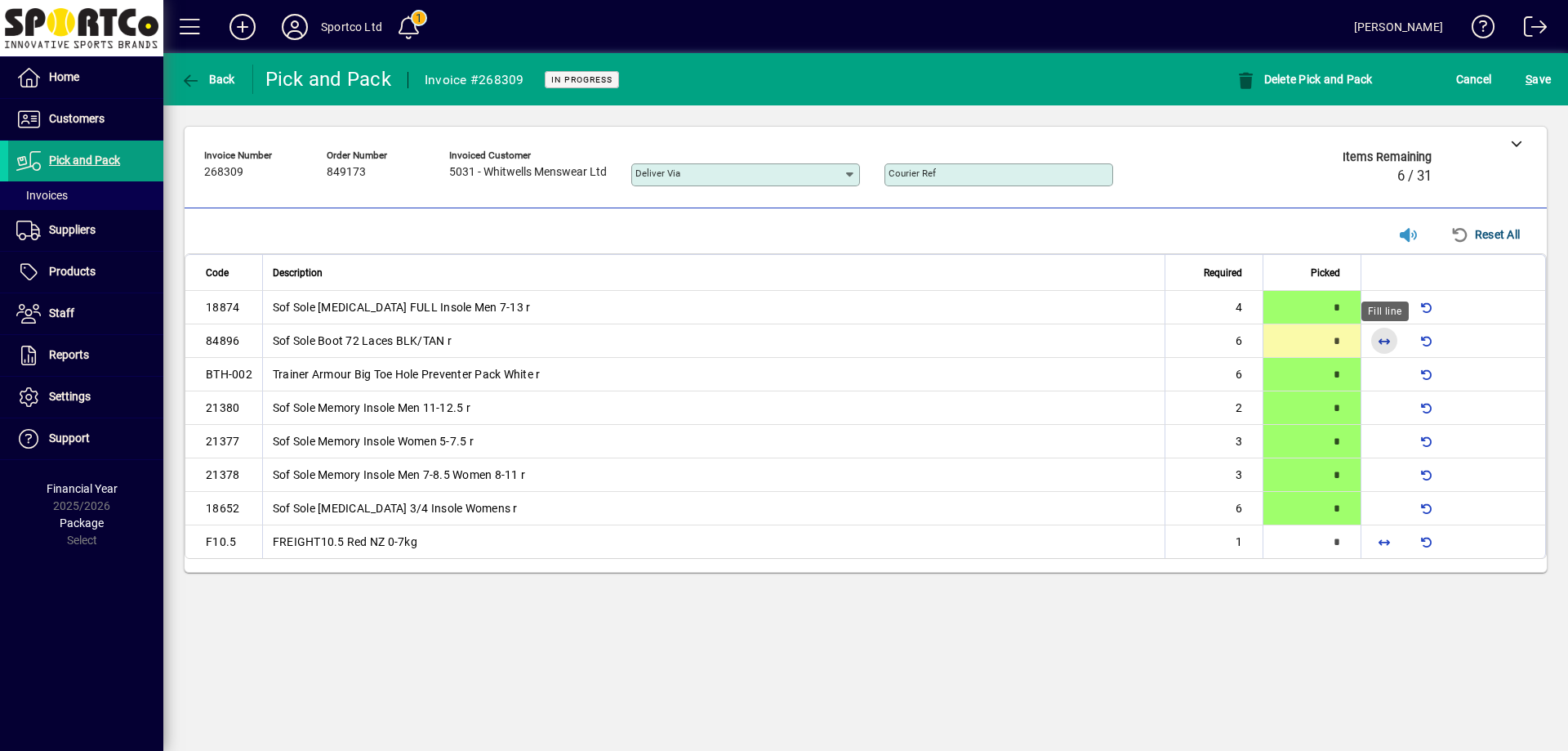
drag, startPoint x: 1387, startPoint y: 332, endPoint x: 1451, endPoint y: 693, distance: 366.6
click at [1388, 334] on span "button" at bounding box center [1384, 340] width 39 height 39
type input "*"
click at [1392, 539] on span "button" at bounding box center [1384, 540] width 39 height 39
type input "*"
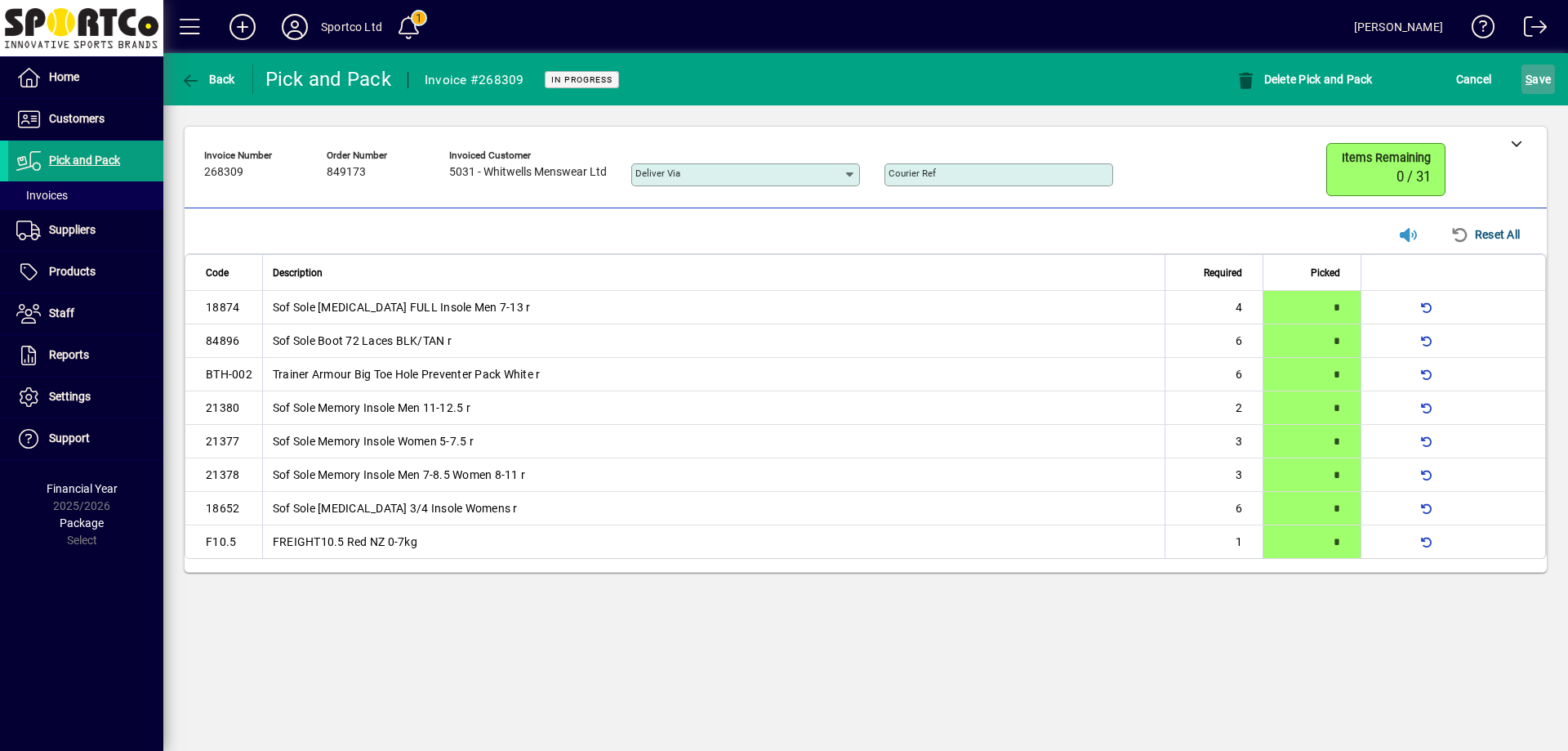
click at [1536, 69] on span "S ave" at bounding box center [1538, 79] width 25 height 26
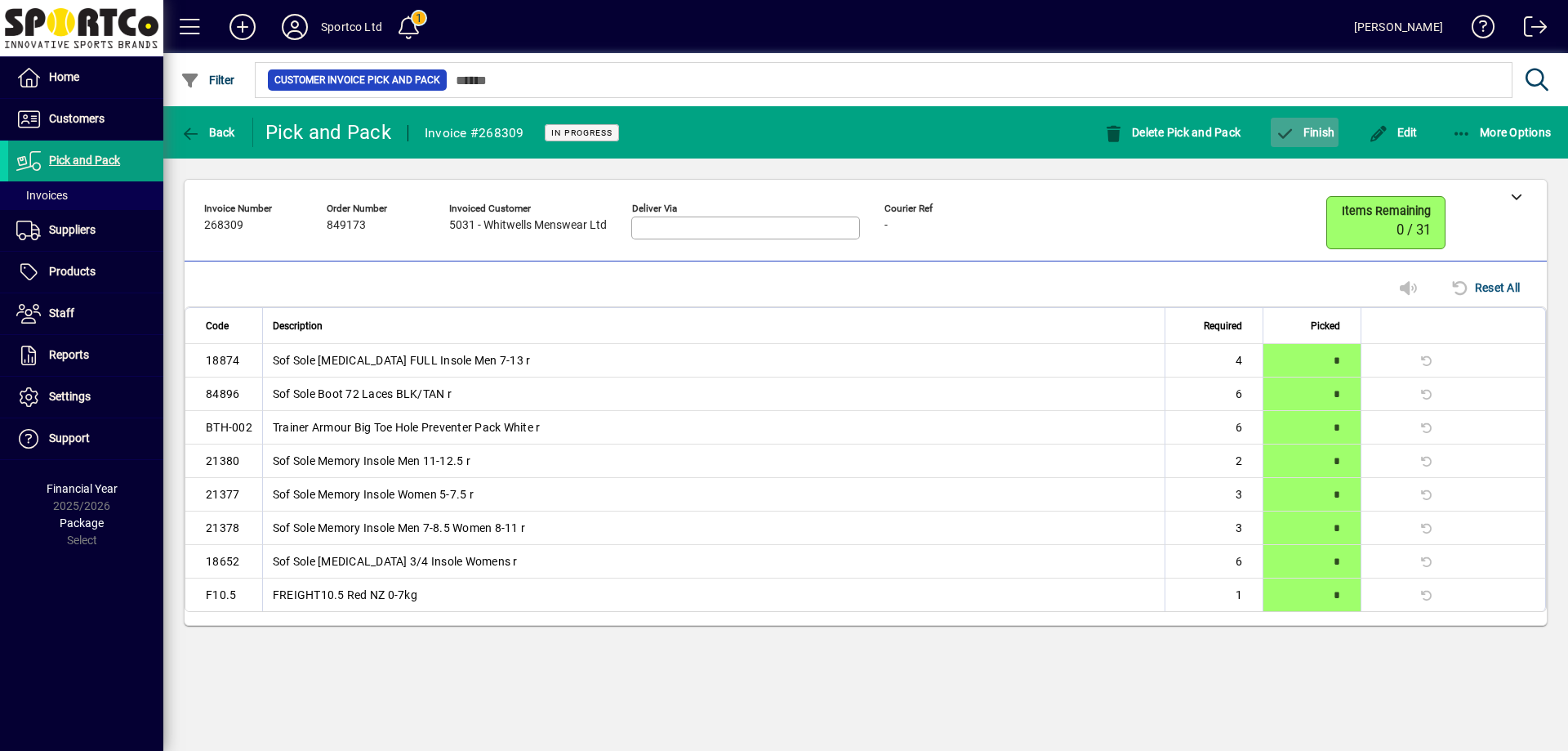
click at [1312, 124] on button "Finish" at bounding box center [1305, 132] width 68 height 30
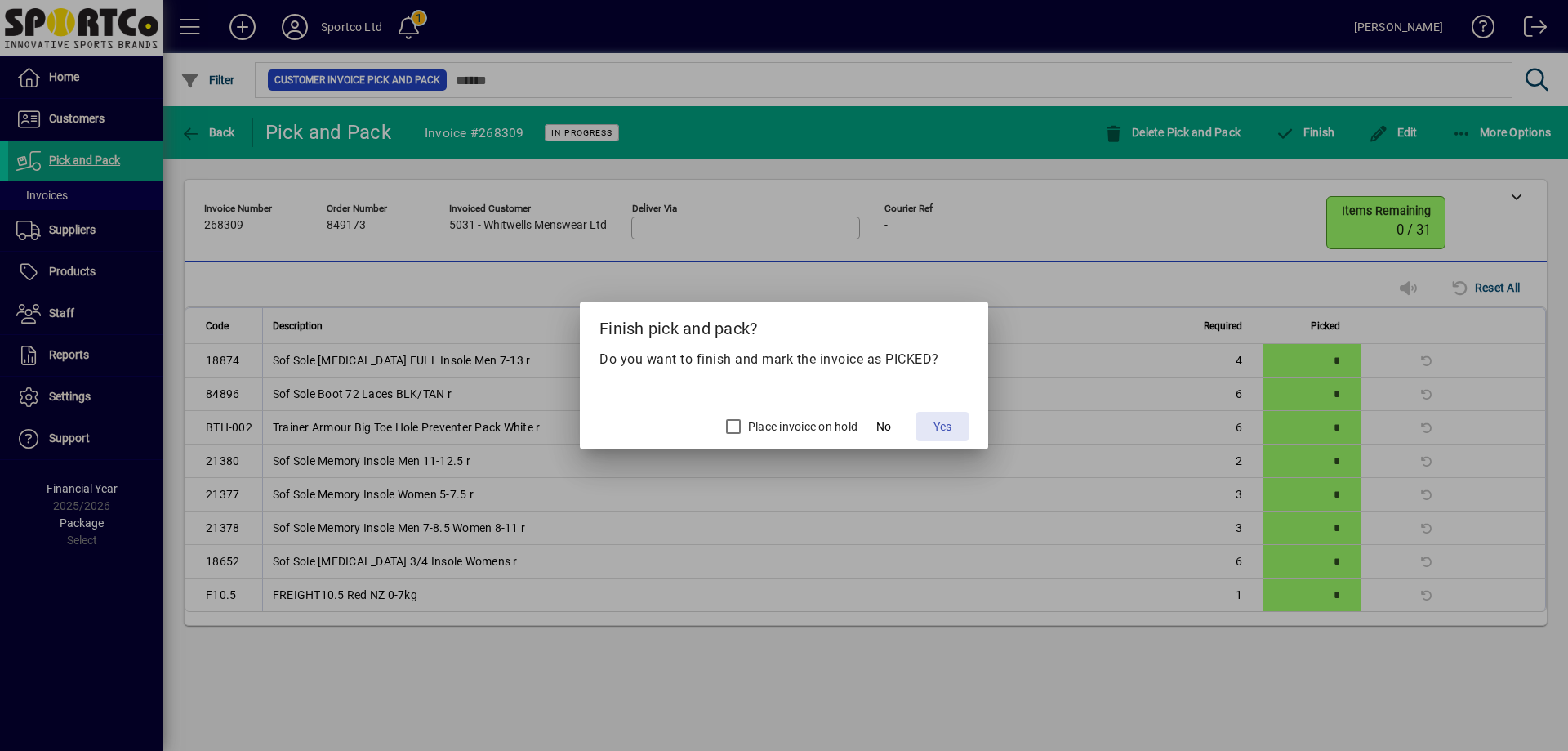
click at [944, 427] on span "Yes" at bounding box center [943, 426] width 18 height 17
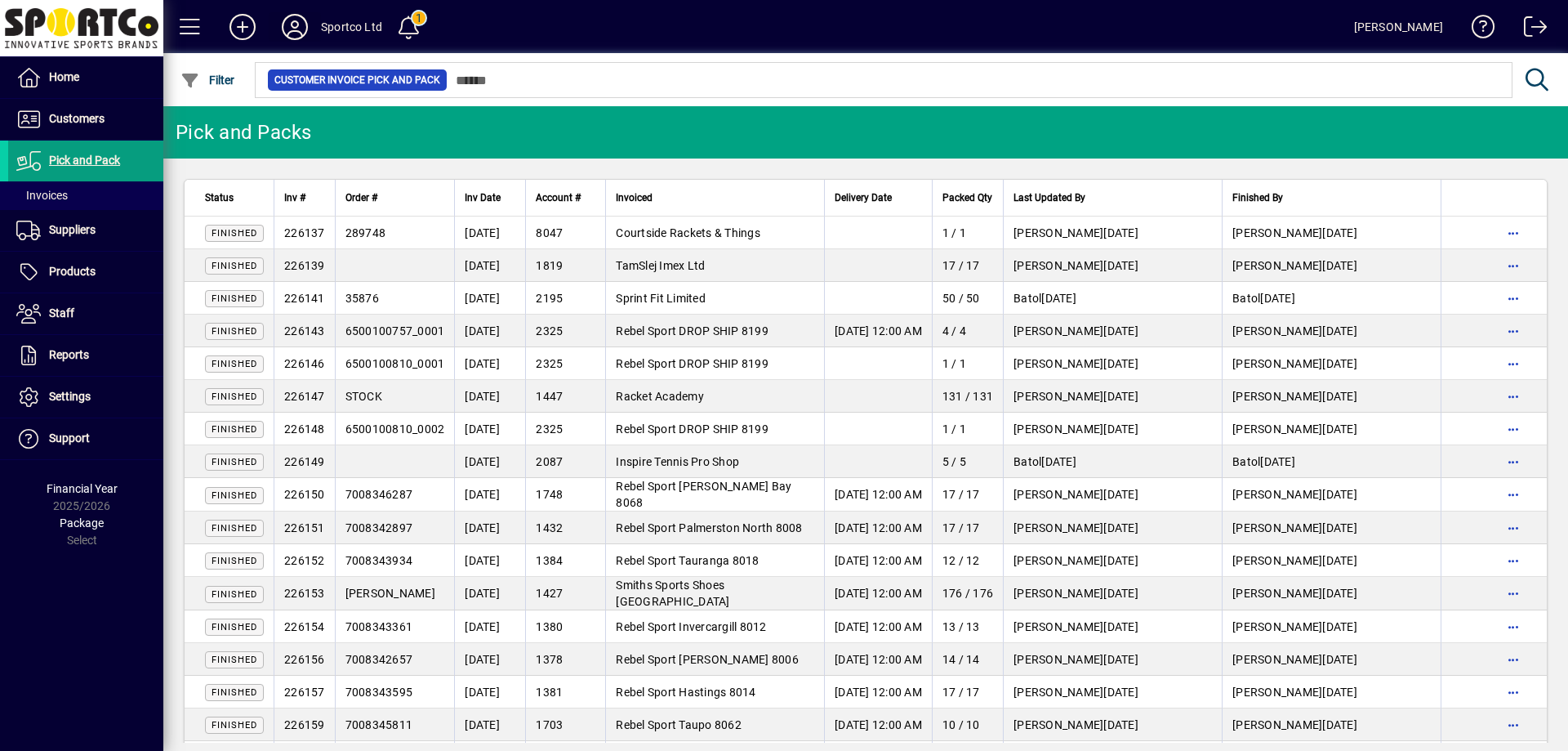
click at [285, 23] on icon at bounding box center [294, 27] width 33 height 26
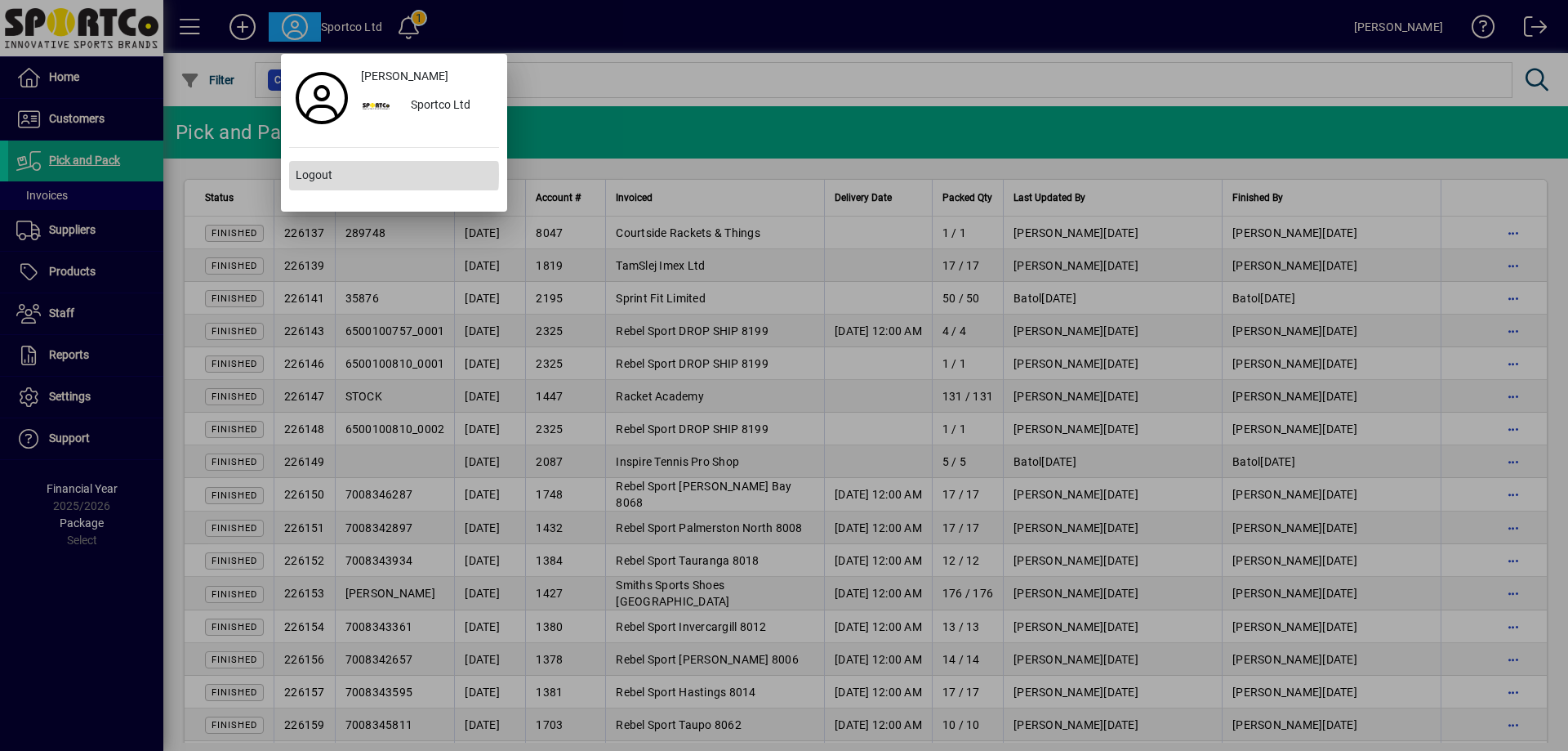
click at [317, 174] on span "Logout" at bounding box center [314, 175] width 37 height 17
